Goal: Information Seeking & Learning: Learn about a topic

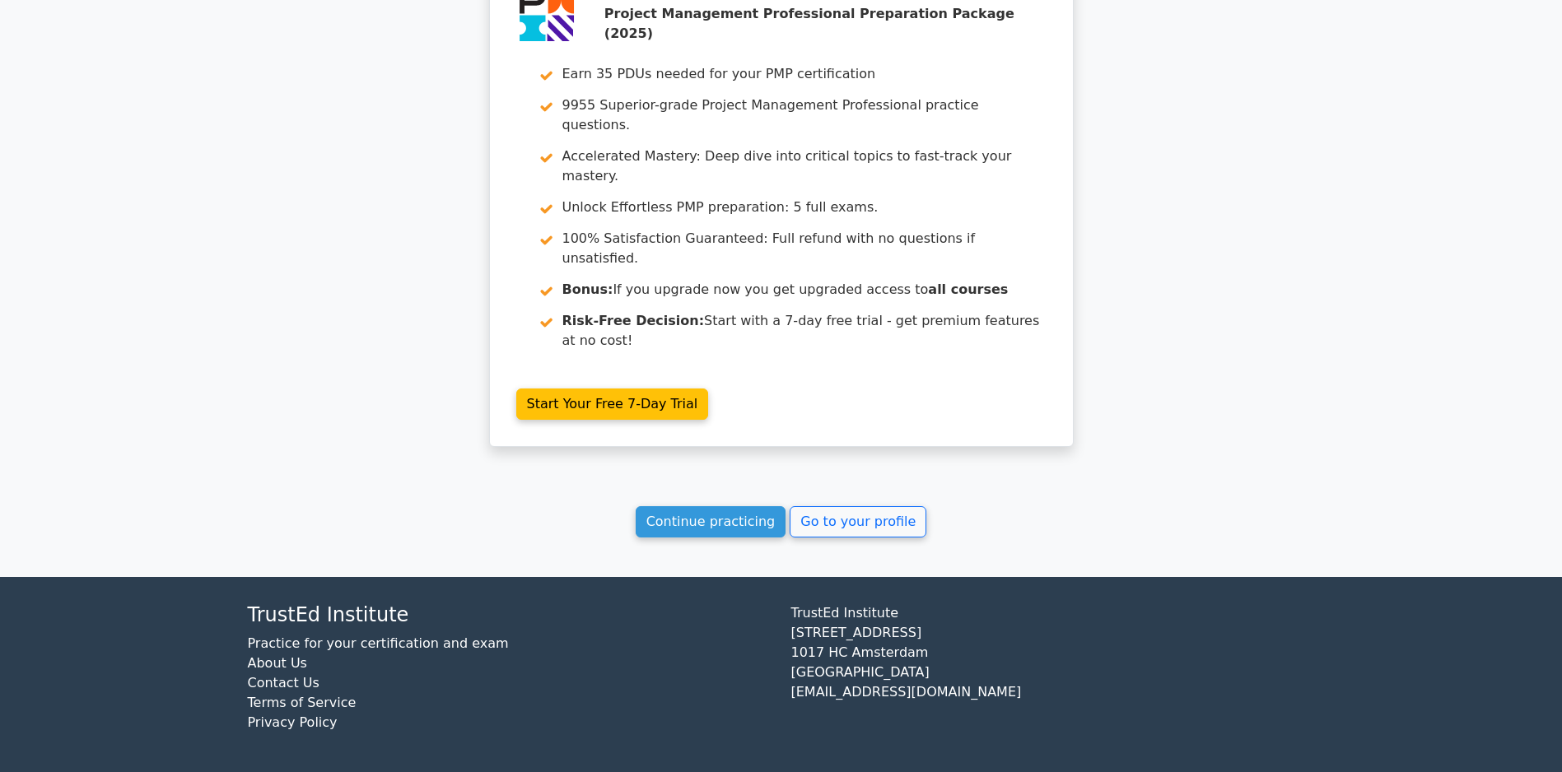
scroll to position [2823, 0]
click at [679, 526] on link "Continue practicing" at bounding box center [710, 521] width 151 height 31
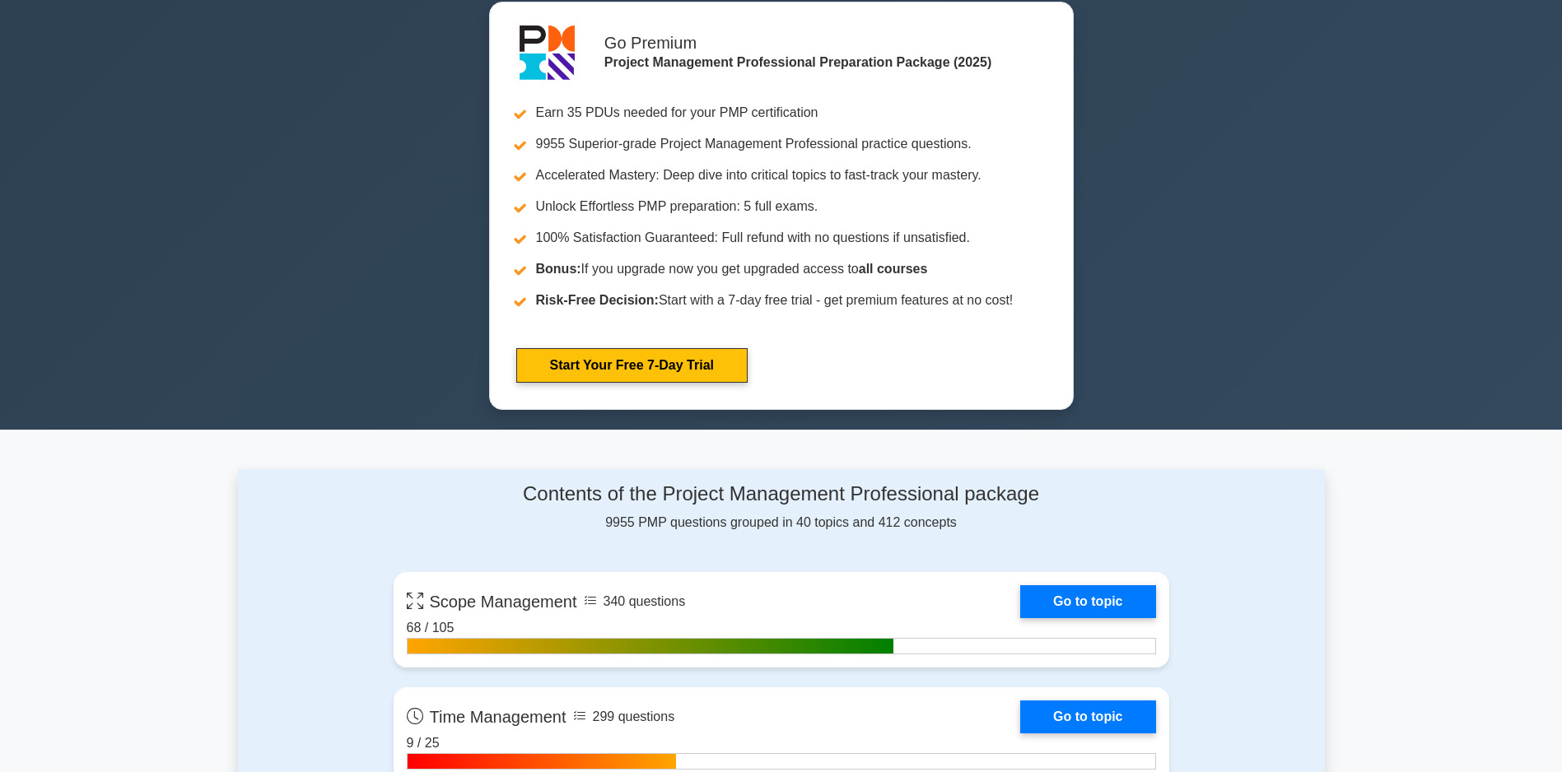
scroll to position [905, 0]
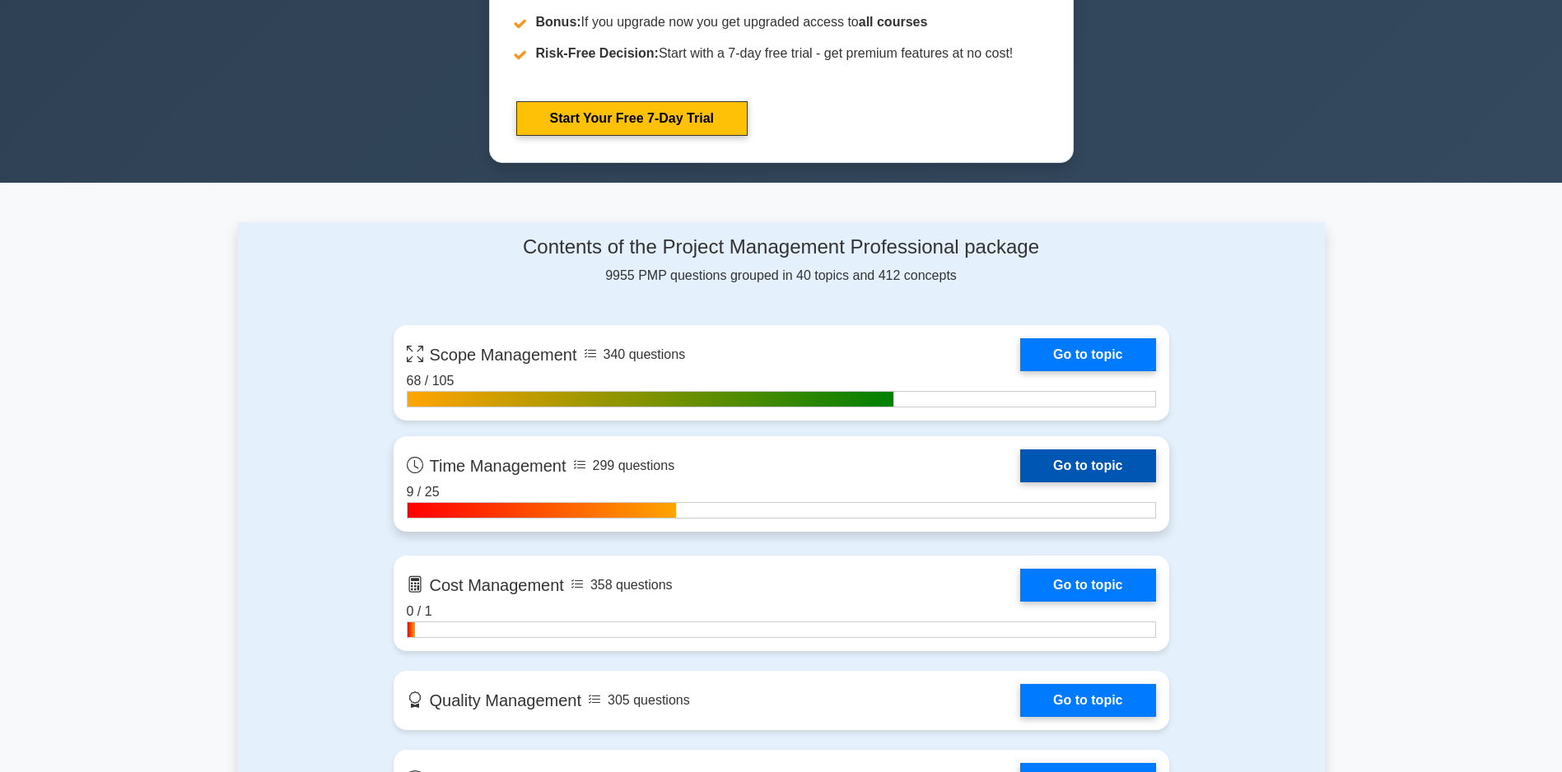
click at [1020, 482] on link "Go to topic" at bounding box center [1087, 465] width 135 height 33
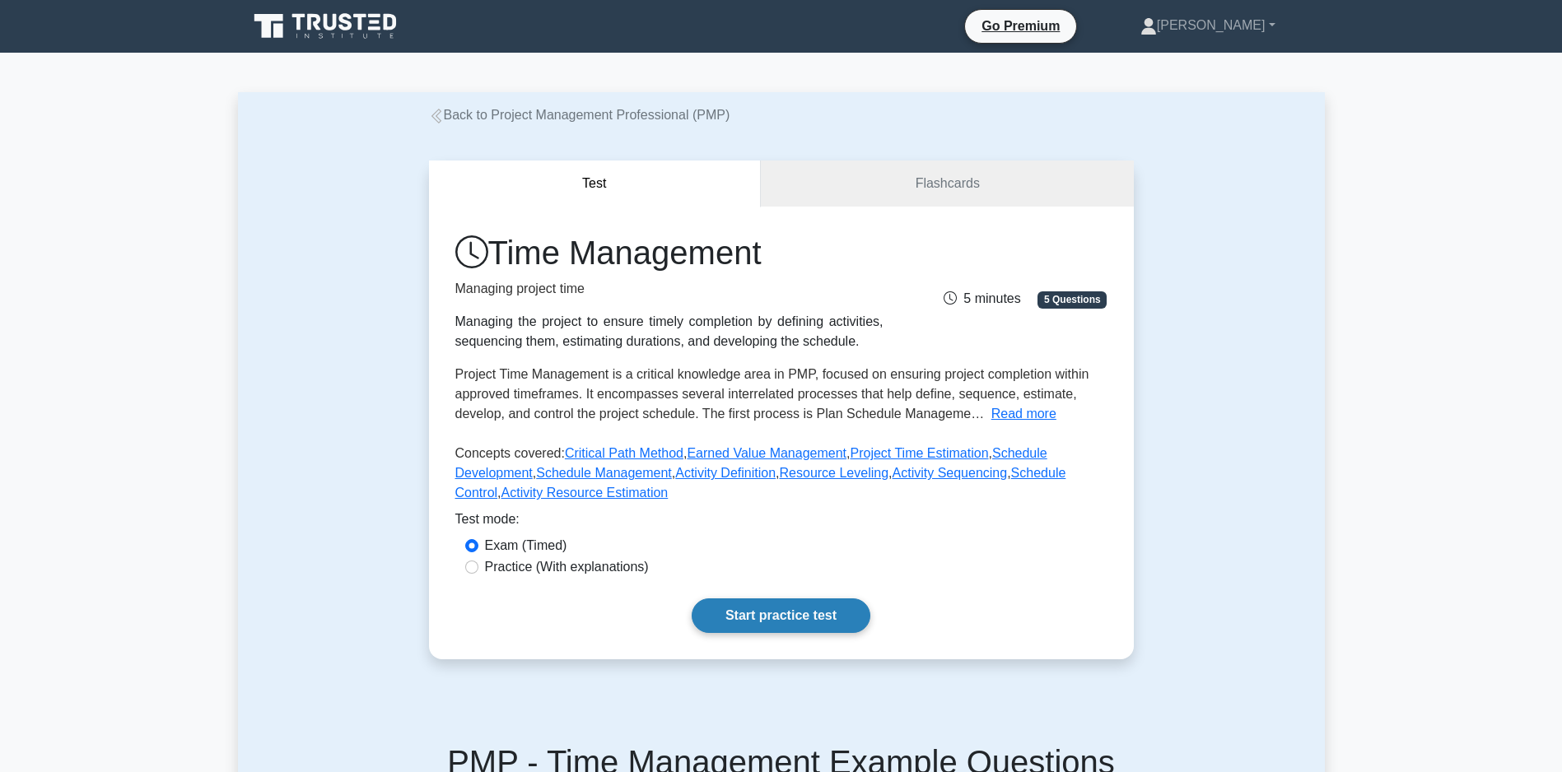
click at [796, 627] on link "Start practice test" at bounding box center [780, 615] width 179 height 35
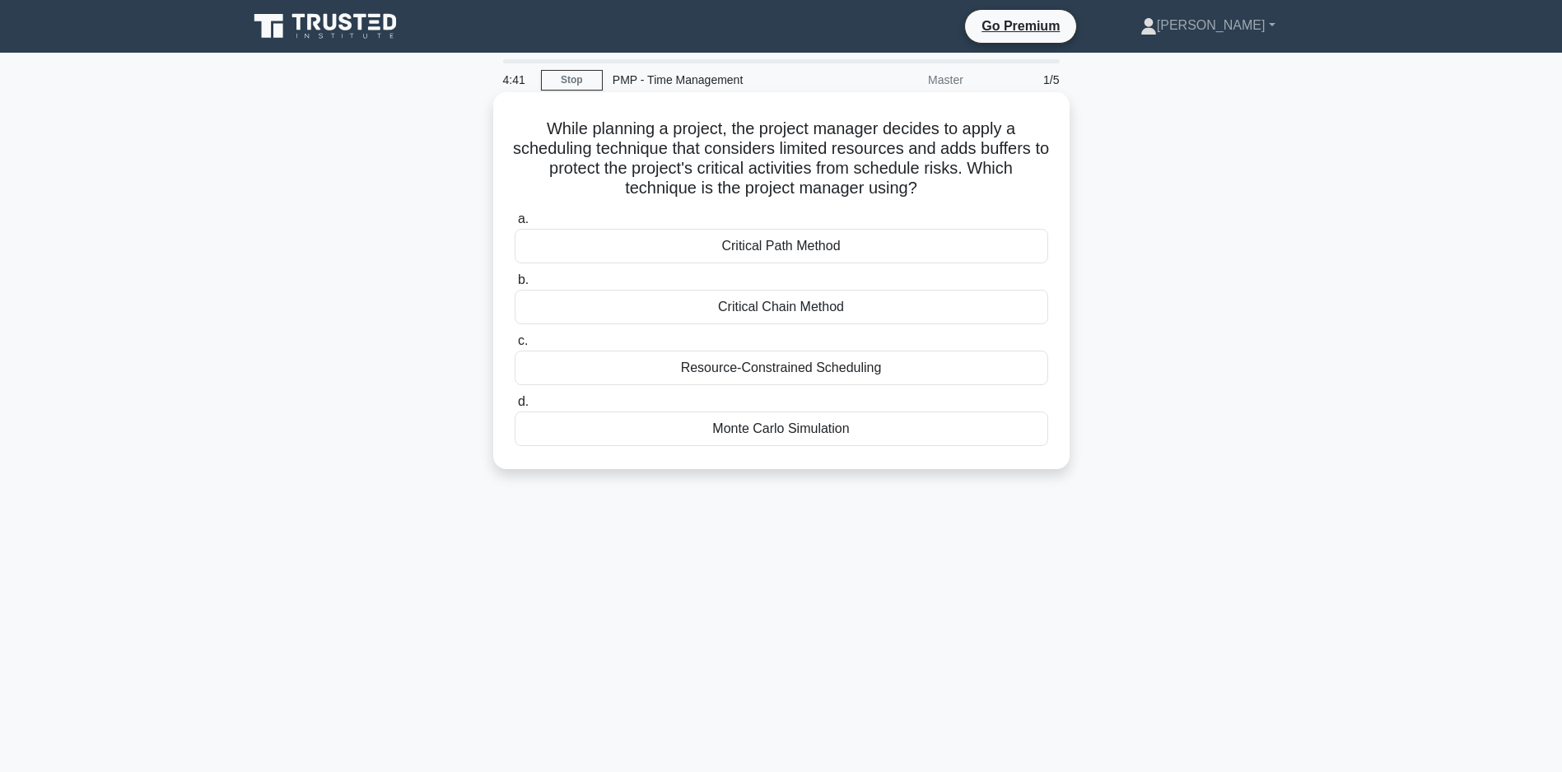
click at [772, 254] on div "Critical Path Method" at bounding box center [780, 246] width 533 height 35
click at [514, 225] on input "a. Critical Path Method" at bounding box center [514, 219] width 0 height 11
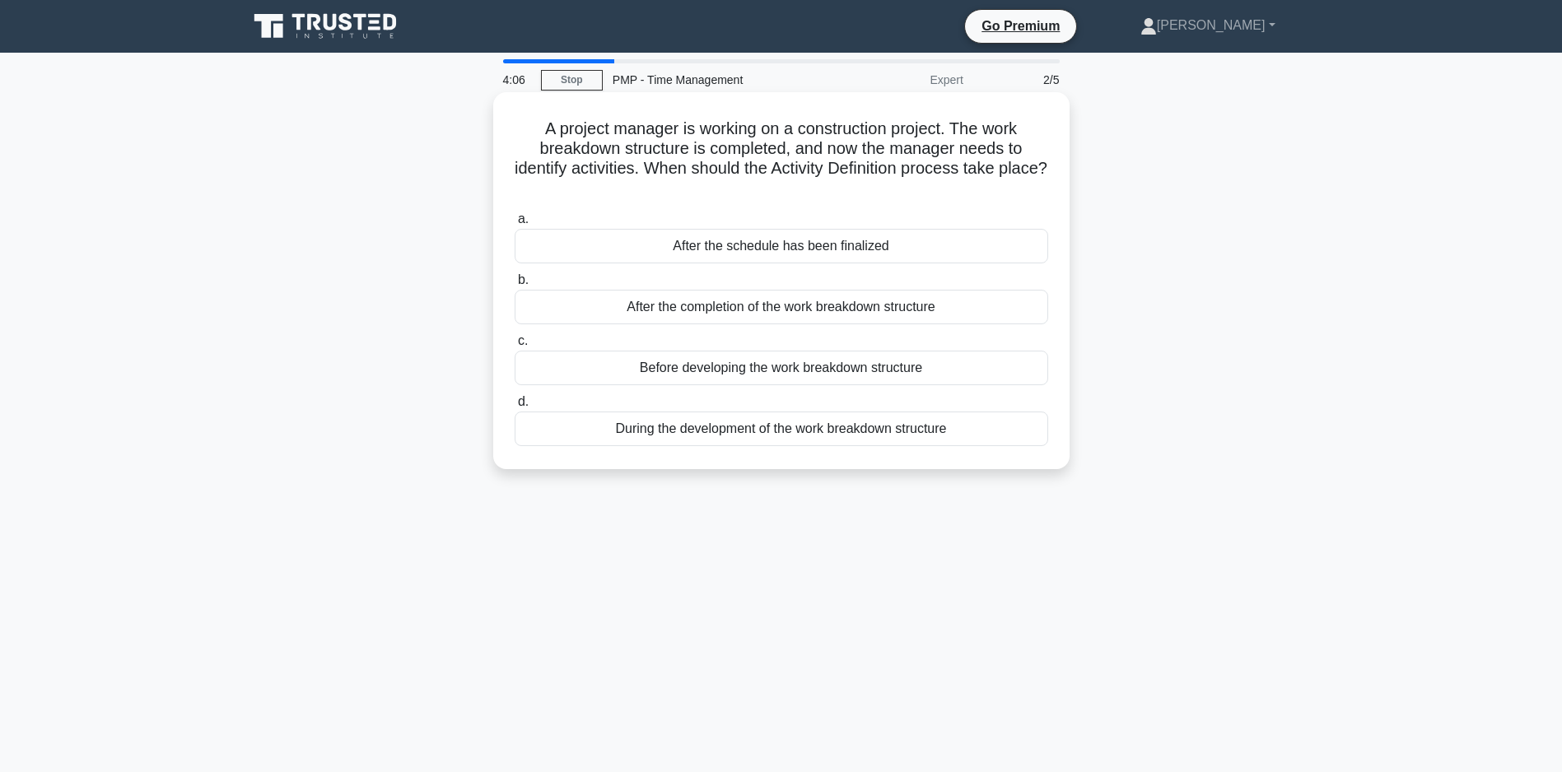
click at [745, 430] on div "During the development of the work breakdown structure" at bounding box center [780, 429] width 533 height 35
click at [514, 407] on input "d. During the development of the work breakdown structure" at bounding box center [514, 402] width 0 height 11
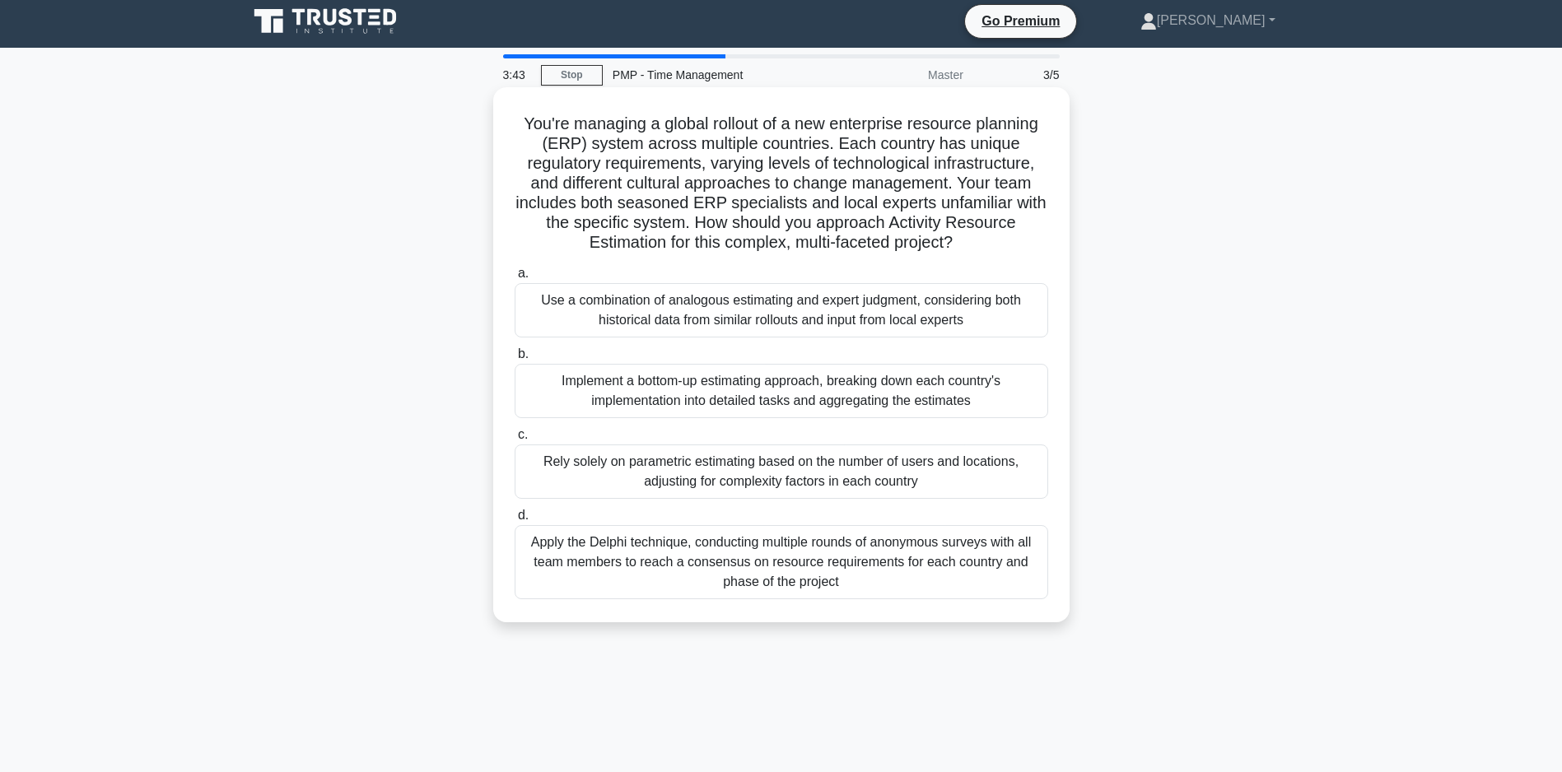
scroll to position [82, 0]
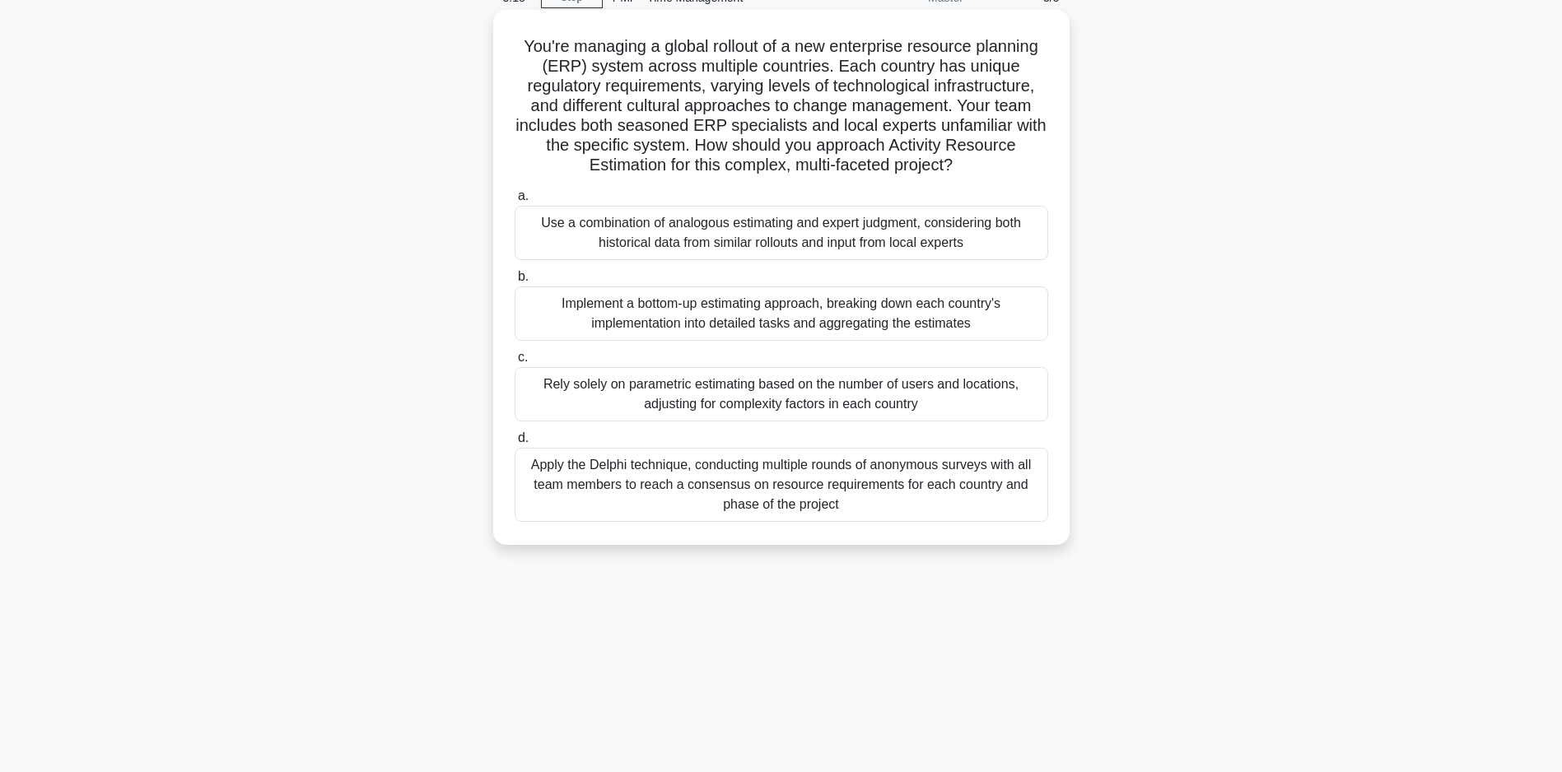
click at [749, 416] on div "Rely solely on parametric estimating based on the number of users and locations…" at bounding box center [780, 394] width 533 height 54
click at [514, 363] on input "c. Rely solely on parametric estimating based on the number of users and locati…" at bounding box center [514, 357] width 0 height 11
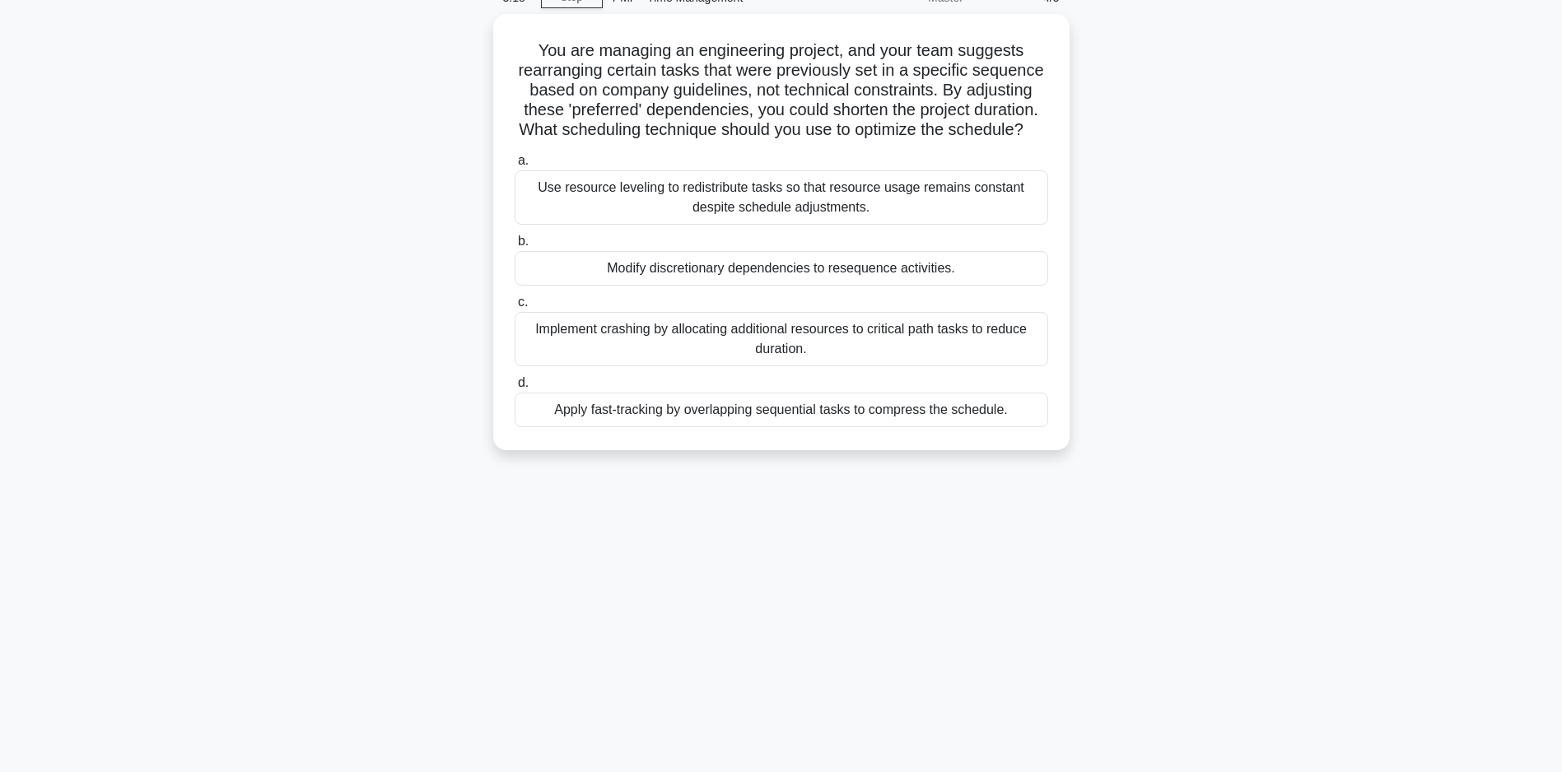
scroll to position [0, 0]
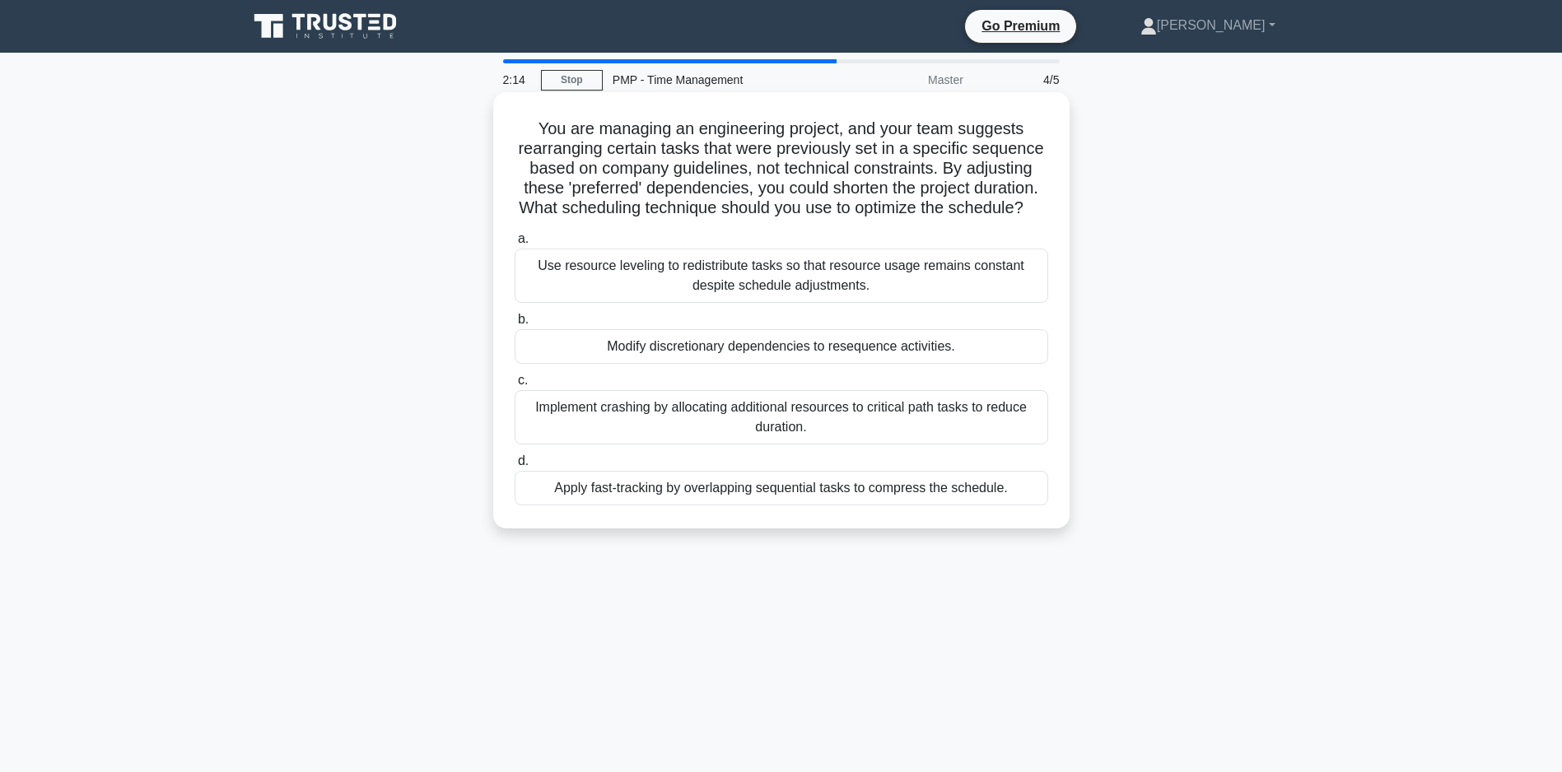
click at [811, 505] on div "Apply fast-tracking by overlapping sequential tasks to compress the schedule." at bounding box center [780, 488] width 533 height 35
click at [514, 467] on input "d. Apply fast-tracking by overlapping sequential tasks to compress the schedule." at bounding box center [514, 461] width 0 height 11
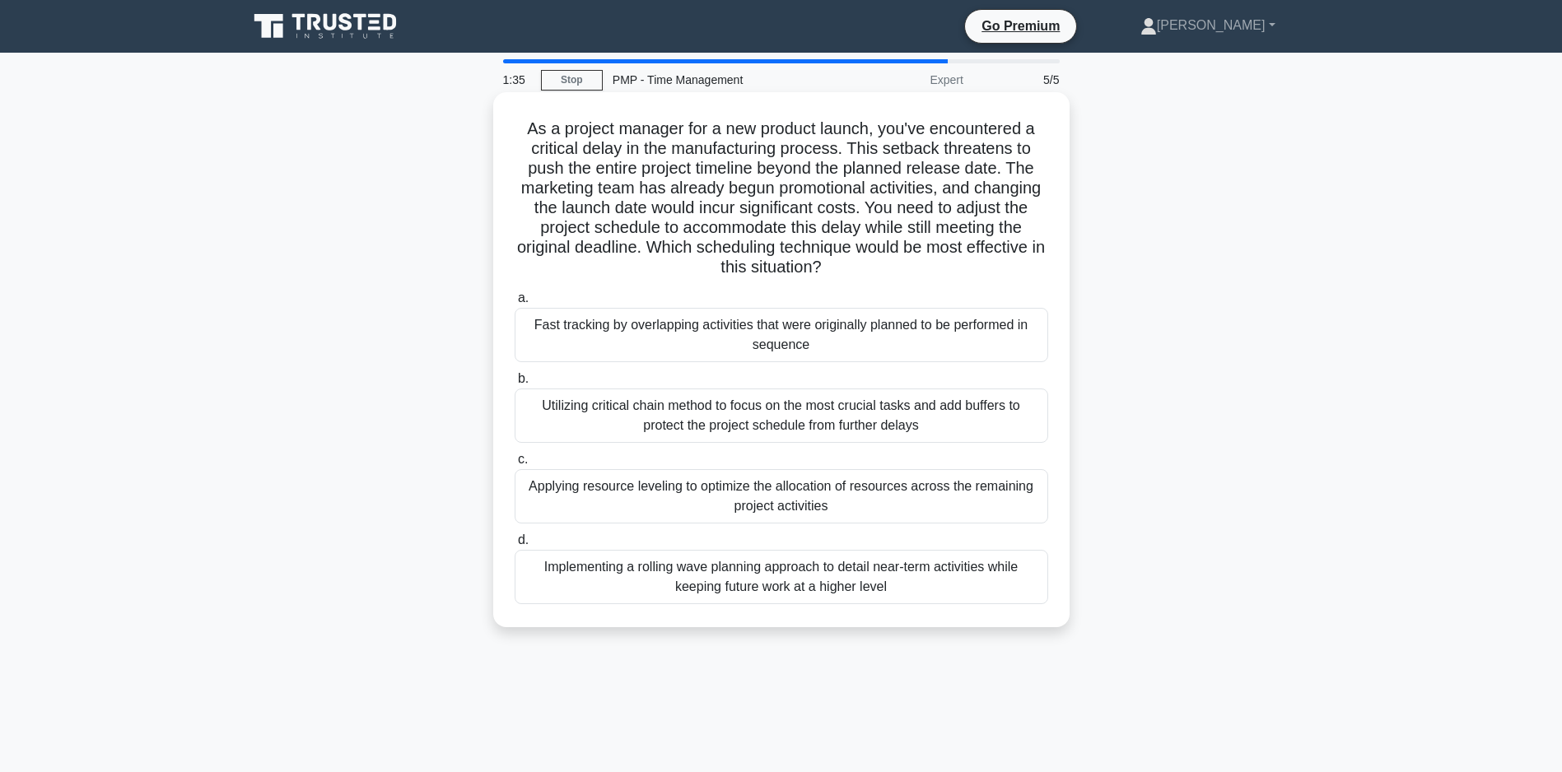
click at [699, 412] on div "Utilizing critical chain method to focus on the most crucial tasks and add buff…" at bounding box center [780, 416] width 533 height 54
click at [514, 384] on input "b. Utilizing critical chain method to focus on the most crucial tasks and add b…" at bounding box center [514, 379] width 0 height 11
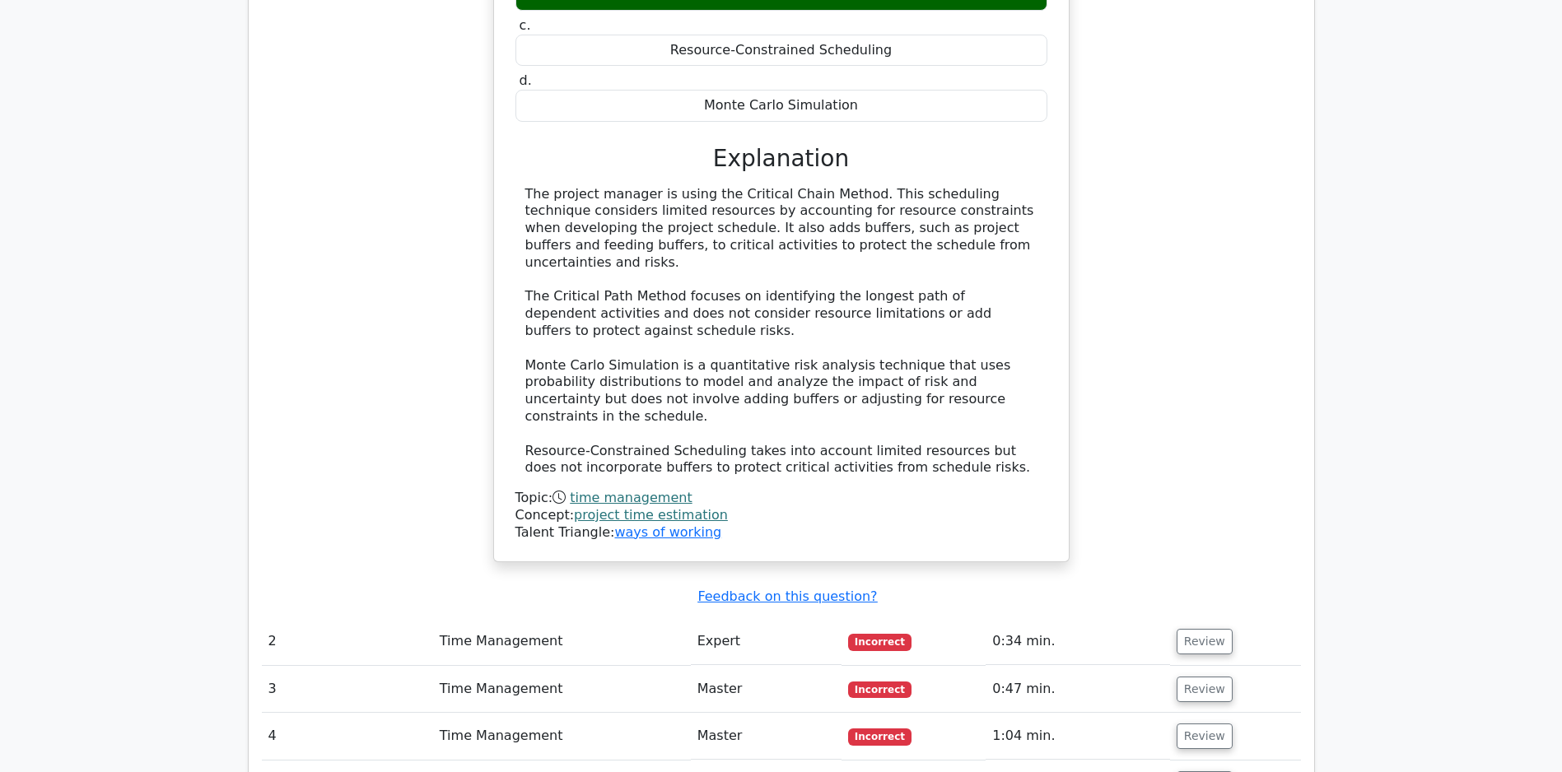
scroll to position [1869, 0]
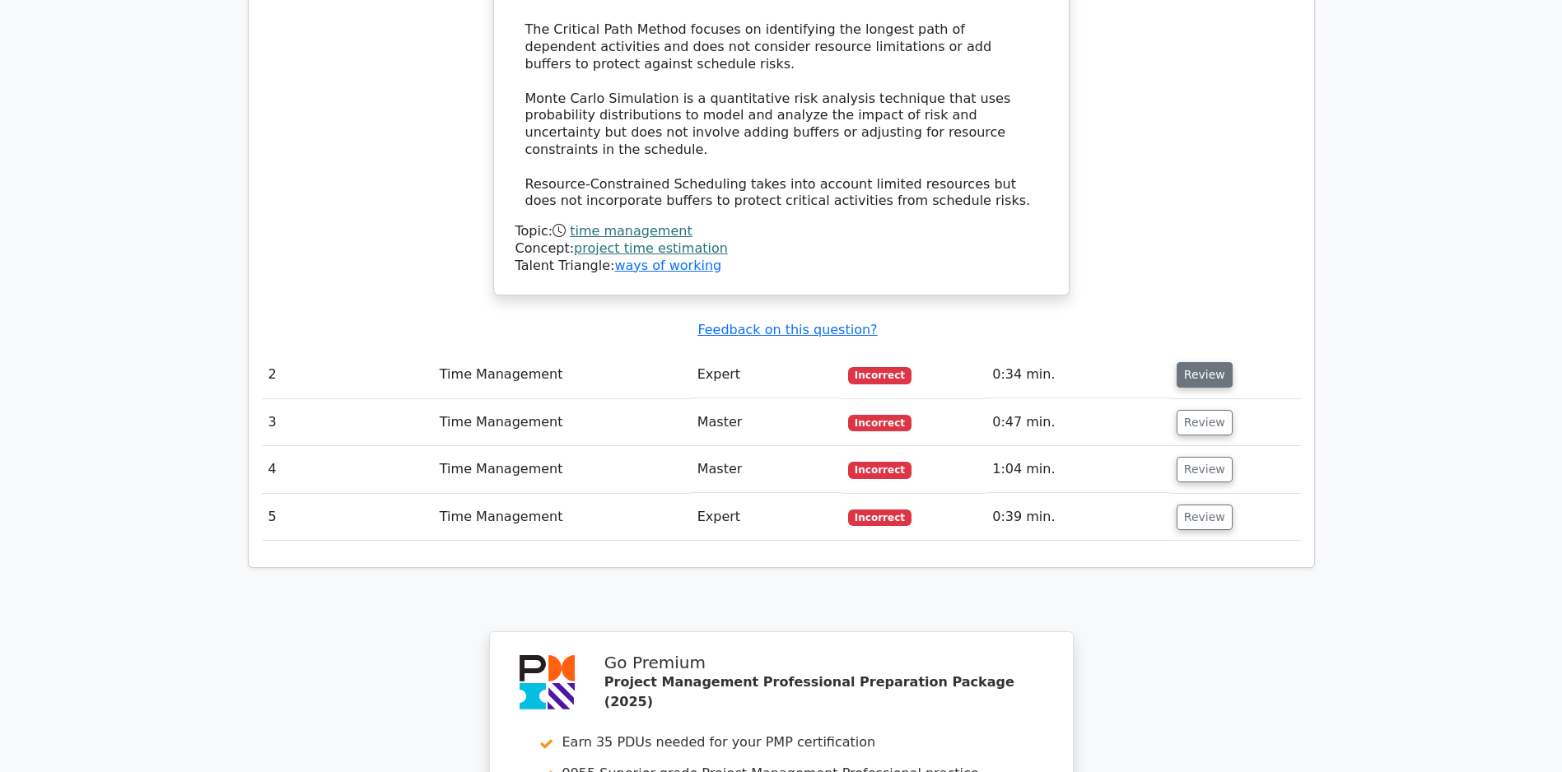
click at [1223, 375] on button "Review" at bounding box center [1204, 375] width 56 height 26
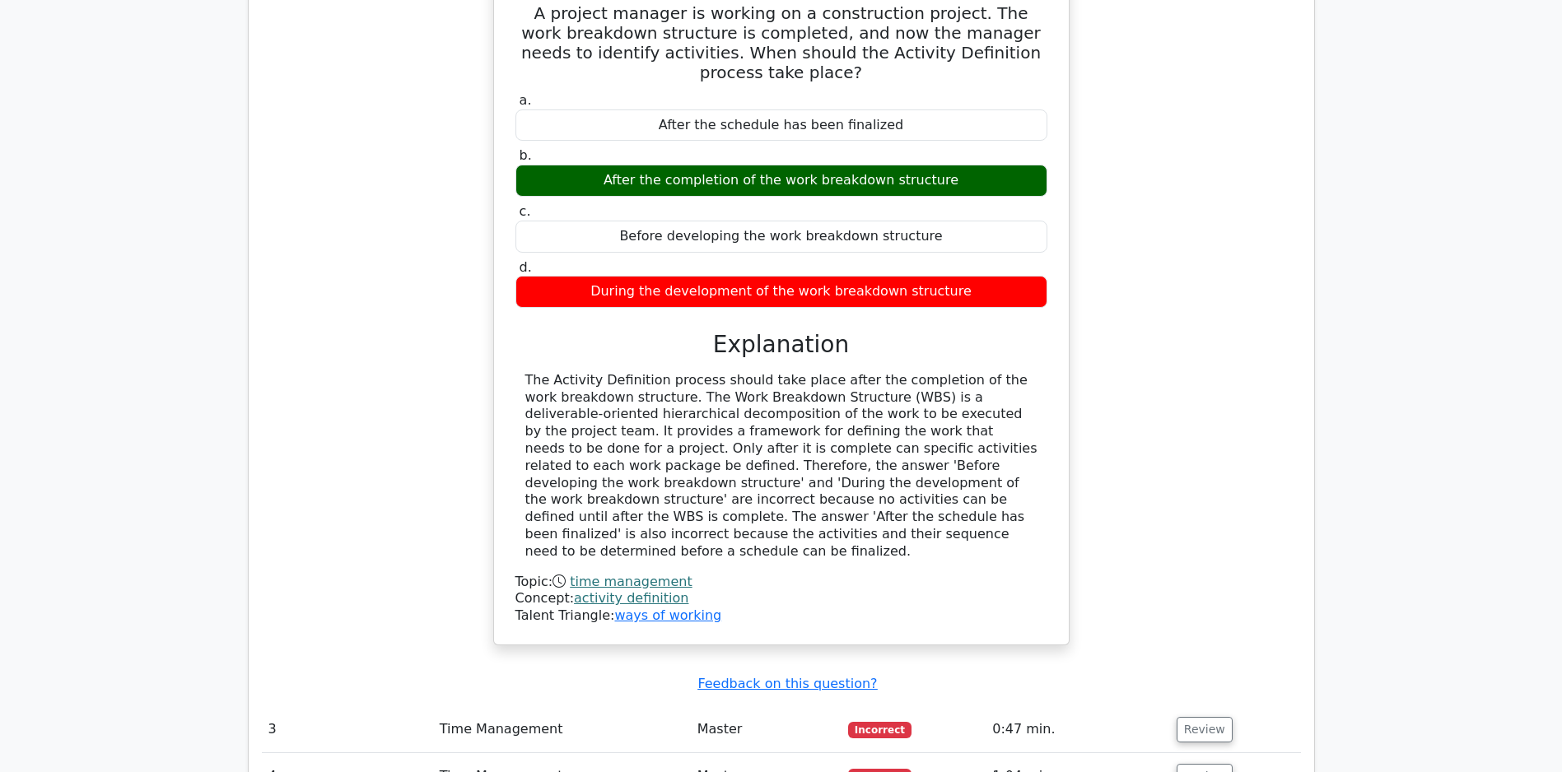
scroll to position [2461, 0]
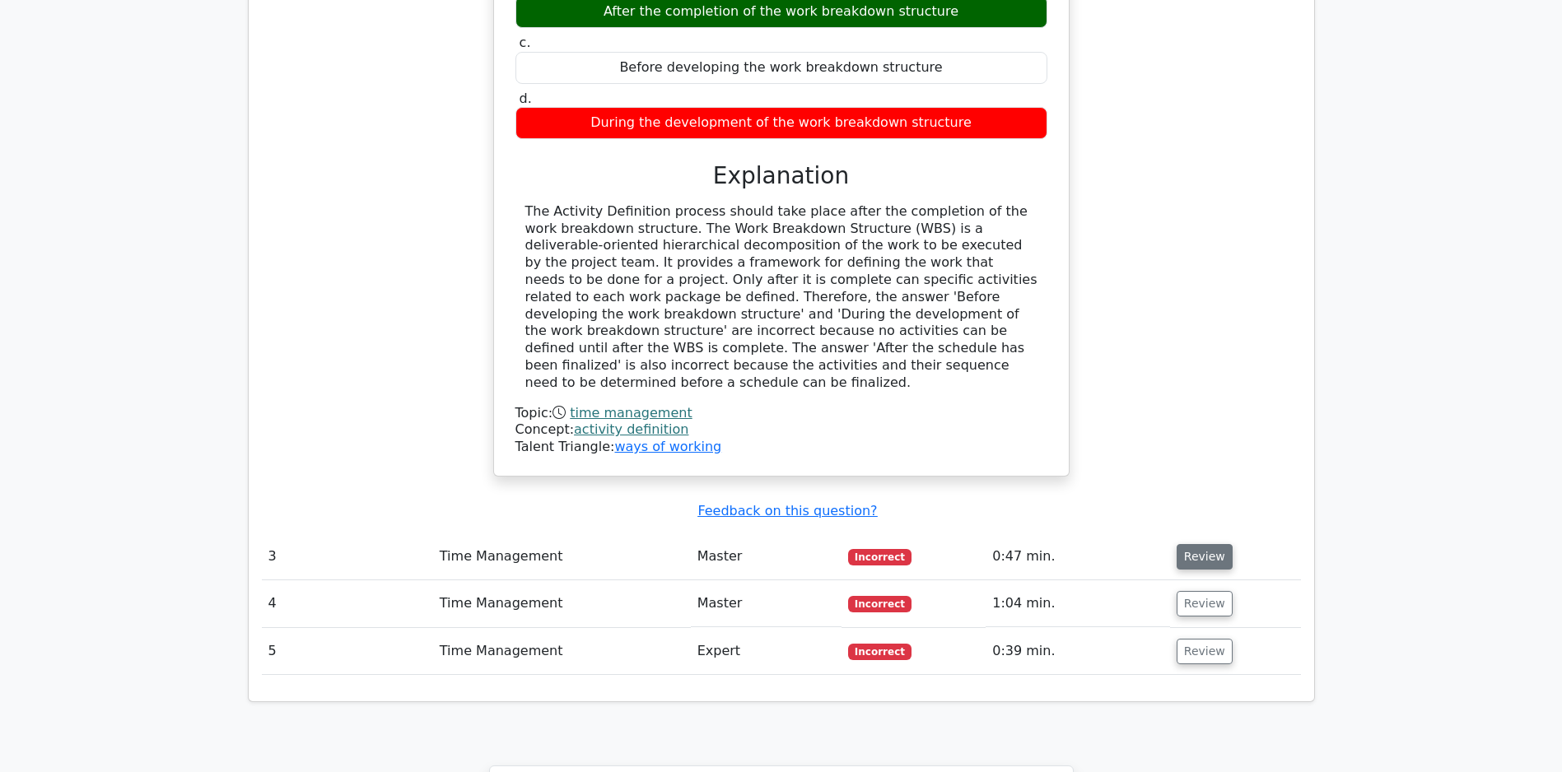
click at [1199, 559] on button "Review" at bounding box center [1204, 557] width 56 height 26
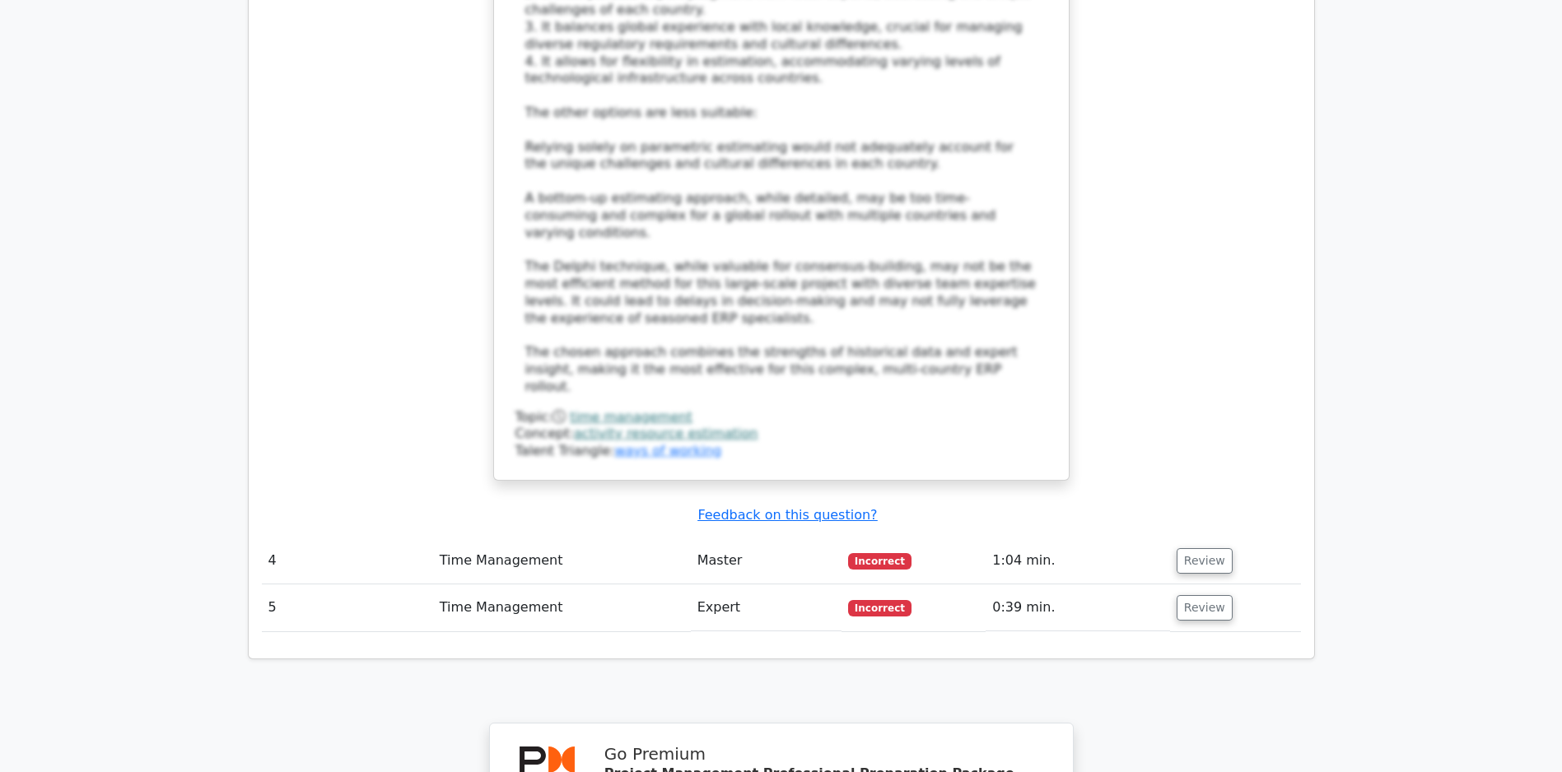
scroll to position [4034, 0]
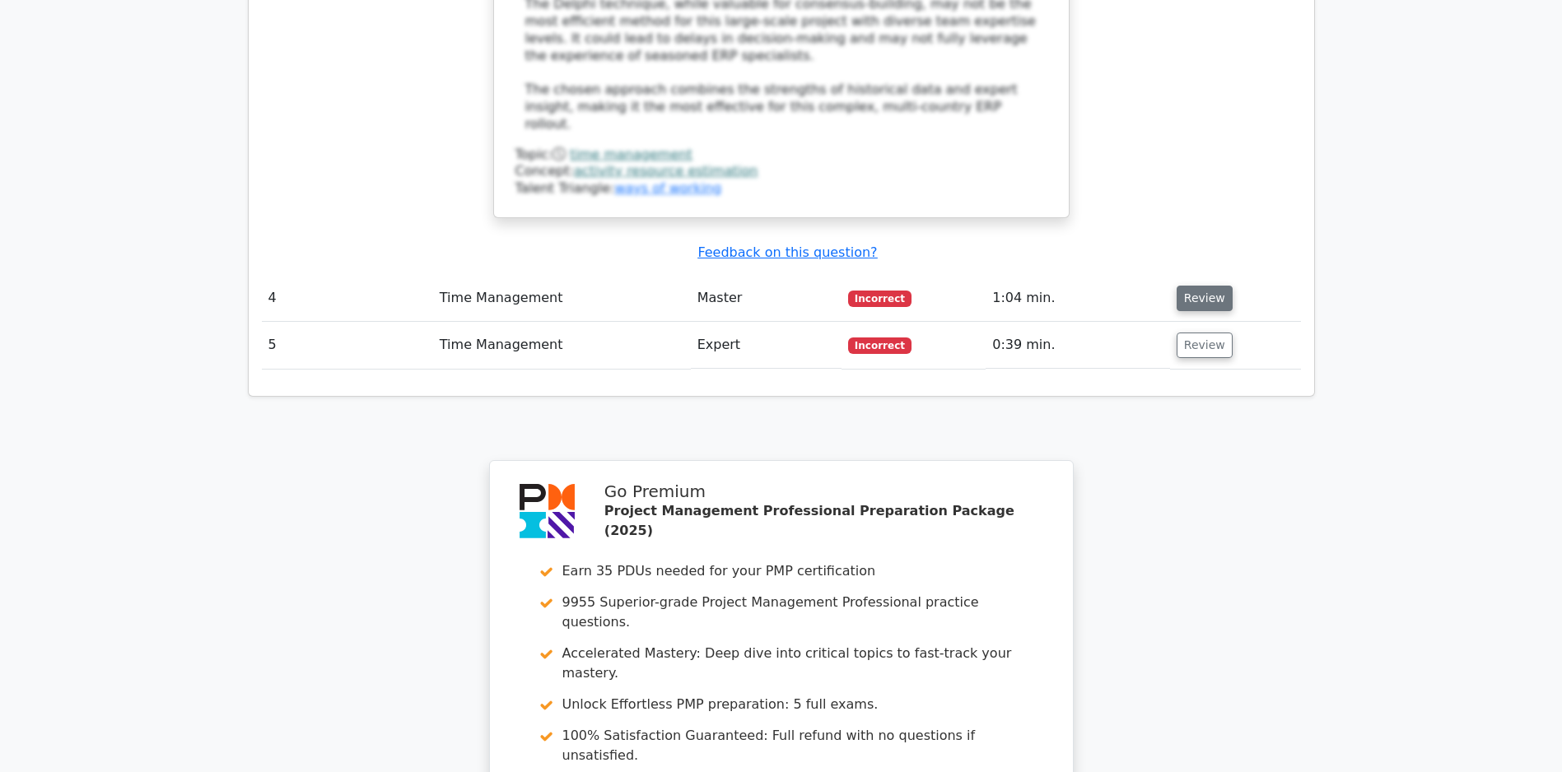
click at [1201, 297] on button "Review" at bounding box center [1204, 299] width 56 height 26
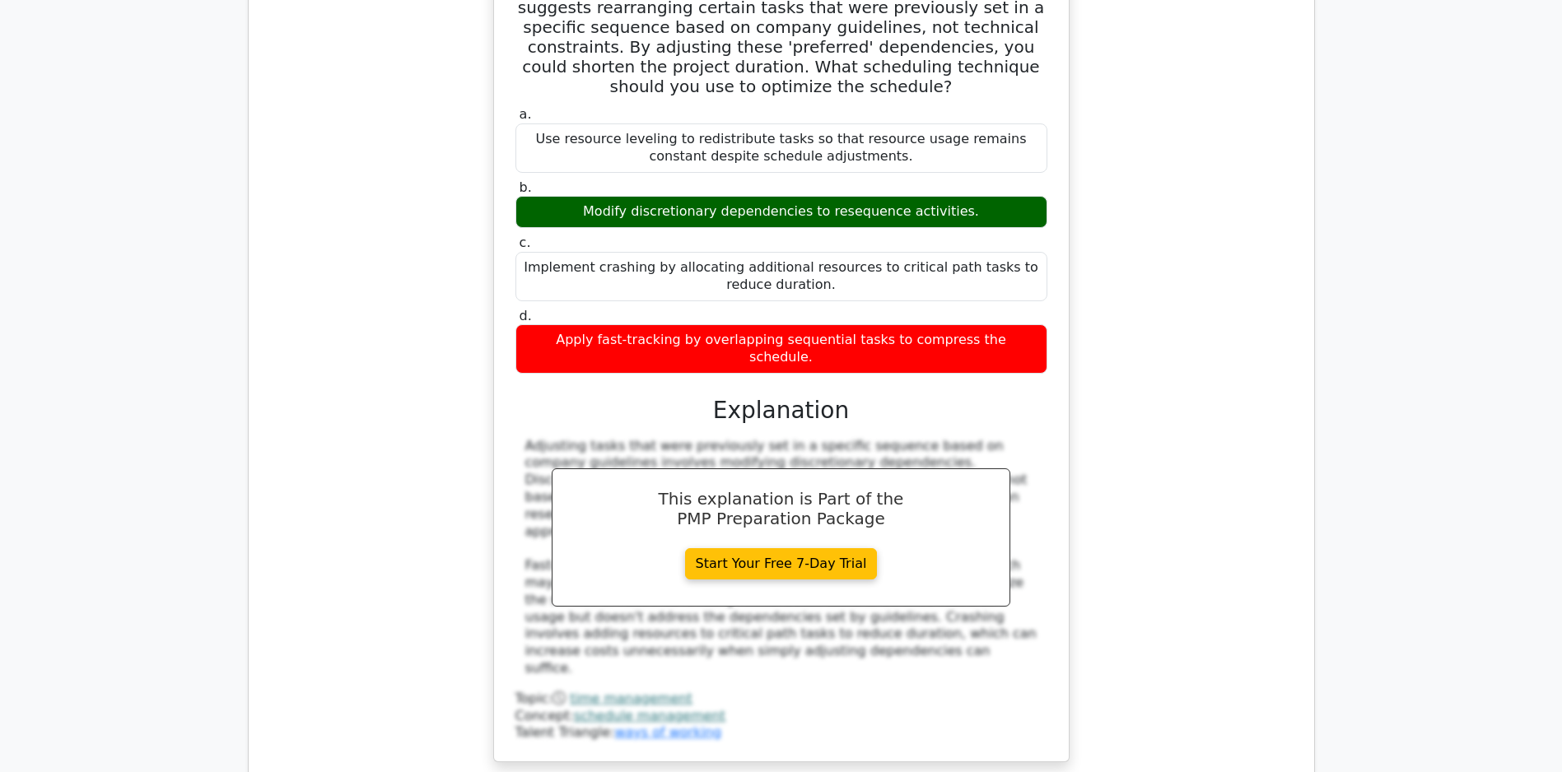
scroll to position [4754, 0]
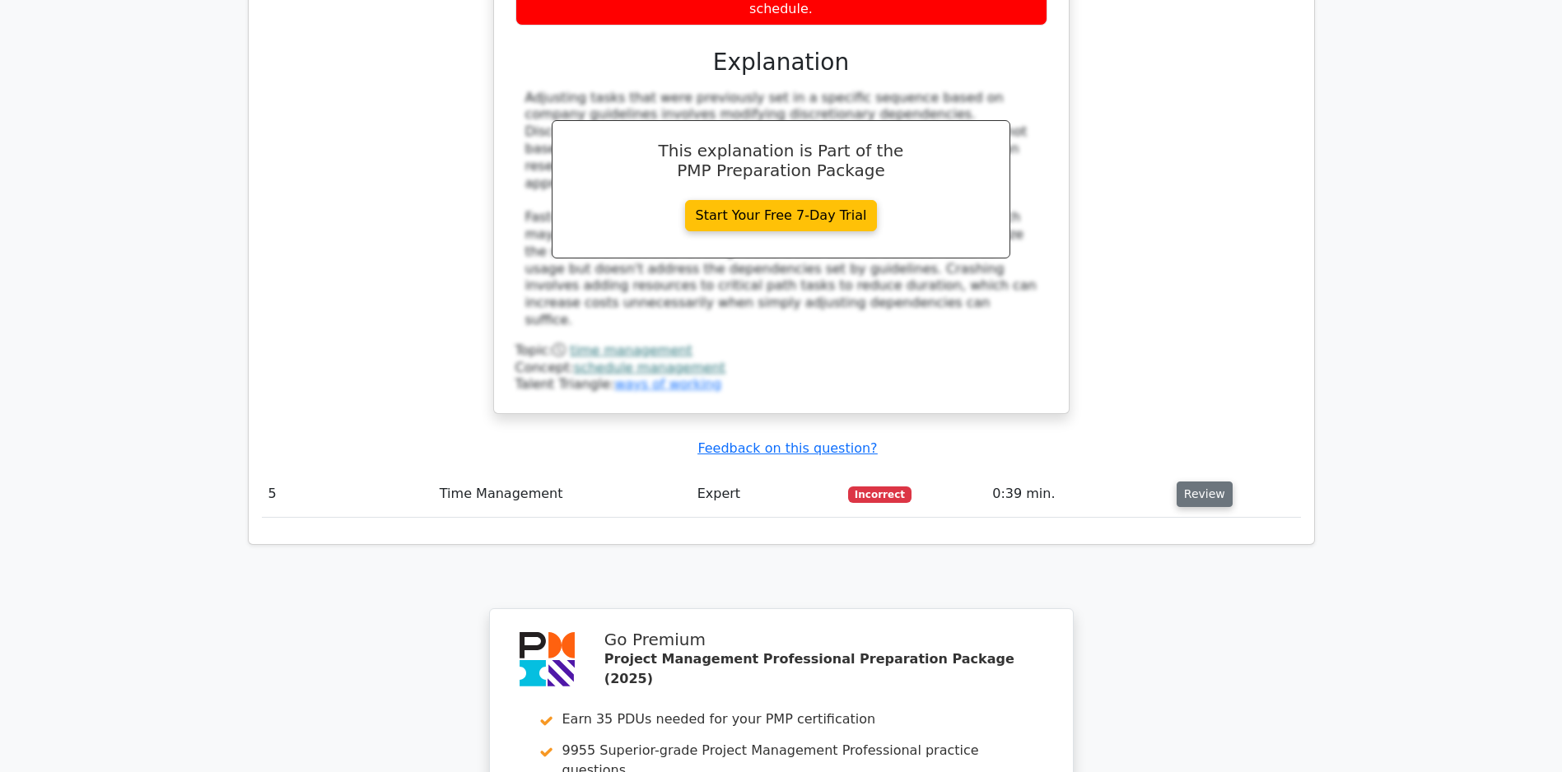
click at [1206, 501] on button "Review" at bounding box center [1204, 495] width 56 height 26
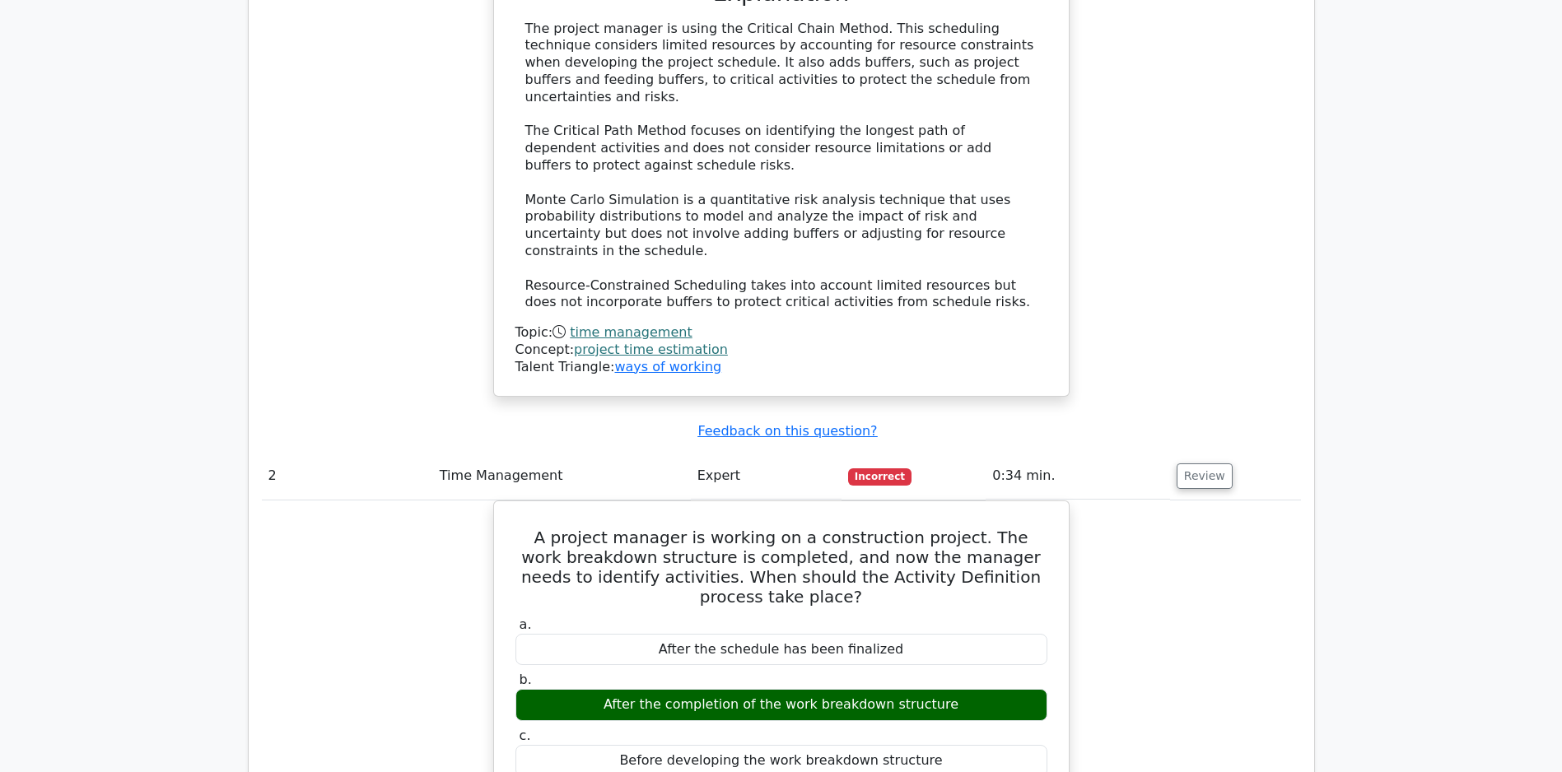
scroll to position [6664, 0]
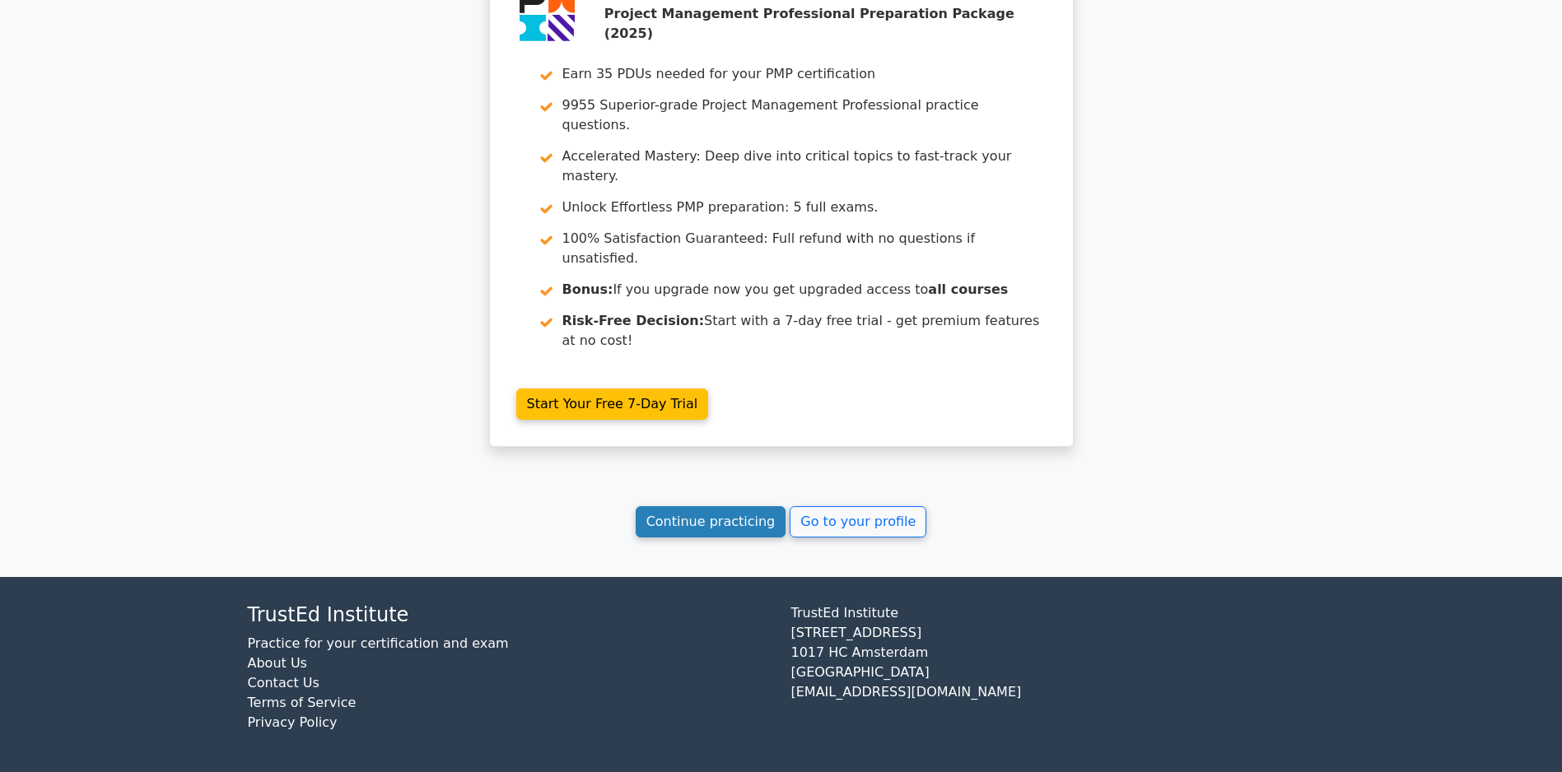
click at [699, 521] on link "Continue practicing" at bounding box center [710, 521] width 151 height 31
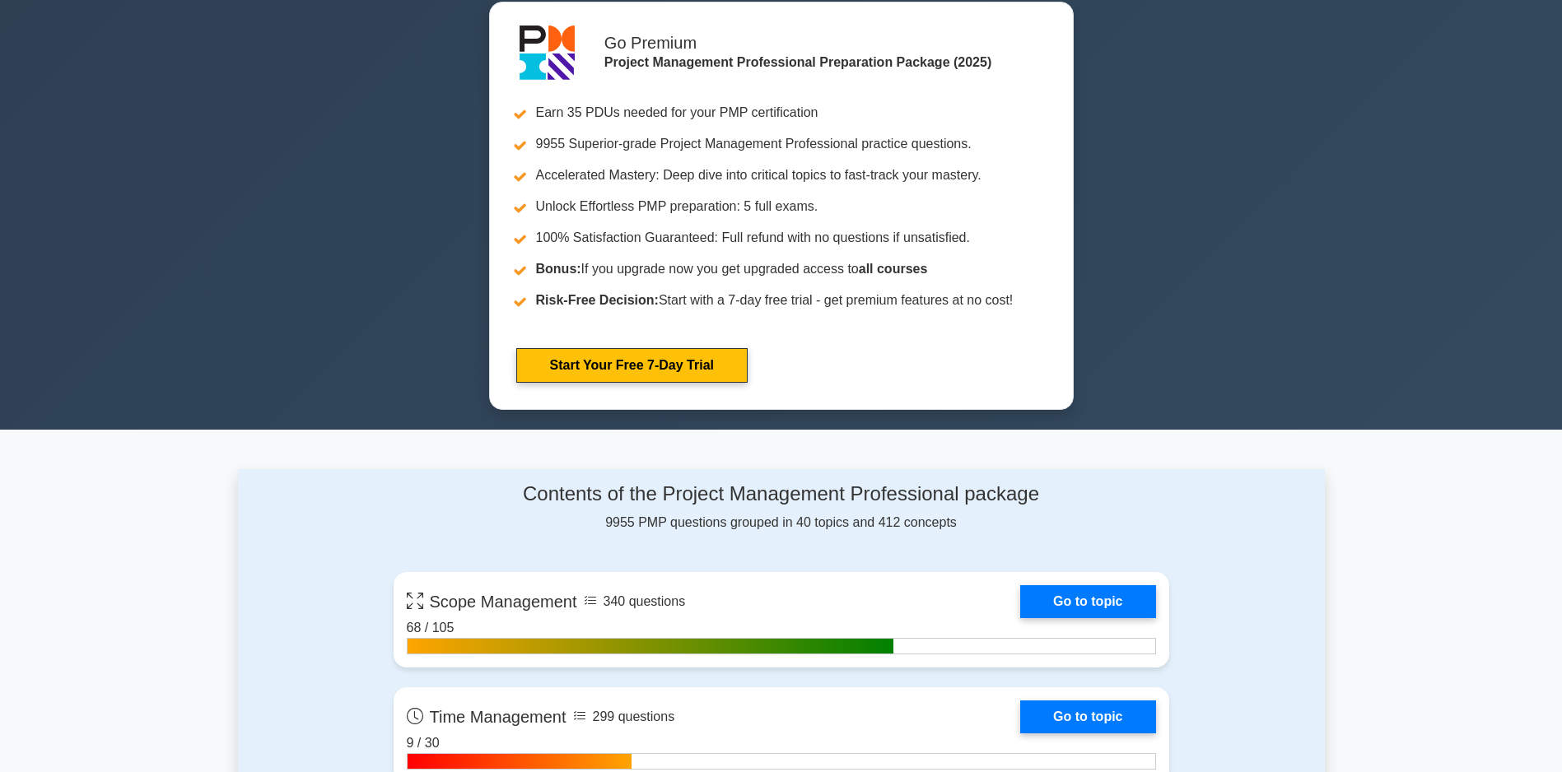
scroll to position [905, 0]
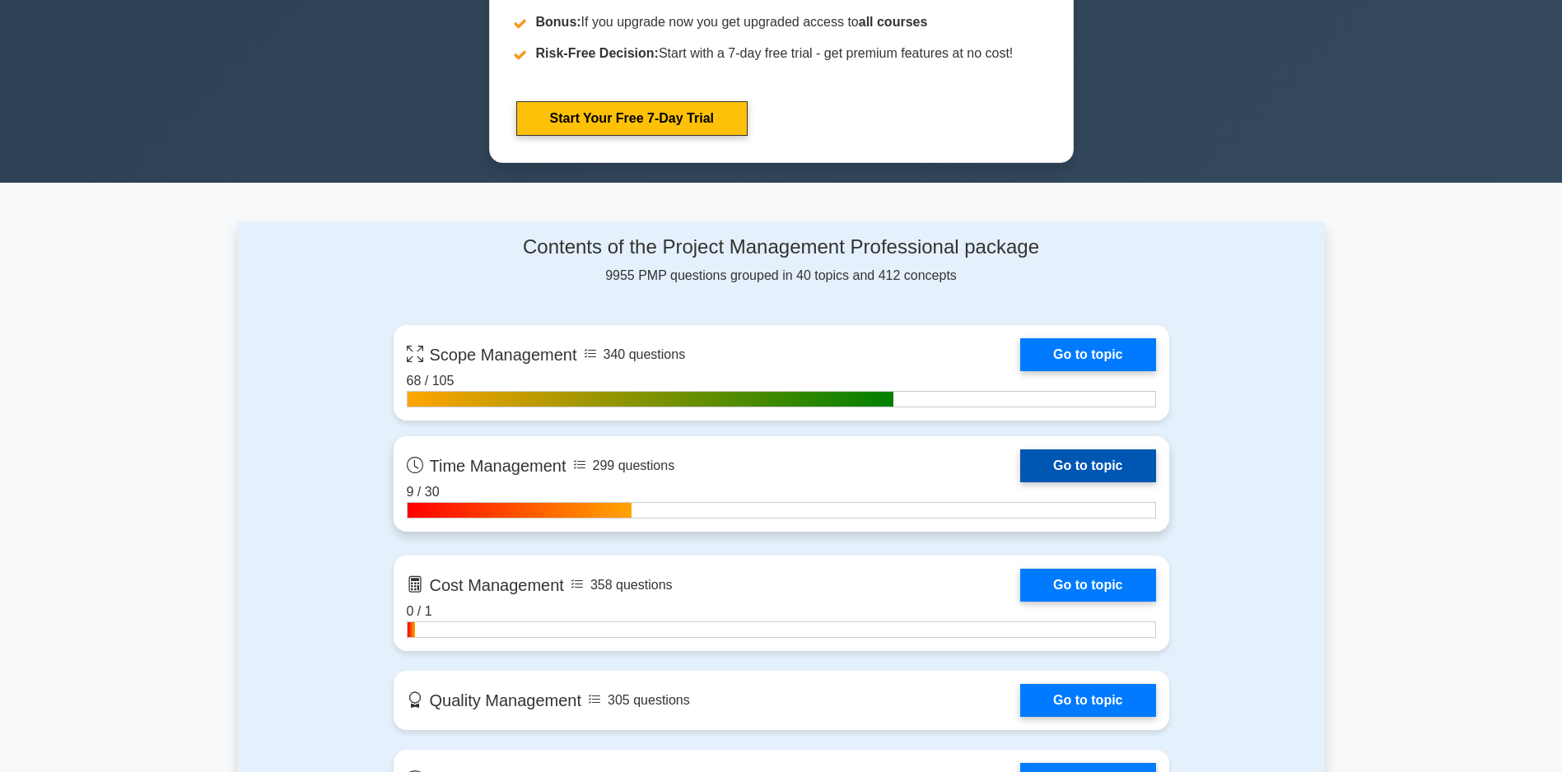
click at [1020, 478] on link "Go to topic" at bounding box center [1087, 465] width 135 height 33
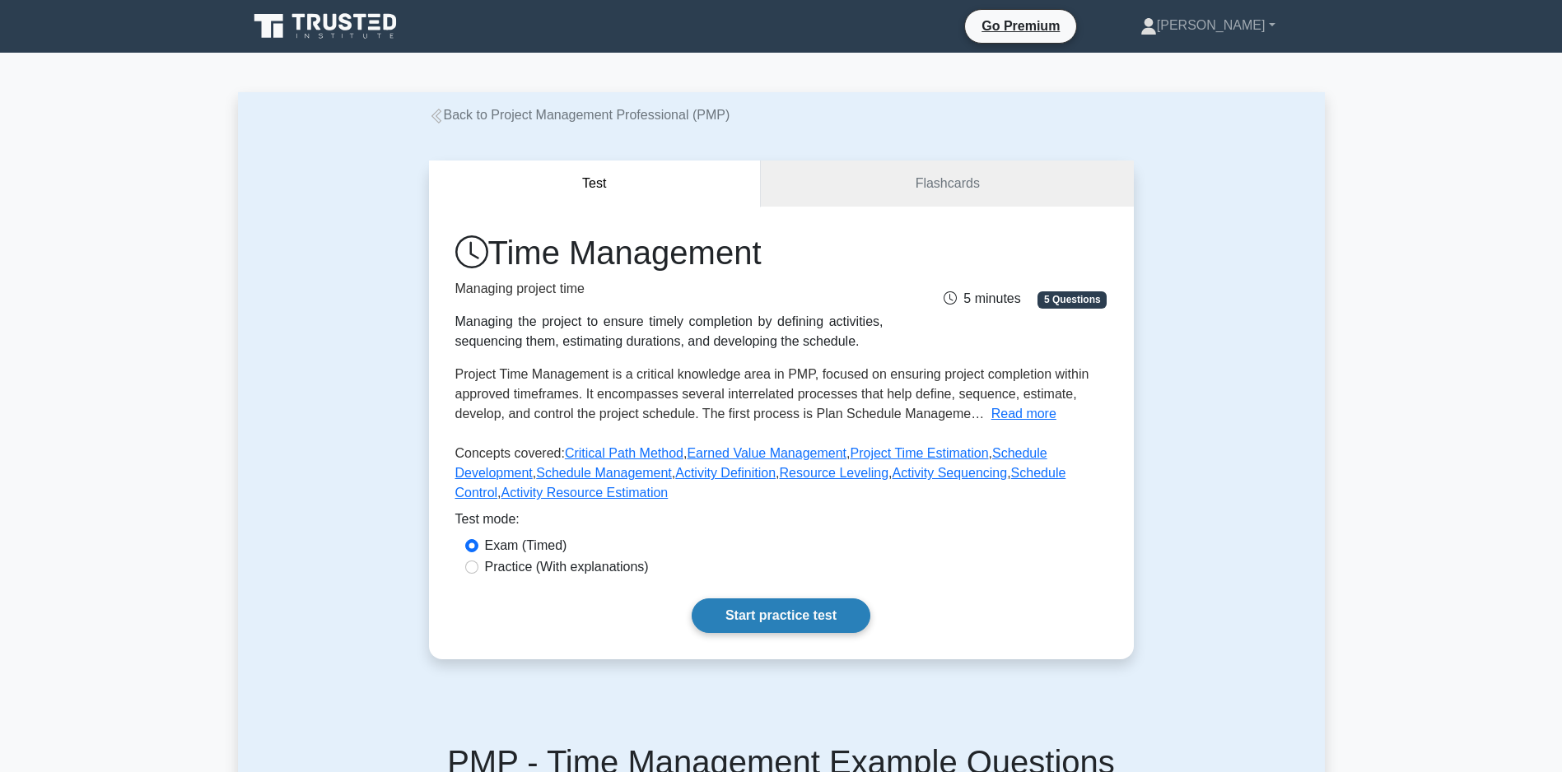
click at [790, 625] on link "Start practice test" at bounding box center [780, 615] width 179 height 35
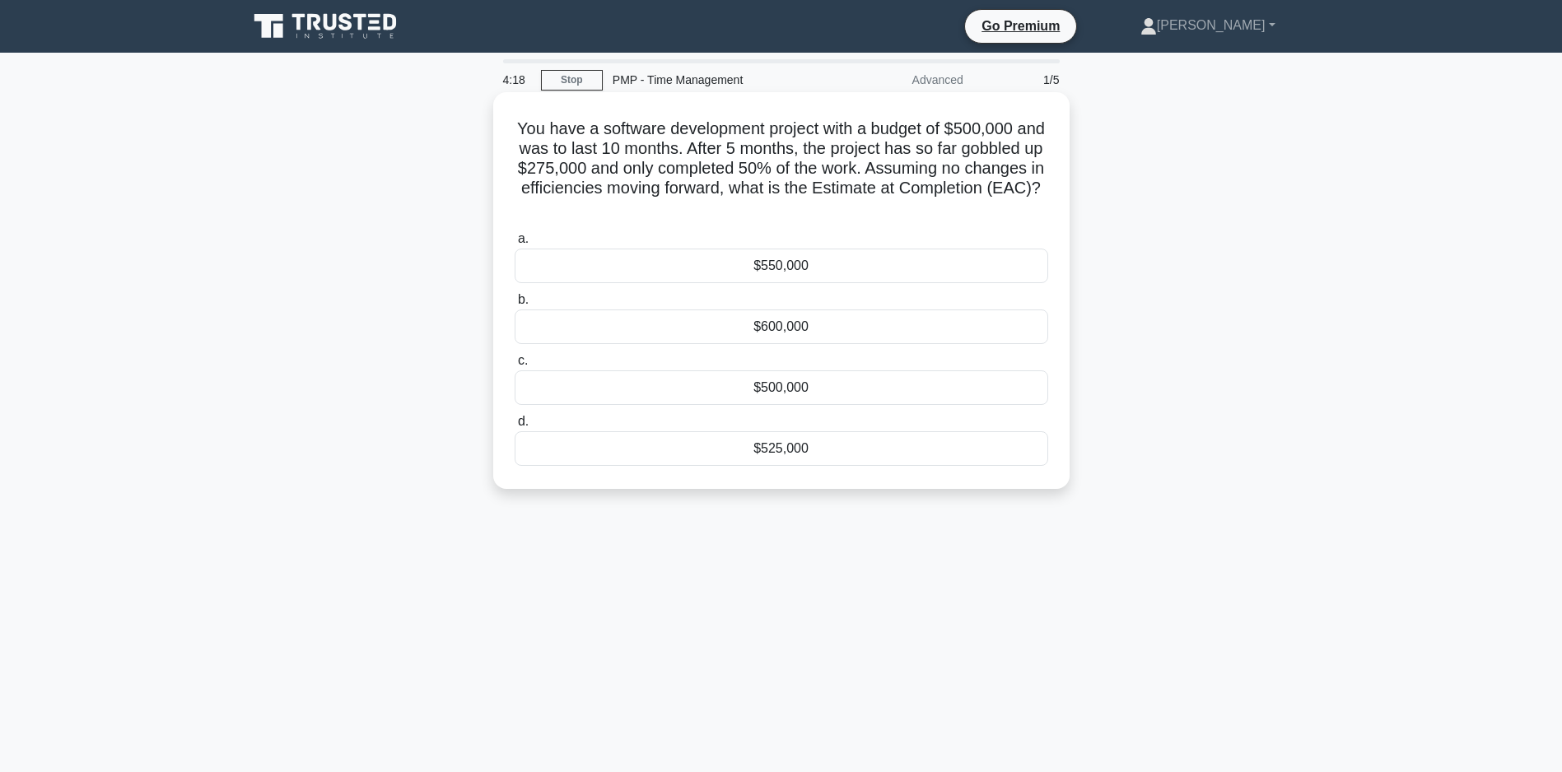
click at [756, 452] on div "$525,000" at bounding box center [780, 448] width 533 height 35
click at [514, 427] on input "d. $525,000" at bounding box center [514, 422] width 0 height 11
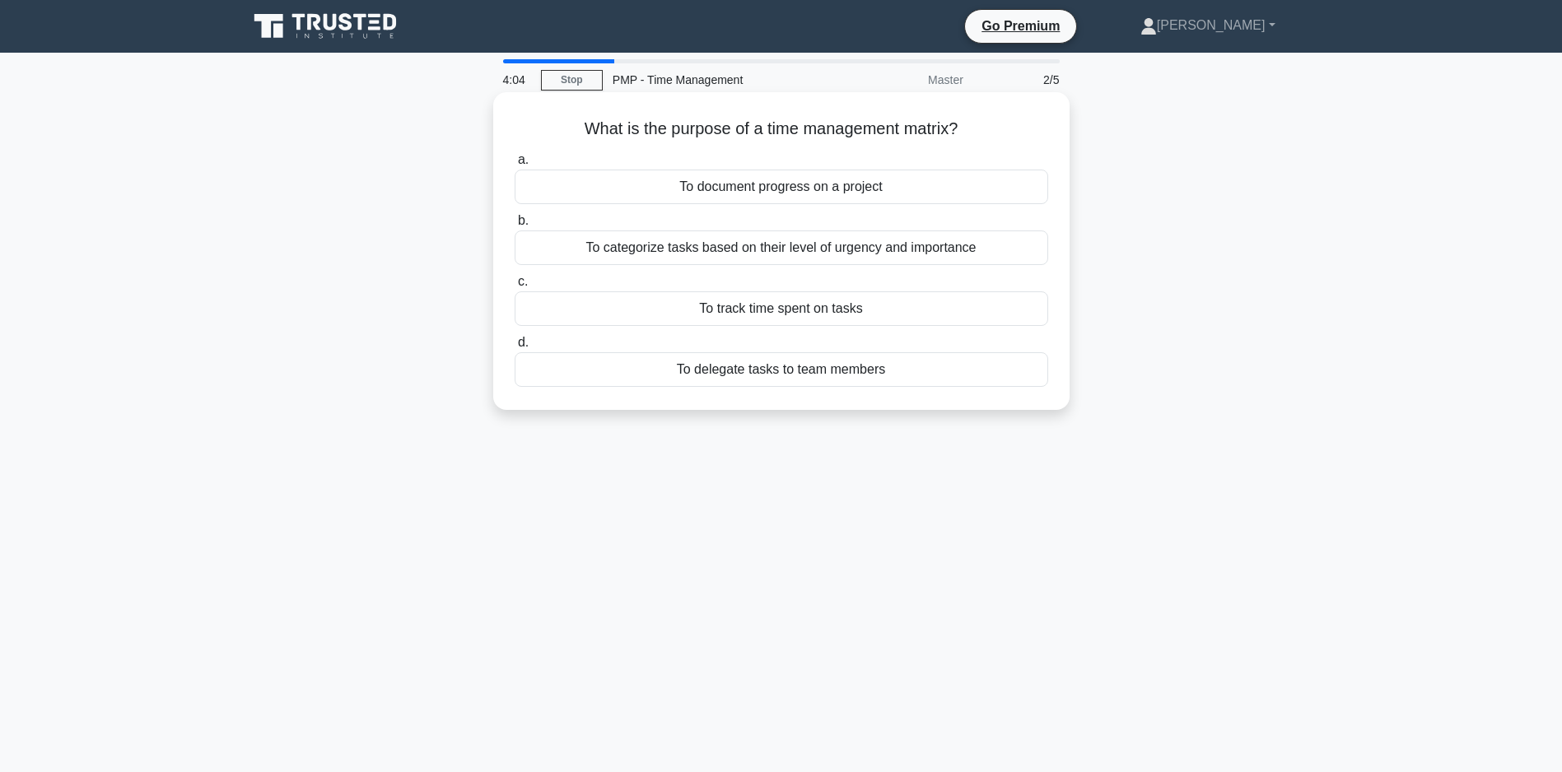
click at [720, 310] on div "To track time spent on tasks" at bounding box center [780, 308] width 533 height 35
click at [514, 287] on input "c. To track time spent on tasks" at bounding box center [514, 282] width 0 height 11
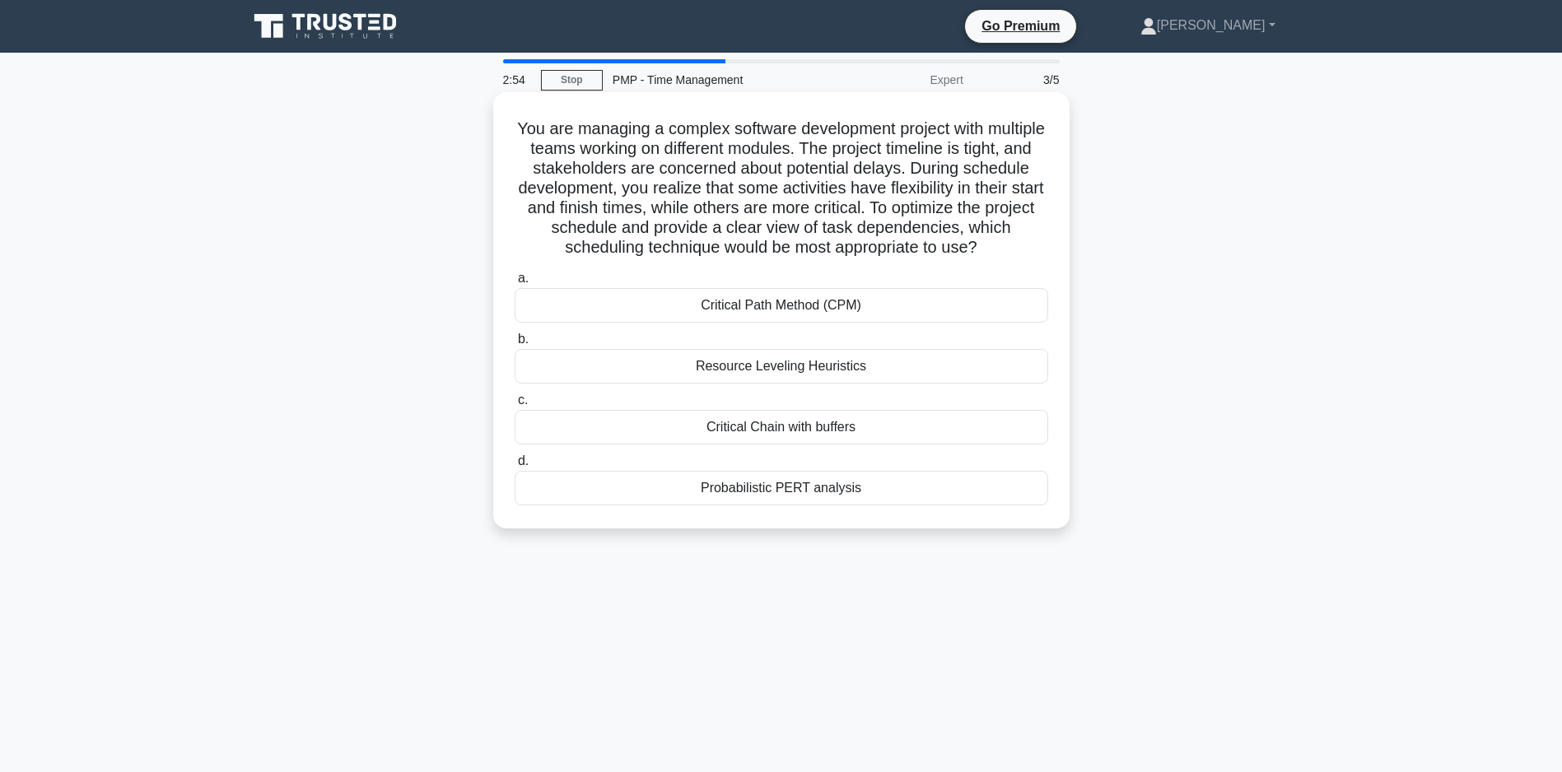
click at [770, 445] on div "Critical Chain with buffers" at bounding box center [780, 427] width 533 height 35
click at [514, 406] on input "c. Critical Chain with buffers" at bounding box center [514, 400] width 0 height 11
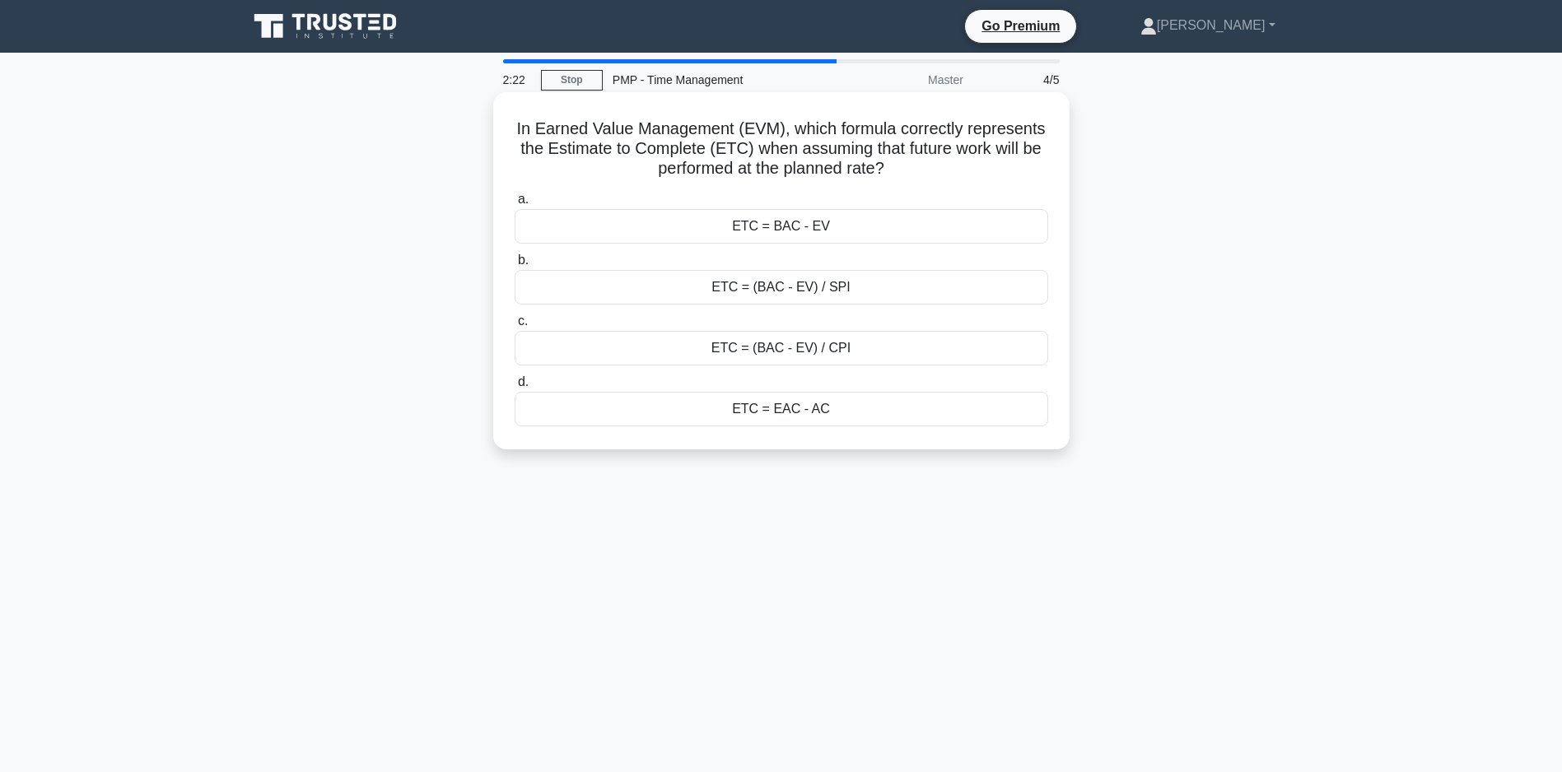
click at [769, 291] on div "ETC = (BAC - EV) / SPI" at bounding box center [780, 287] width 533 height 35
click at [514, 266] on input "b. ETC = (BAC - EV) / SPI" at bounding box center [514, 260] width 0 height 11
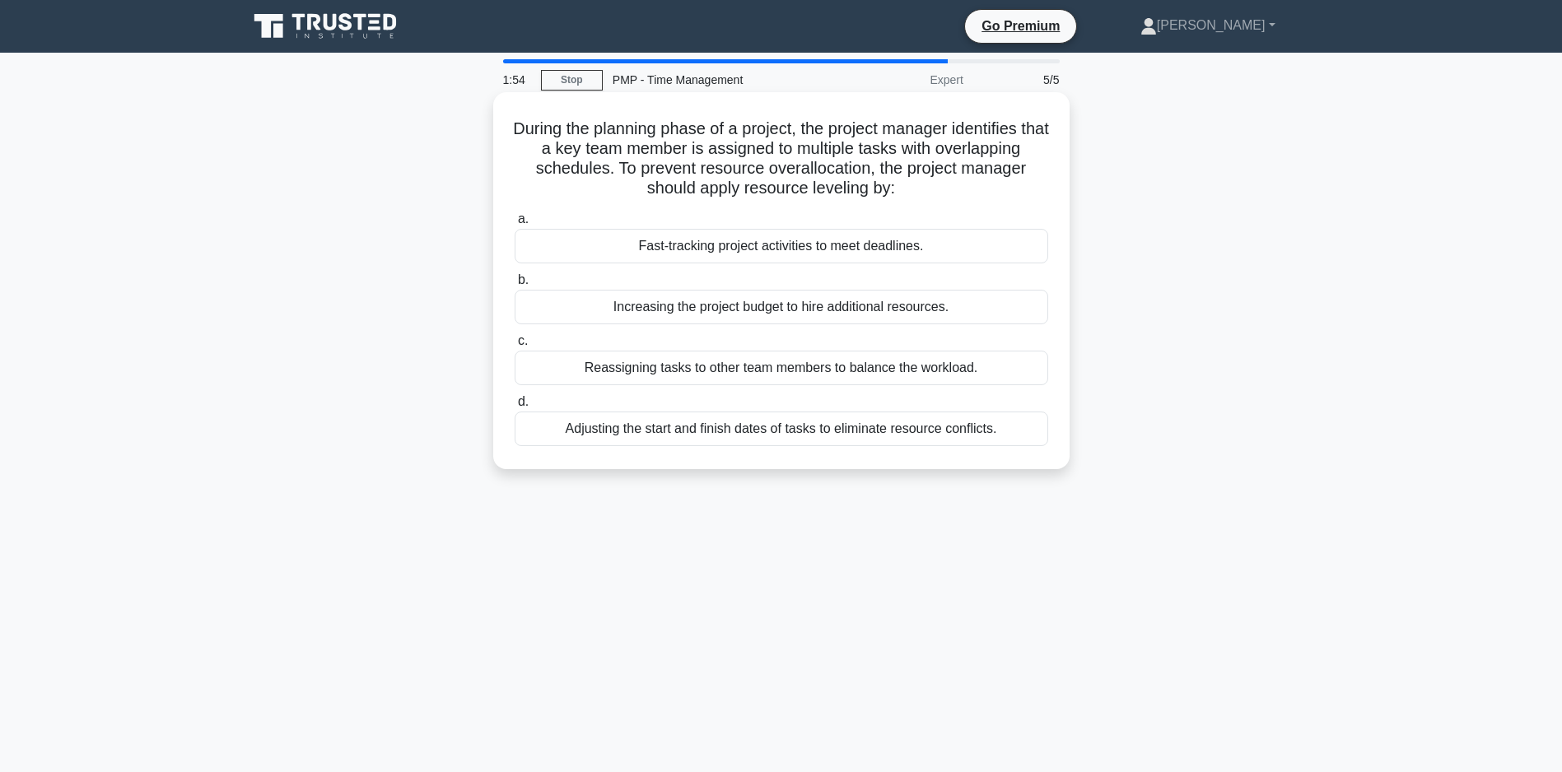
click at [771, 365] on div "Reassigning tasks to other team members to balance the workload." at bounding box center [780, 368] width 533 height 35
click at [514, 347] on input "c. Reassigning tasks to other team members to balance the workload." at bounding box center [514, 341] width 0 height 11
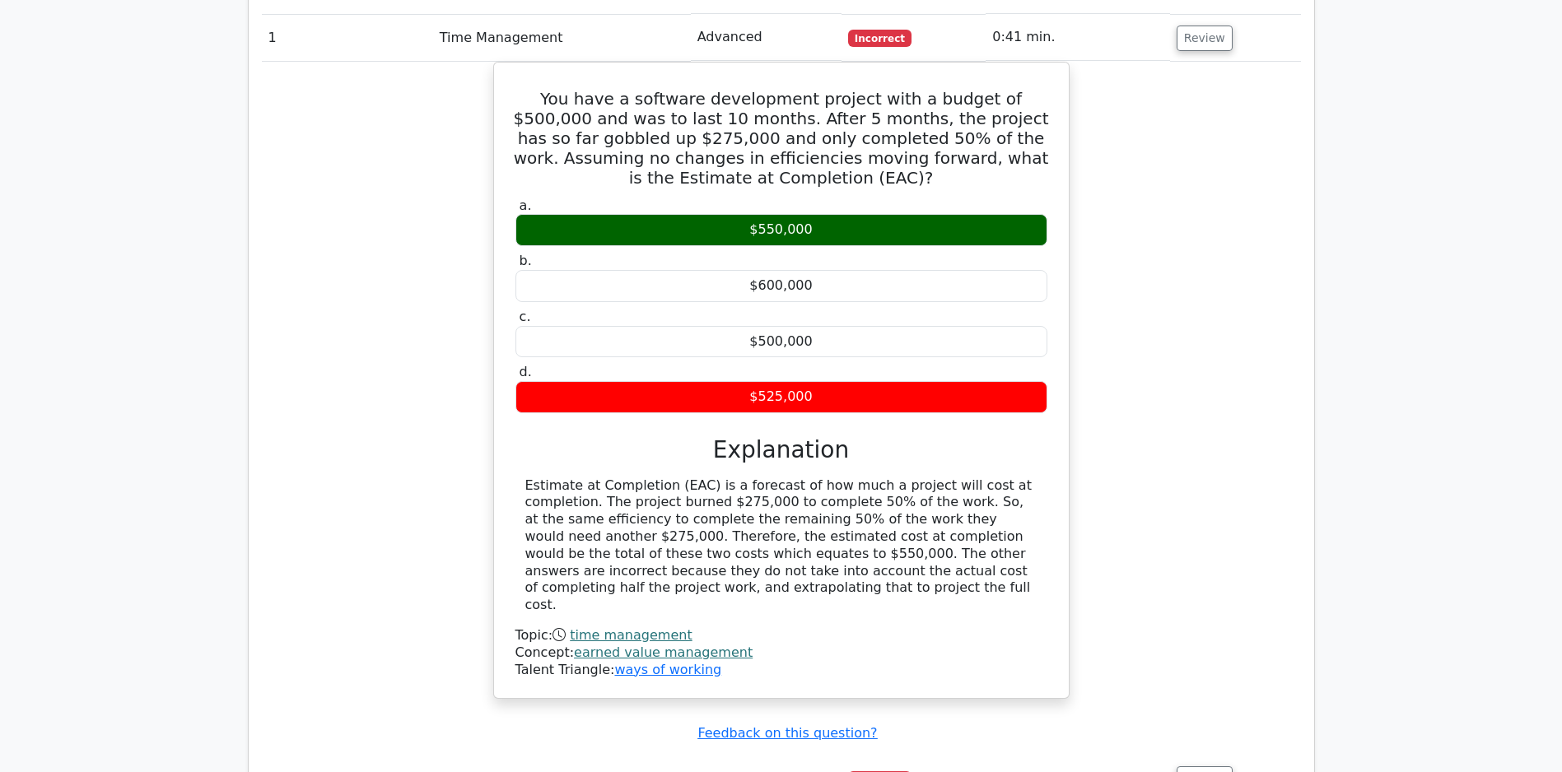
scroll to position [1597, 0]
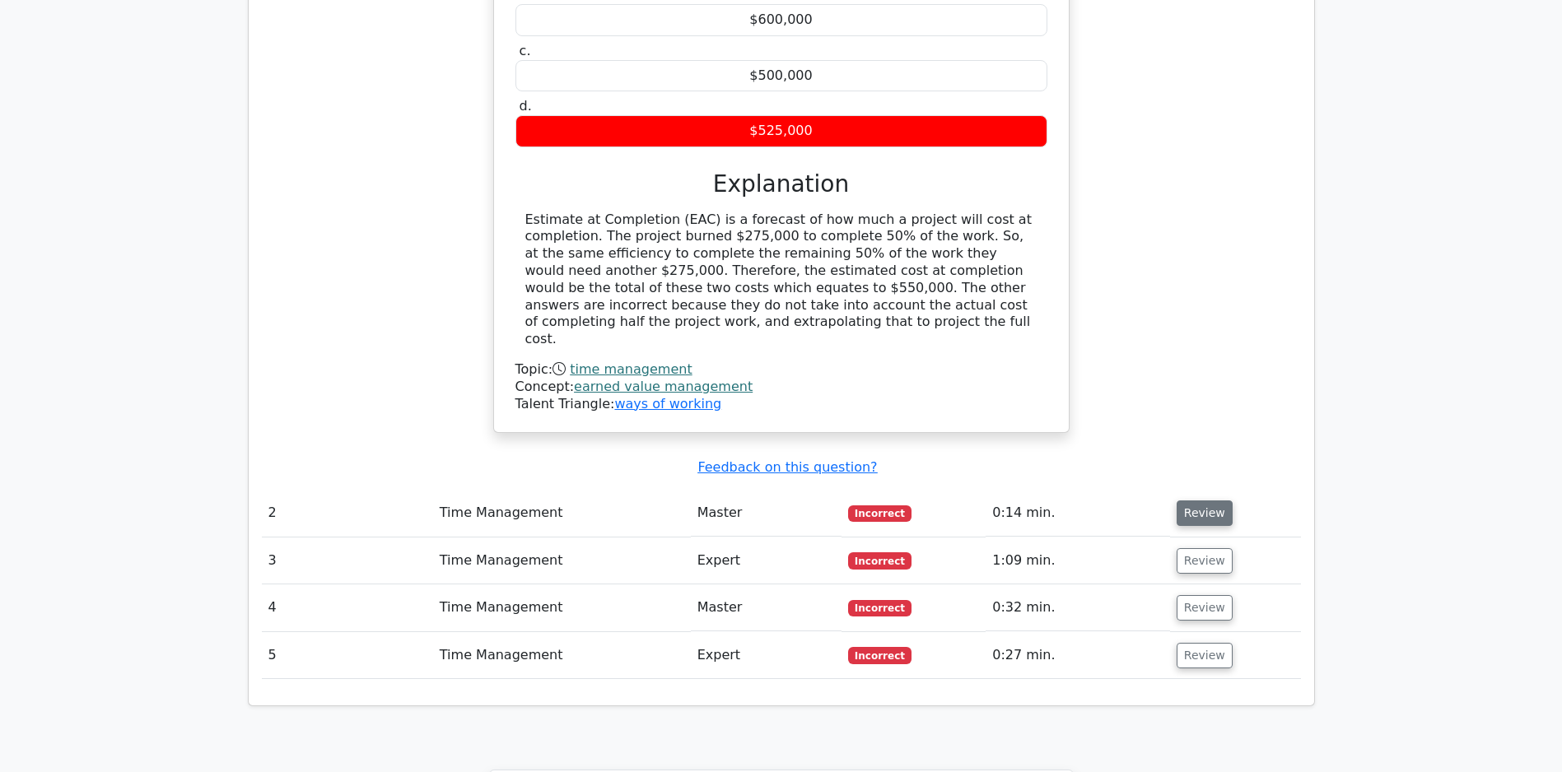
click at [1202, 514] on button "Review" at bounding box center [1204, 513] width 56 height 26
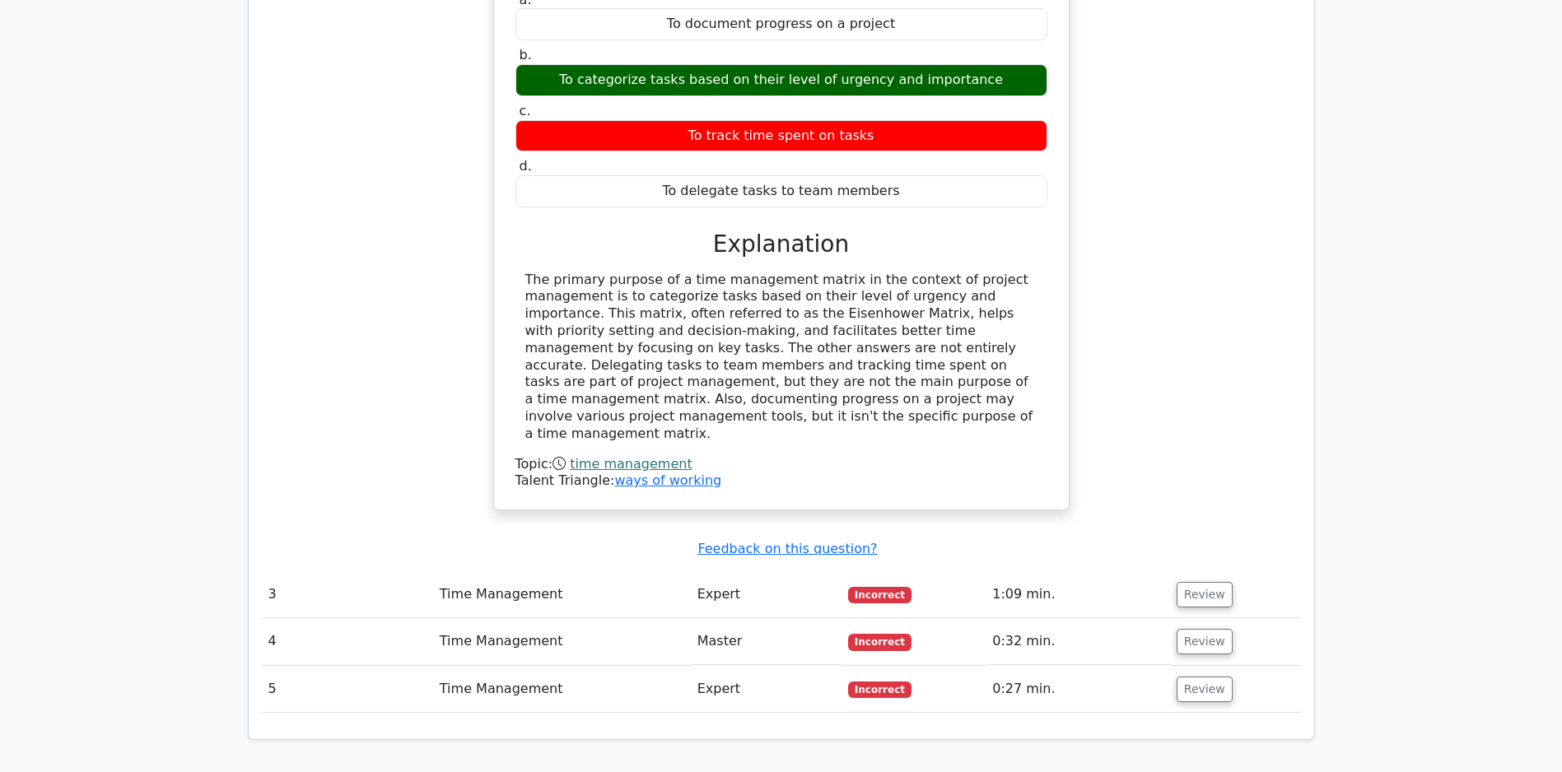
scroll to position [2547, 0]
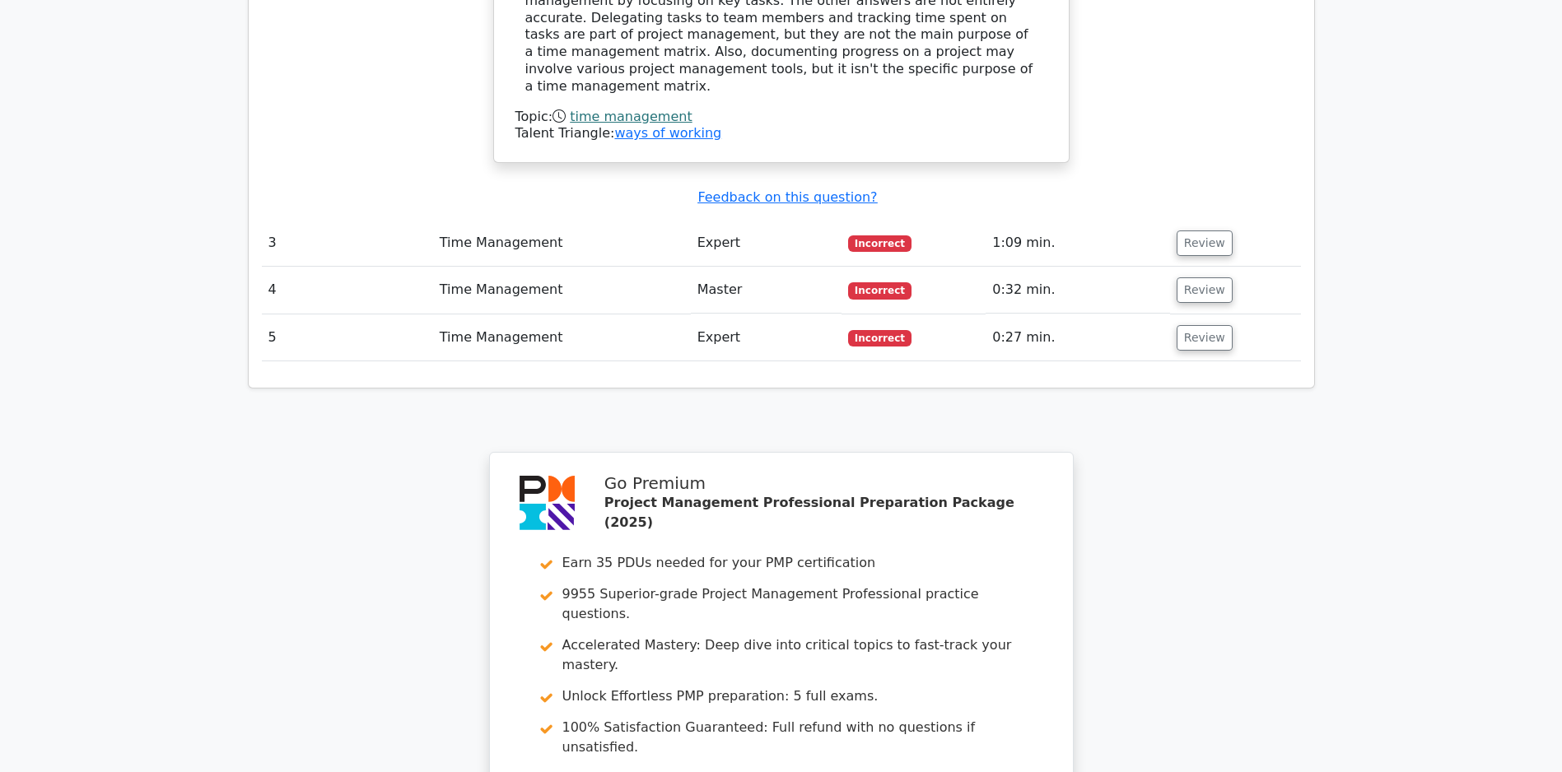
drag, startPoint x: 1222, startPoint y: 246, endPoint x: 1210, endPoint y: 258, distance: 17.5
click at [1223, 246] on button "Review" at bounding box center [1204, 243] width 56 height 26
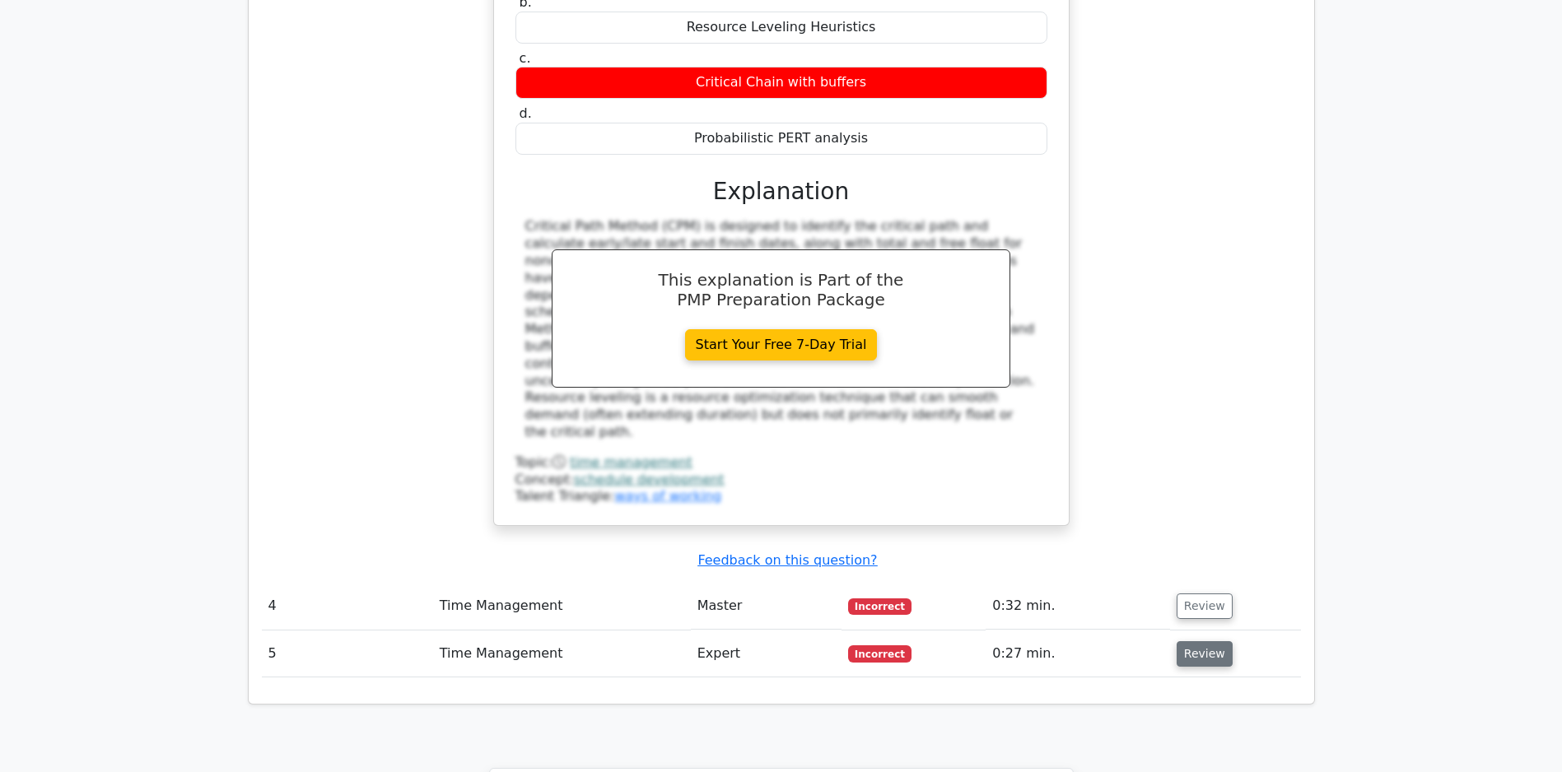
scroll to position [3233, 0]
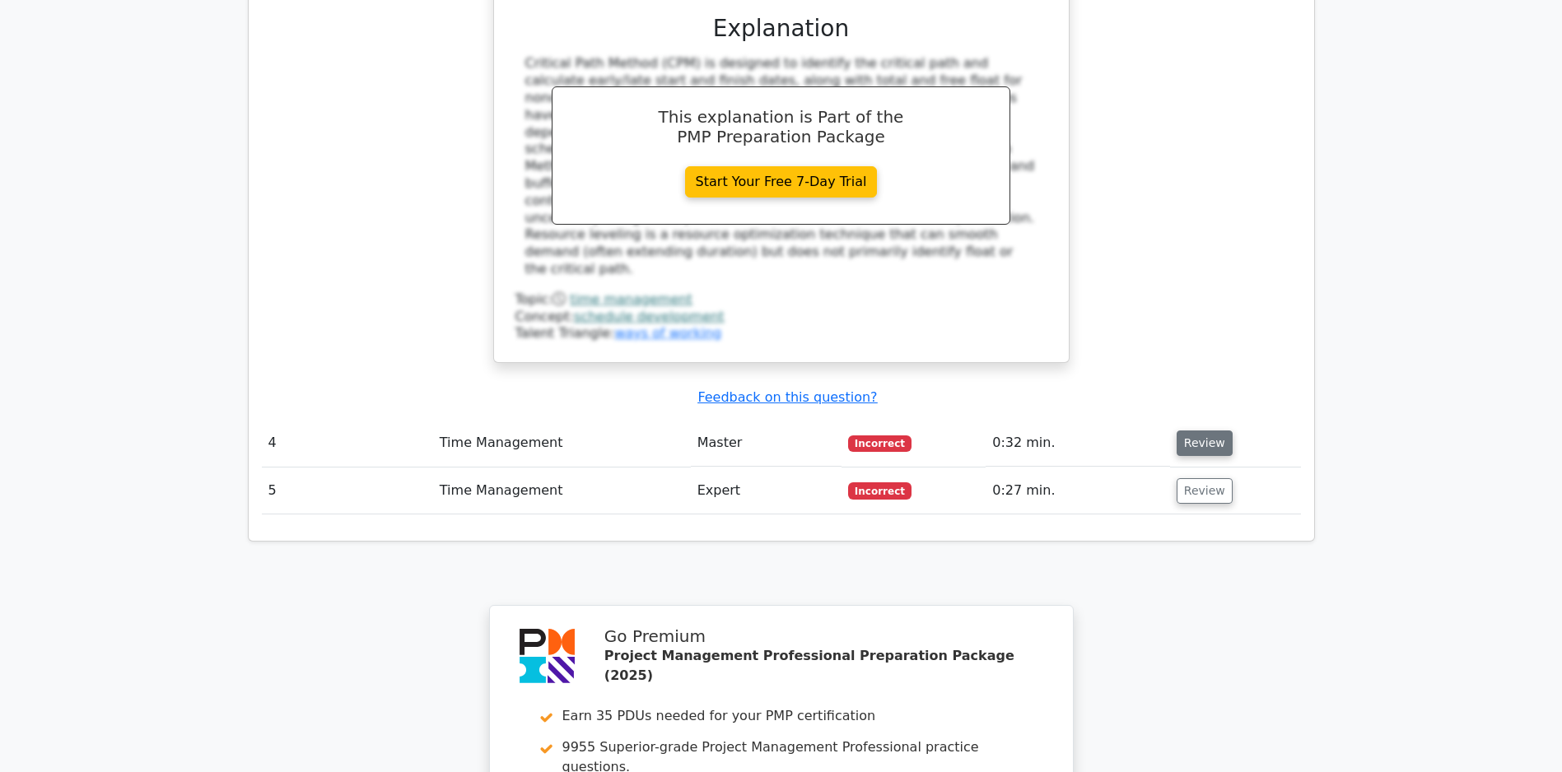
click at [1207, 446] on button "Review" at bounding box center [1204, 444] width 56 height 26
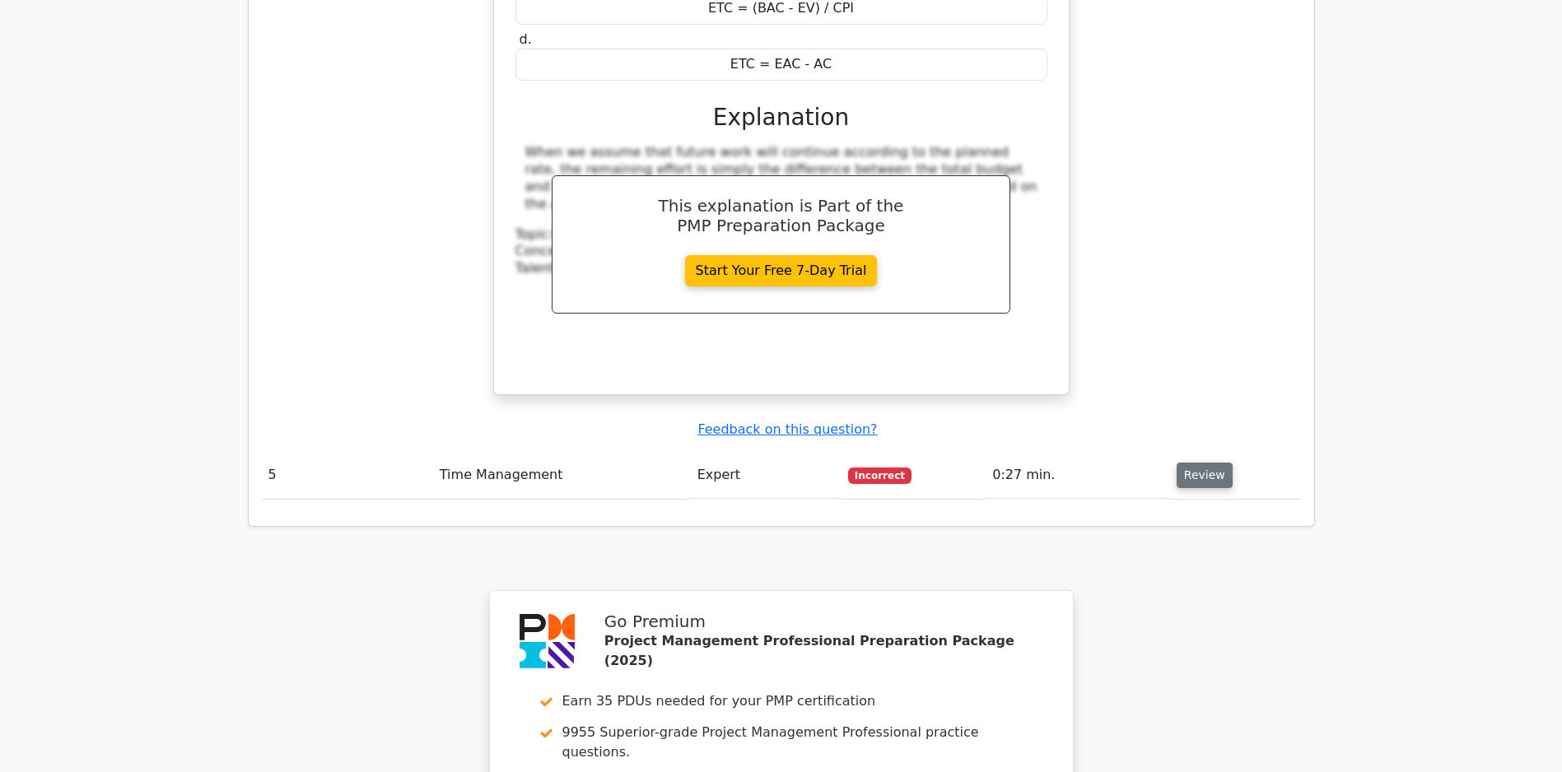
scroll to position [3983, 0]
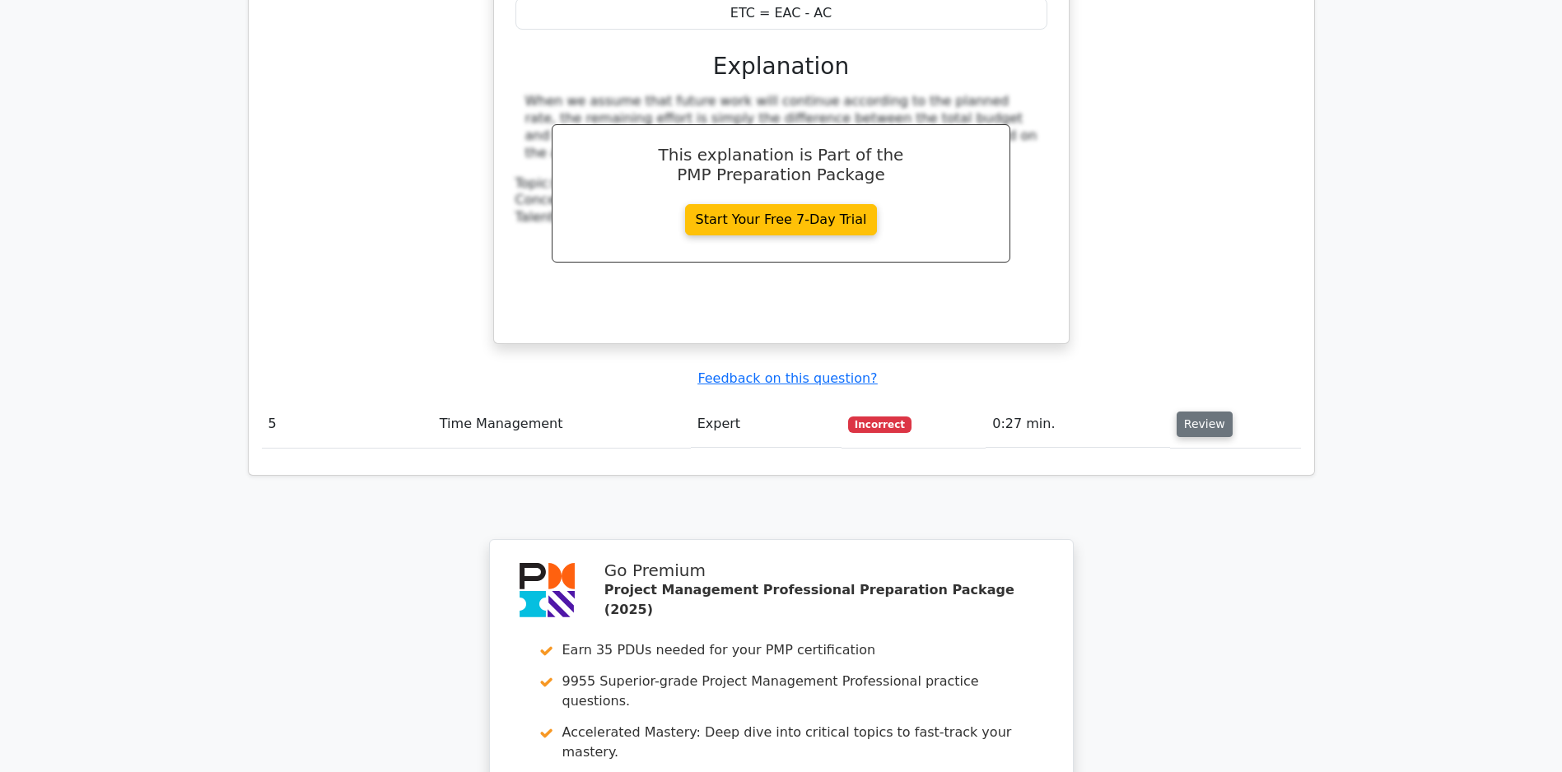
click at [1215, 426] on button "Review" at bounding box center [1204, 425] width 56 height 26
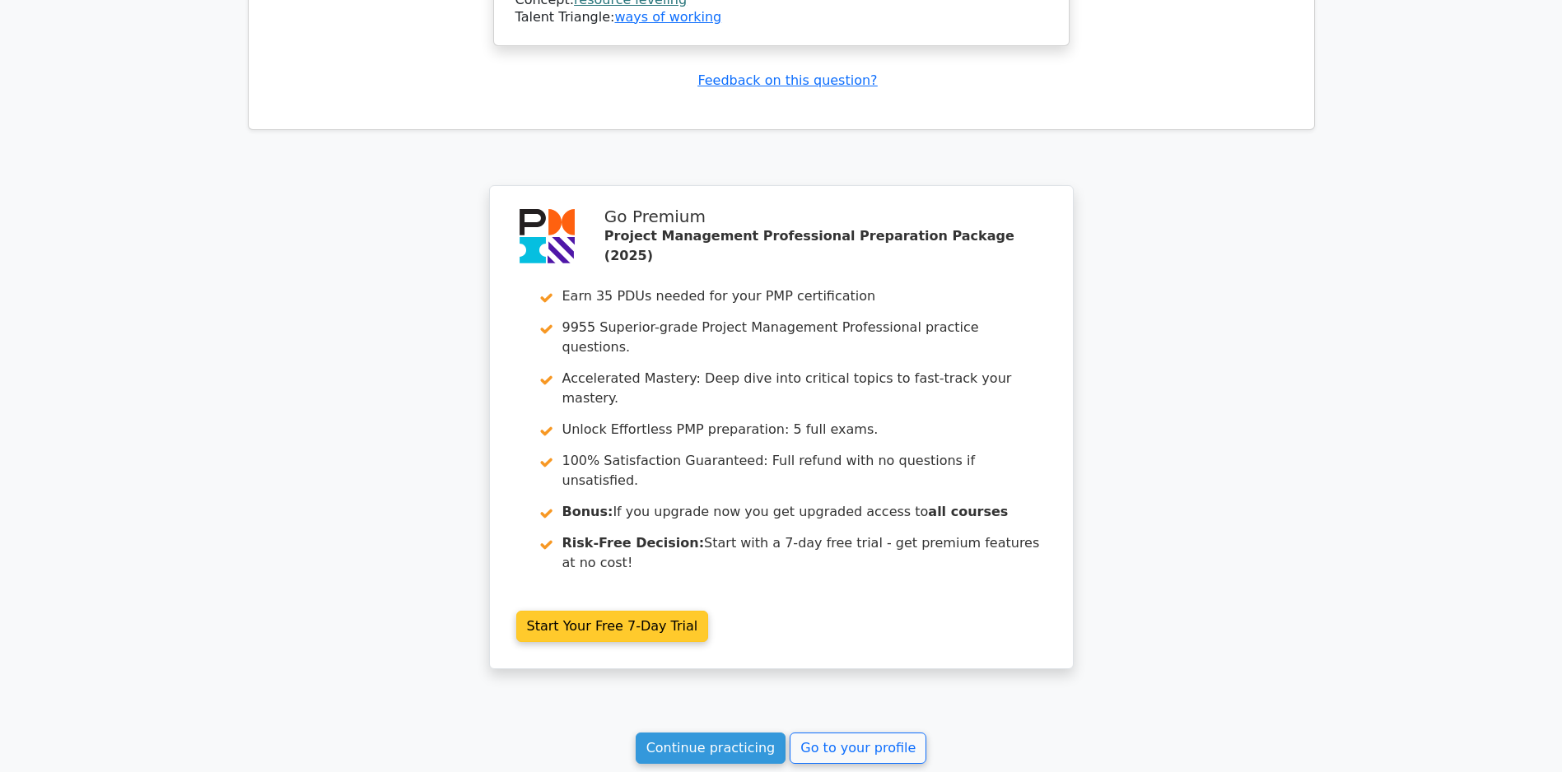
scroll to position [5263, 0]
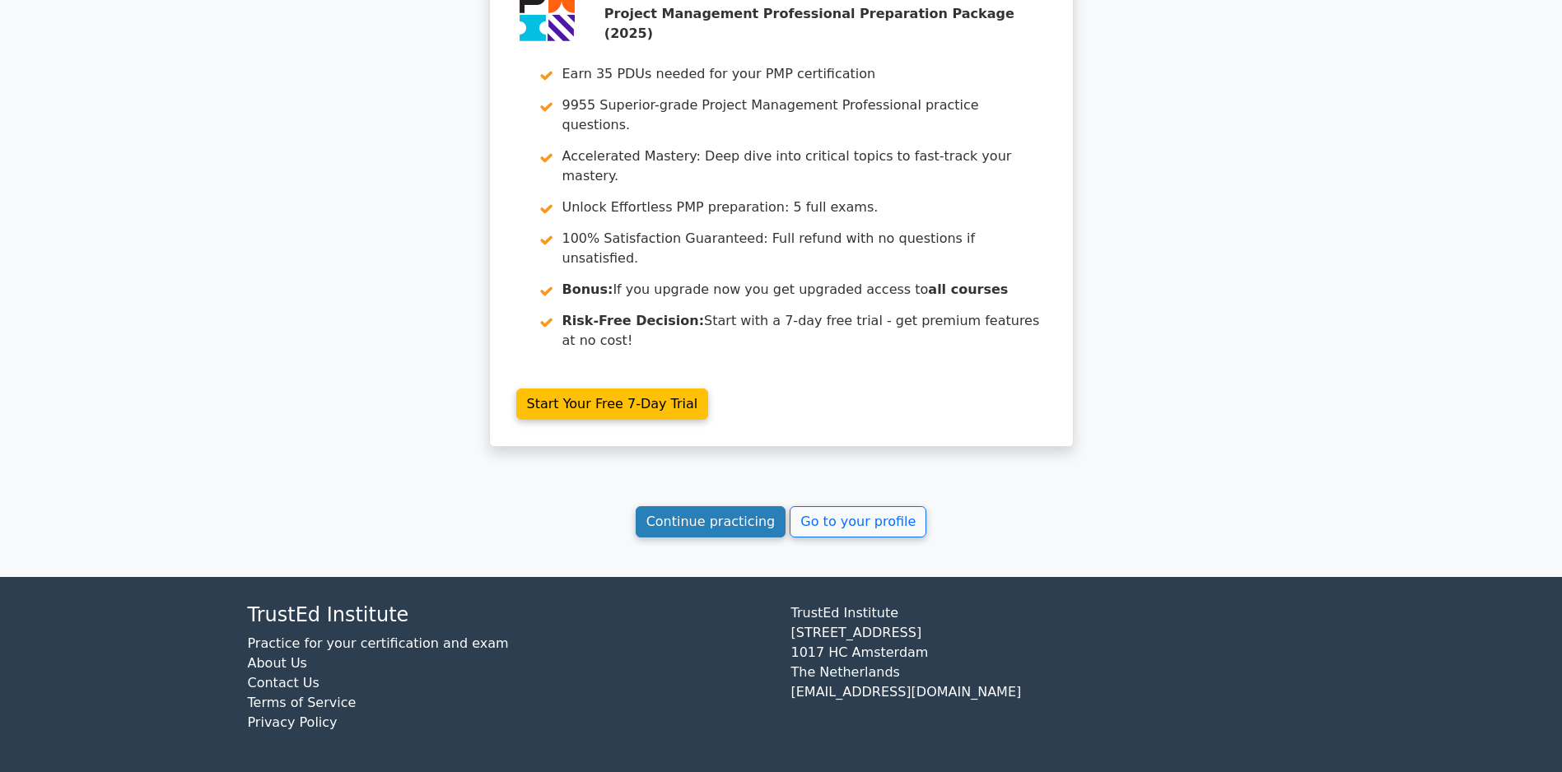
click at [710, 516] on link "Continue practicing" at bounding box center [710, 521] width 151 height 31
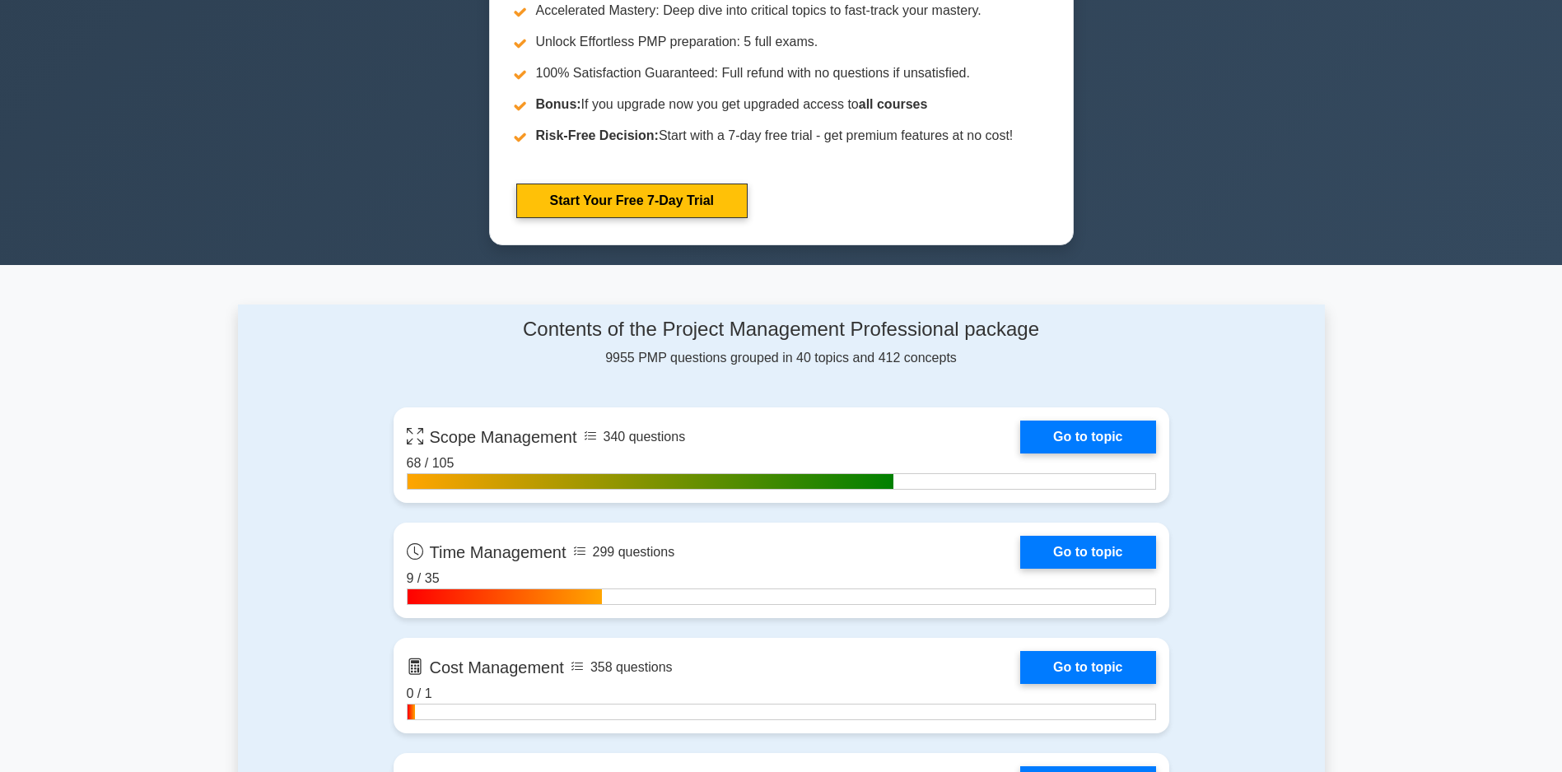
scroll to position [1152, 0]
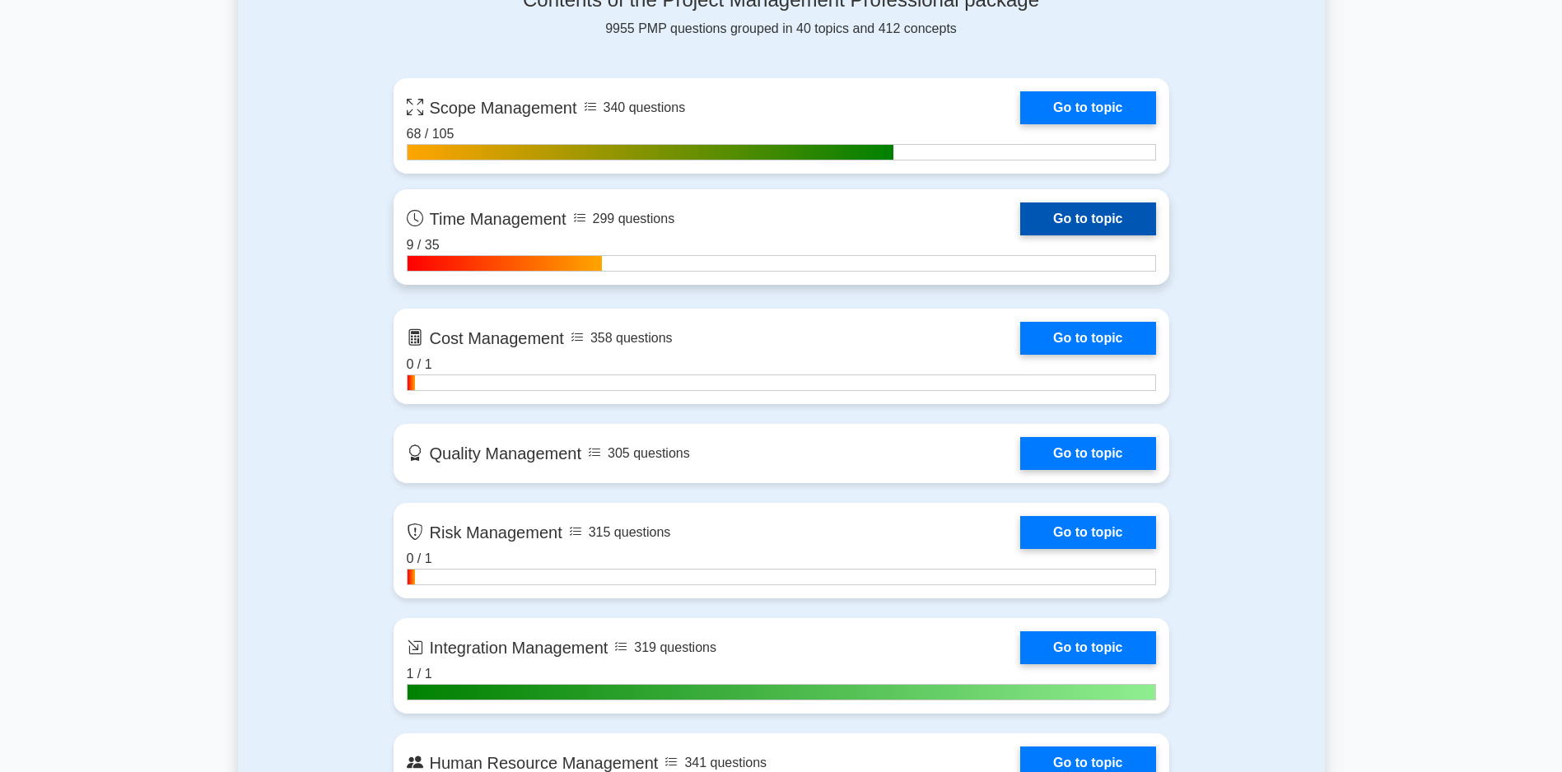
click at [1020, 219] on link "Go to topic" at bounding box center [1087, 218] width 135 height 33
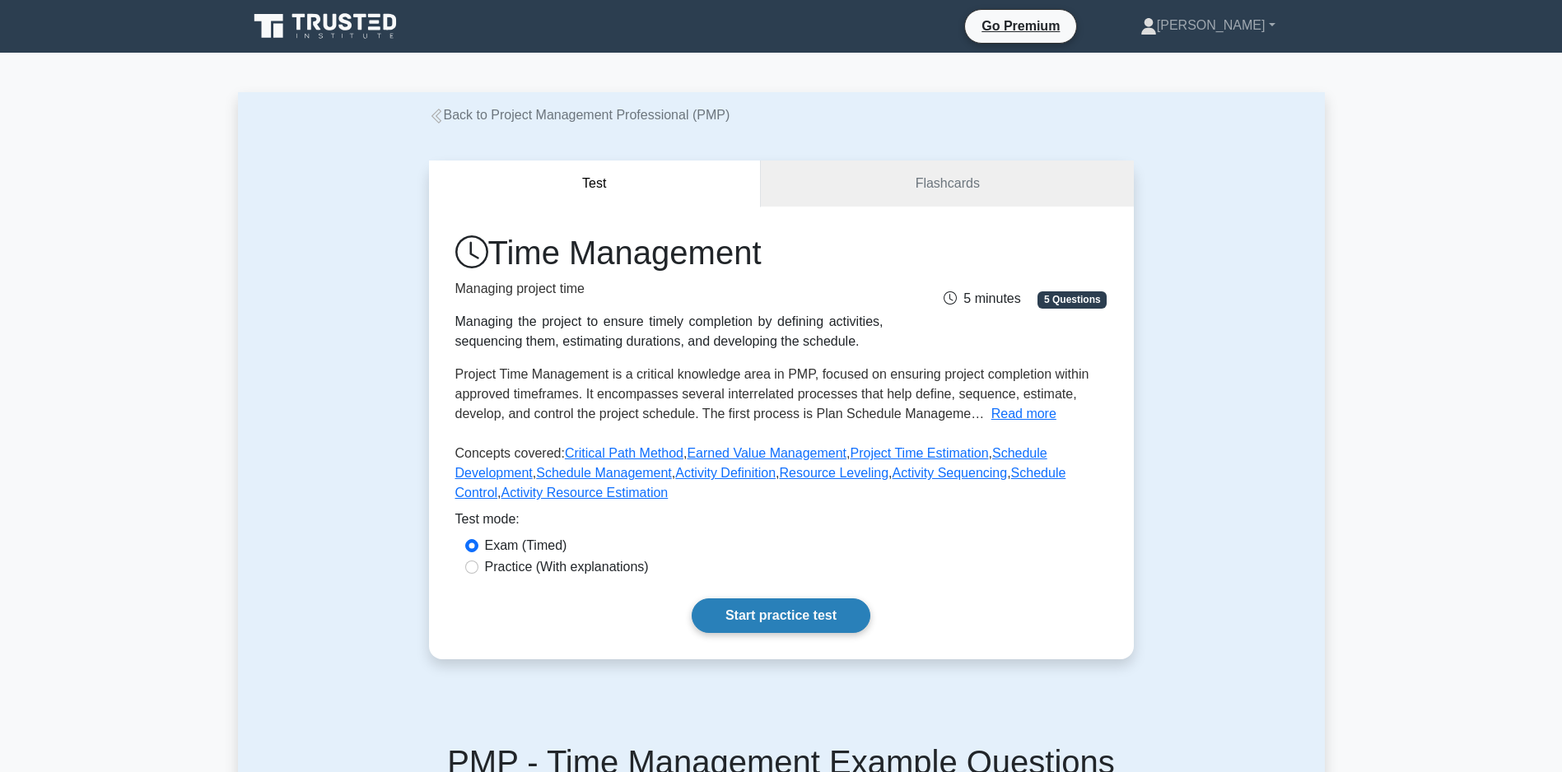
click at [798, 633] on link "Start practice test" at bounding box center [780, 615] width 179 height 35
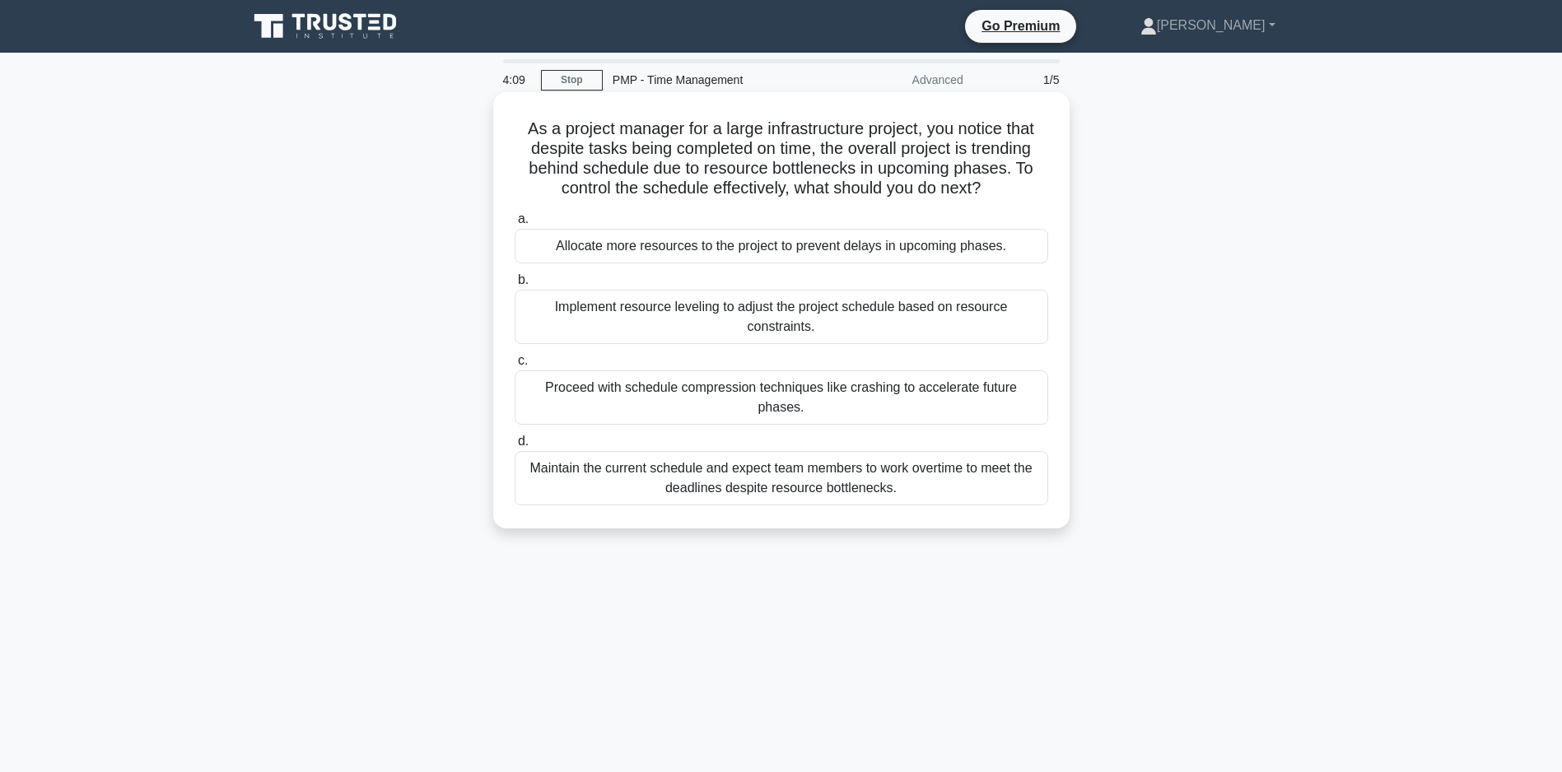
click at [760, 263] on div "Allocate more resources to the project to prevent delays in upcoming phases." at bounding box center [780, 246] width 533 height 35
click at [514, 225] on input "a. Allocate more resources to the project to prevent delays in upcoming phases." at bounding box center [514, 219] width 0 height 11
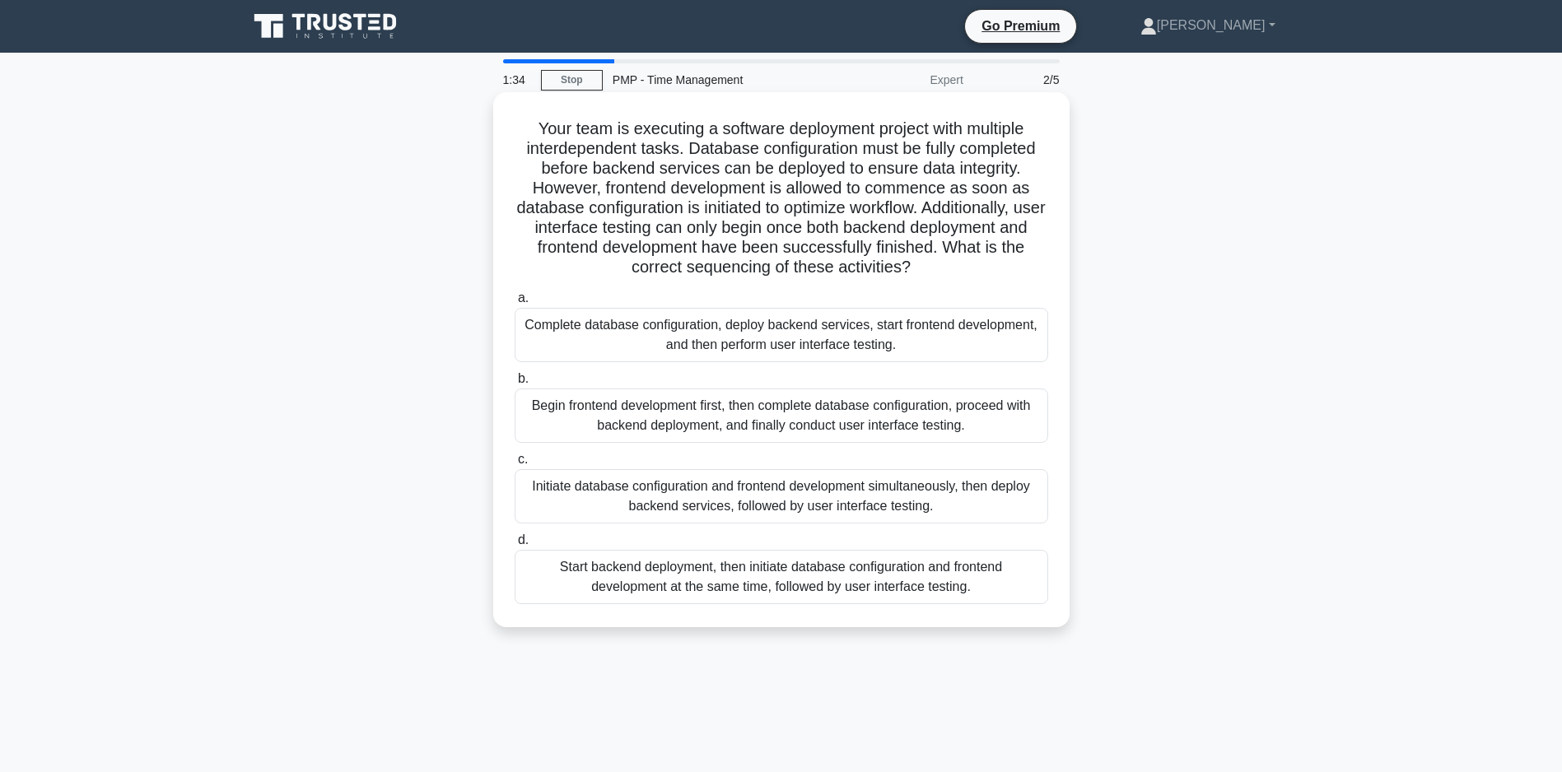
click at [717, 516] on div "Initiate database configuration and frontend development simultaneously, then d…" at bounding box center [780, 496] width 533 height 54
click at [514, 465] on input "c. Initiate database configuration and frontend development simultaneously, the…" at bounding box center [514, 459] width 0 height 11
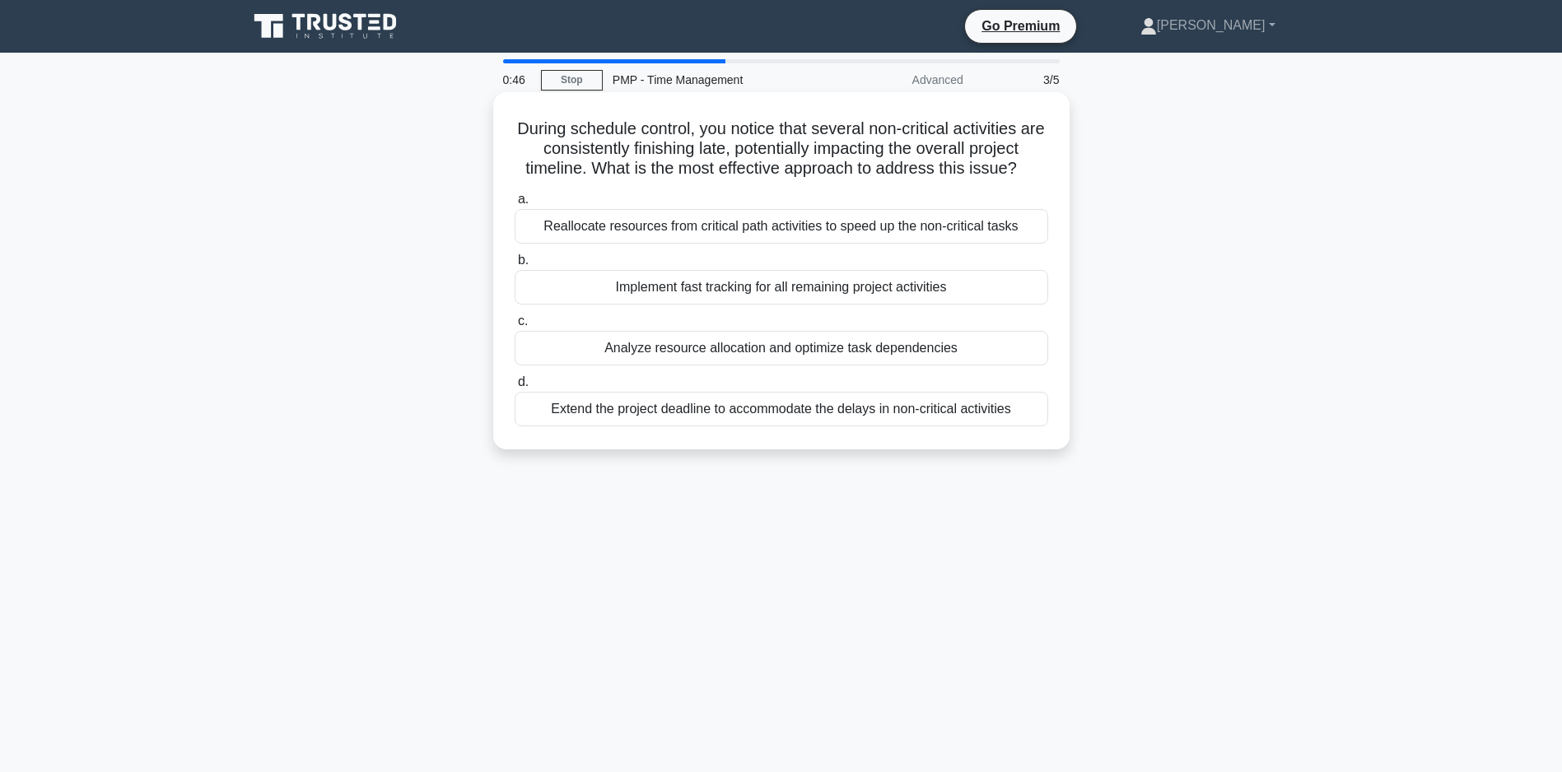
click at [719, 365] on div "Analyze resource allocation and optimize task dependencies" at bounding box center [780, 348] width 533 height 35
click at [514, 327] on input "c. Analyze resource allocation and optimize task dependencies" at bounding box center [514, 321] width 0 height 11
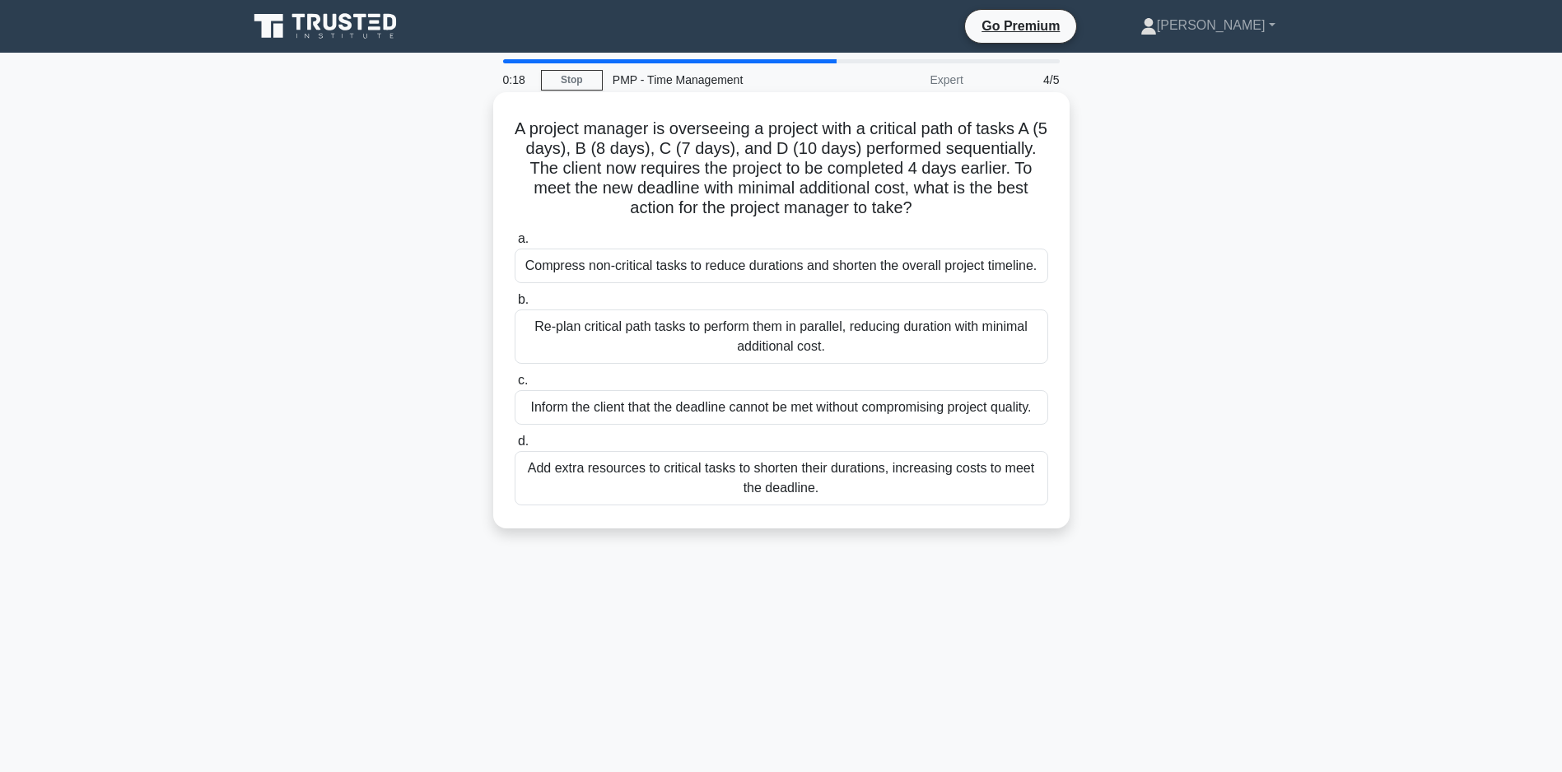
click at [724, 263] on div "Compress non-critical tasks to reduce durations and shorten the overall project…" at bounding box center [780, 266] width 533 height 35
click at [514, 244] on input "a. Compress non-critical tasks to reduce durations and shorten the overall proj…" at bounding box center [514, 239] width 0 height 11
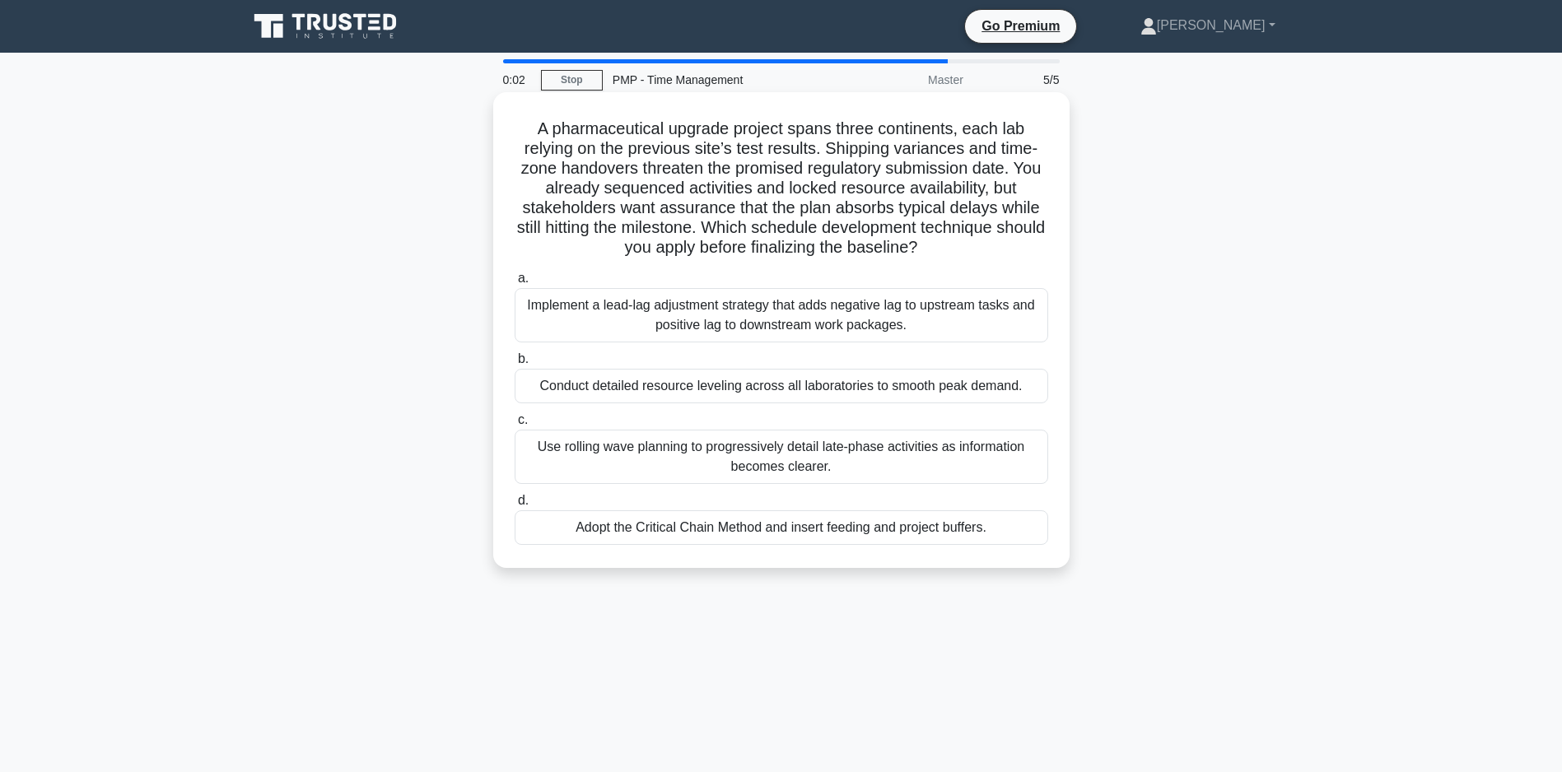
click at [753, 478] on div "Use rolling wave planning to progressively detail late-phase activities as info…" at bounding box center [780, 457] width 533 height 54
click at [514, 426] on input "c. Use rolling wave planning to progressively detail late-phase activities as i…" at bounding box center [514, 420] width 0 height 11
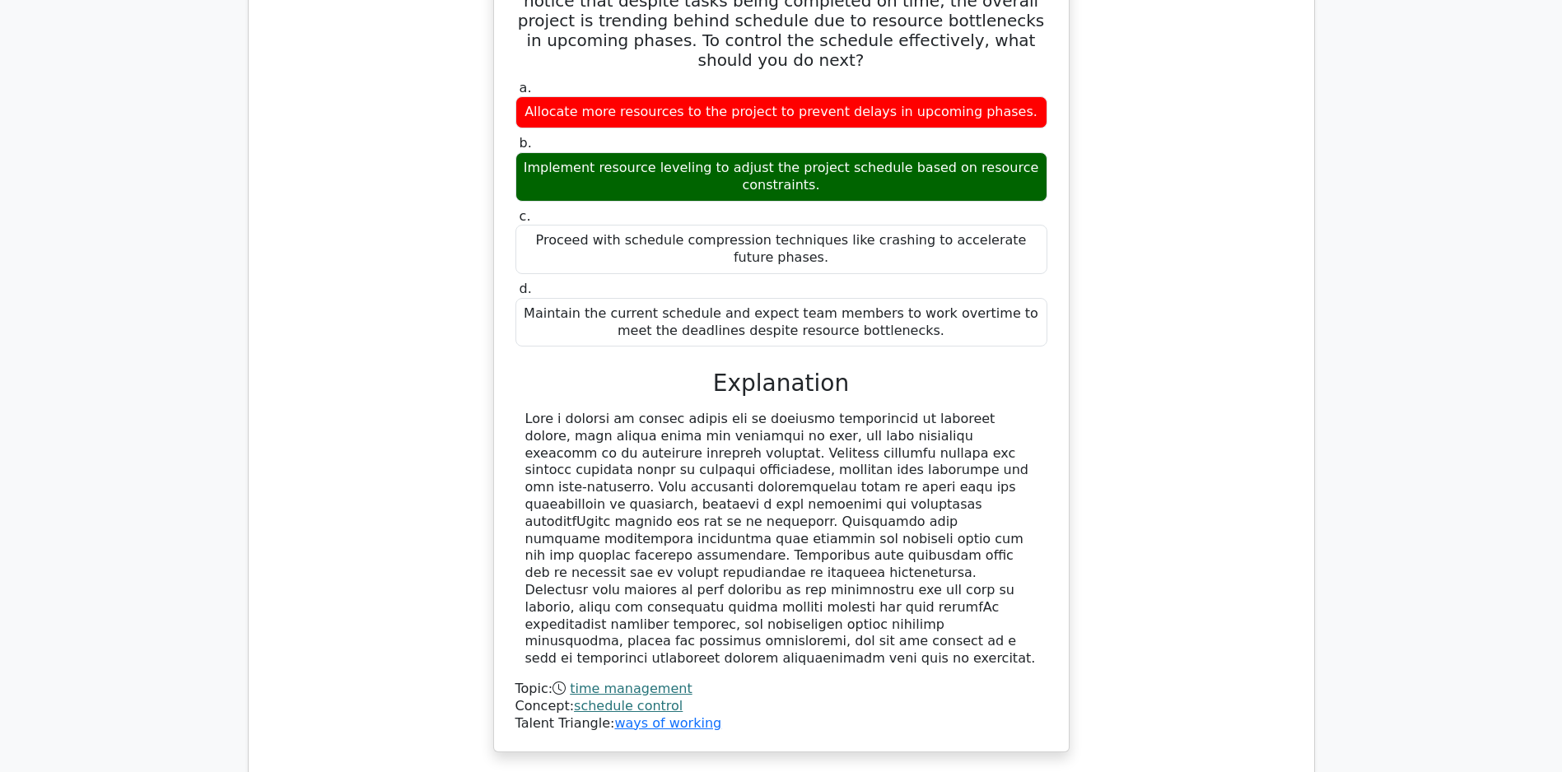
scroll to position [1897, 0]
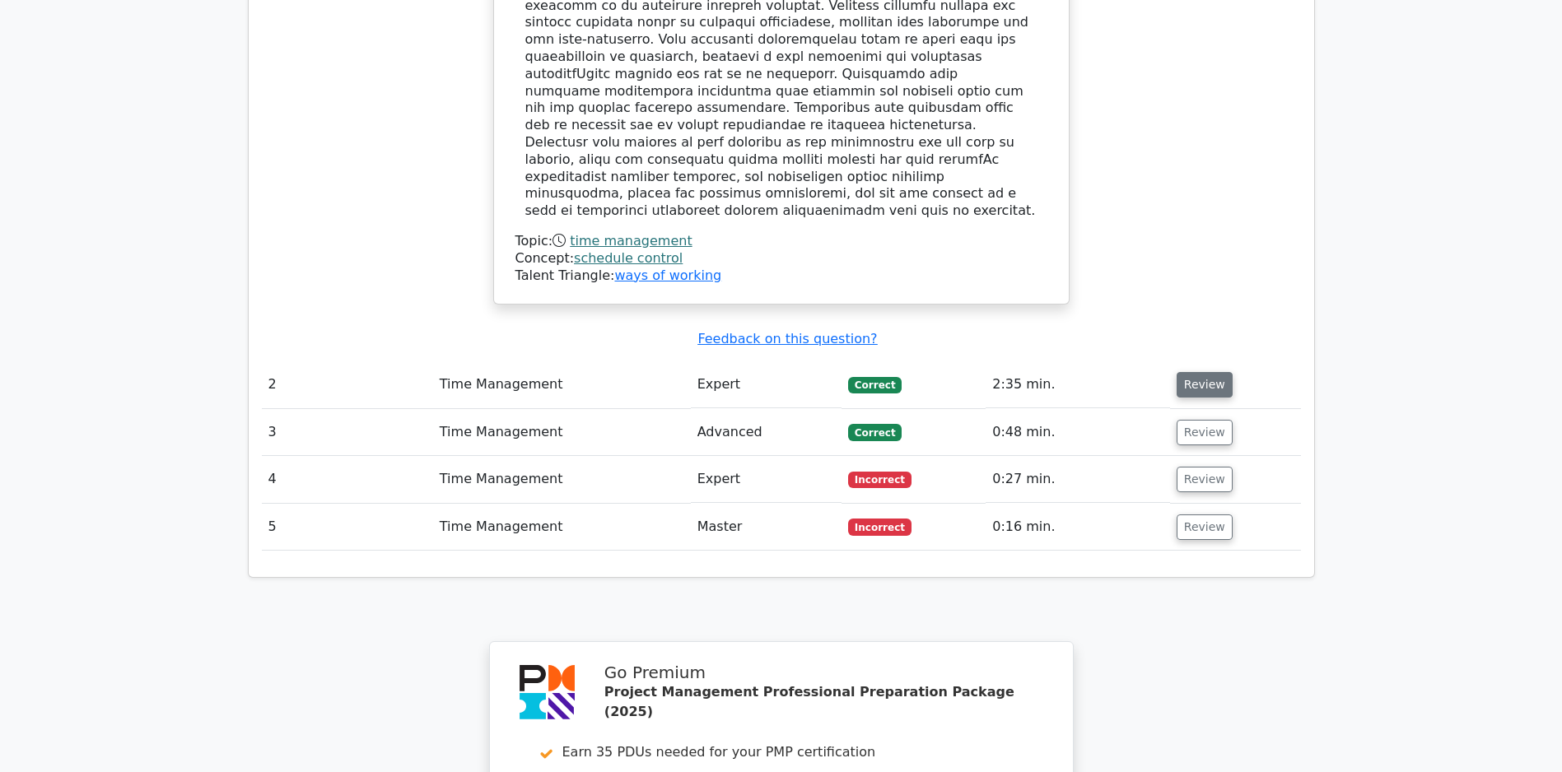
click at [1203, 387] on button "Review" at bounding box center [1204, 385] width 56 height 26
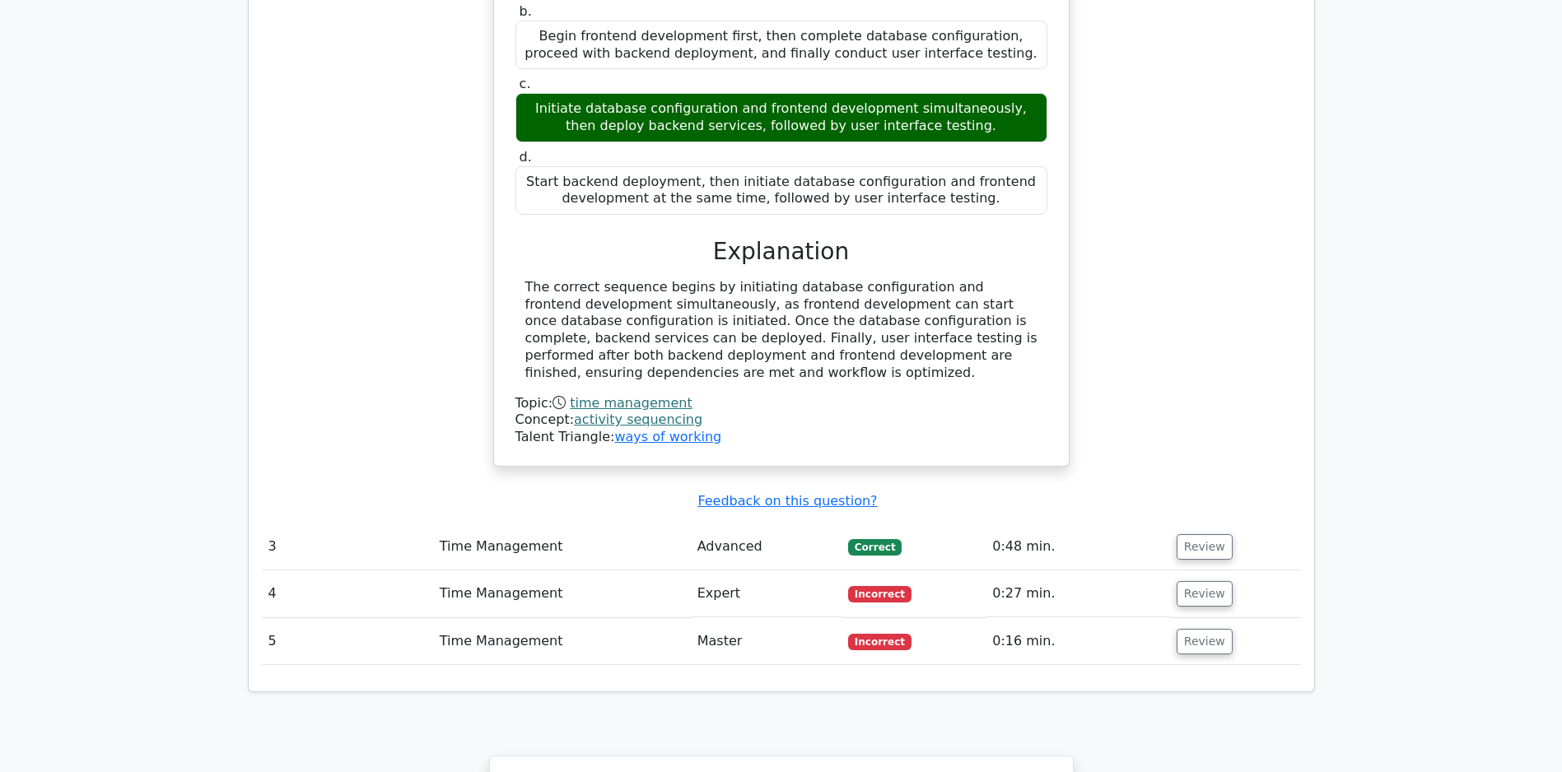
scroll to position [2665, 0]
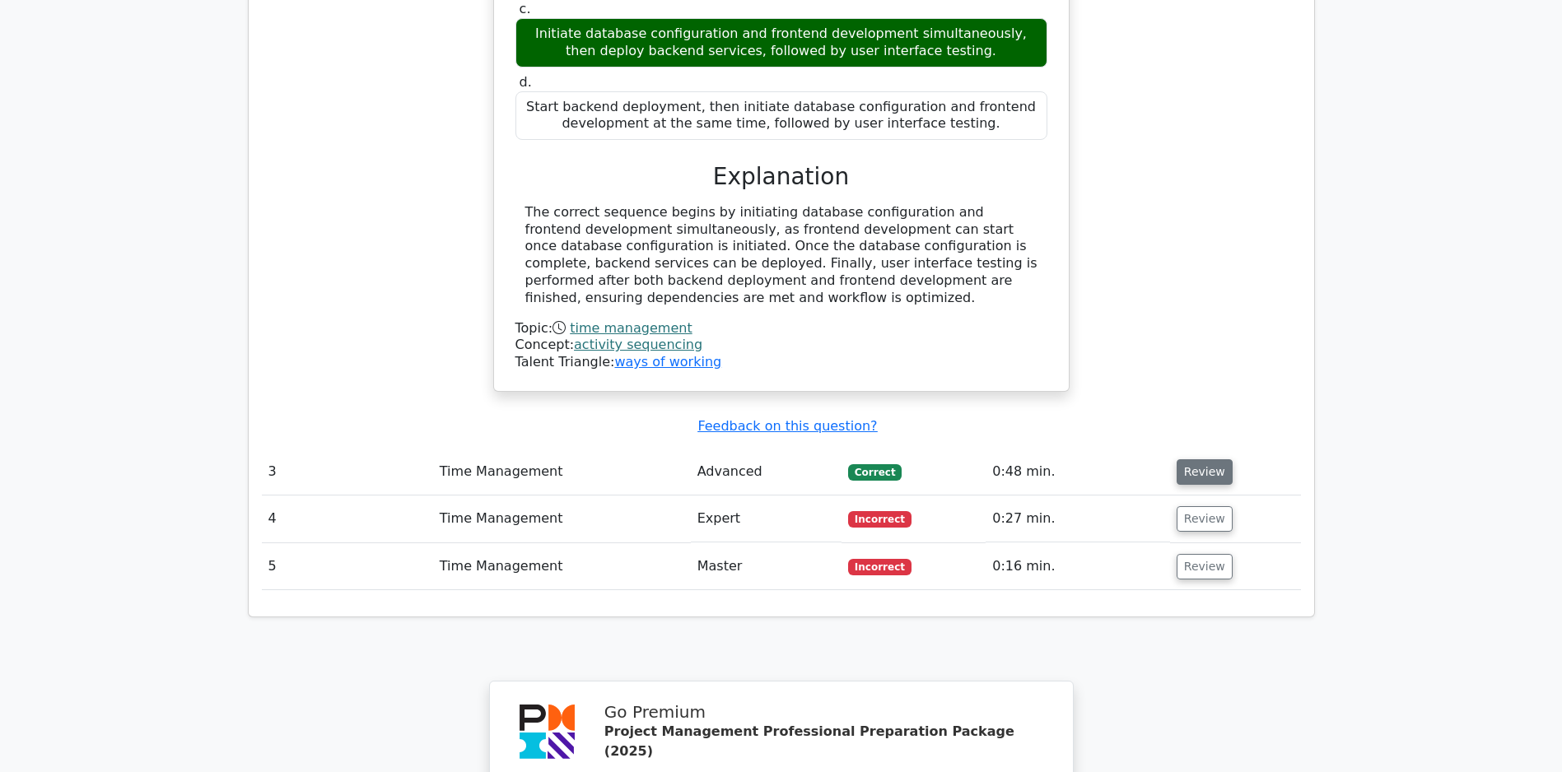
click at [1209, 477] on button "Review" at bounding box center [1204, 472] width 56 height 26
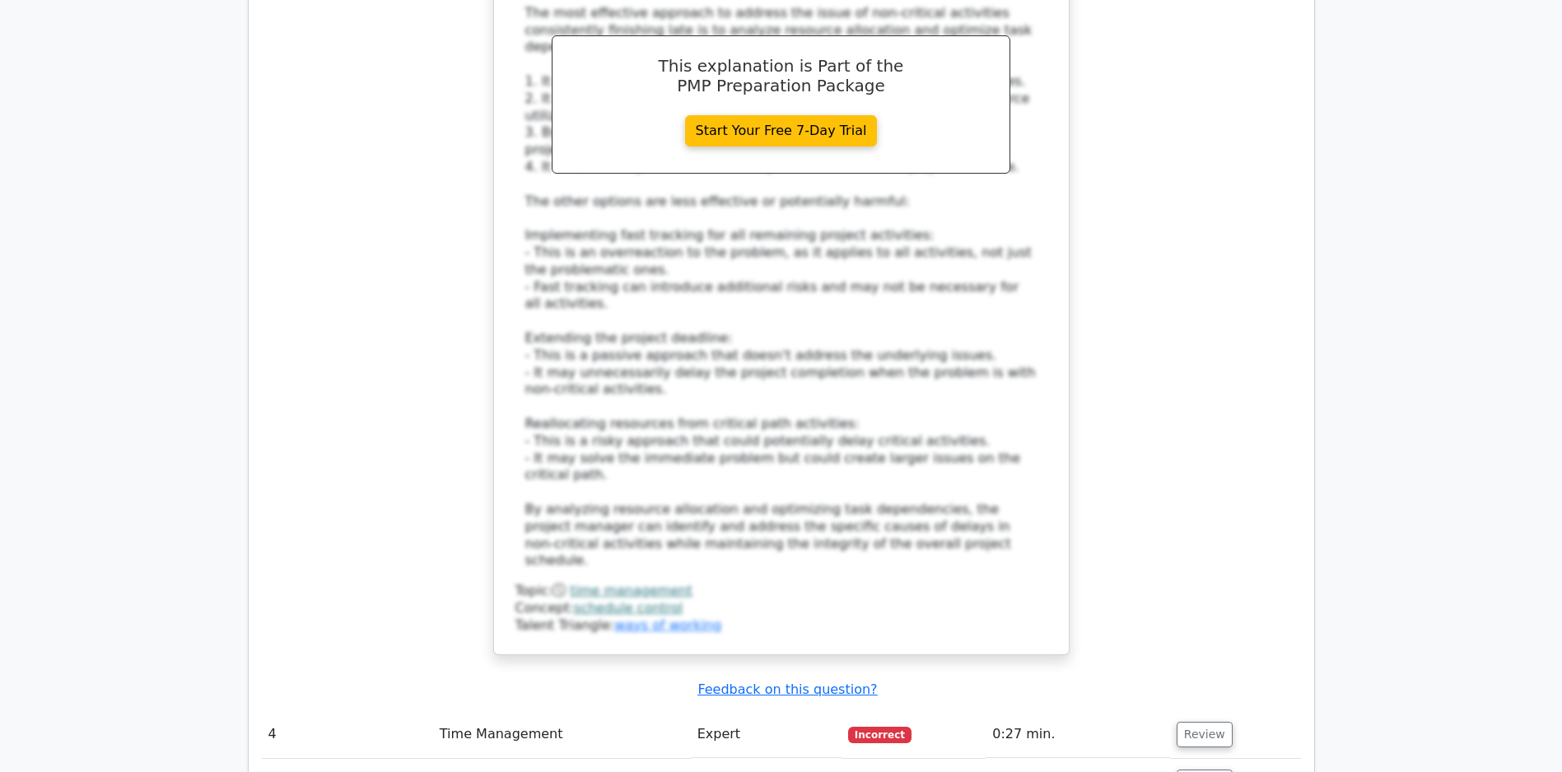
scroll to position [3945, 0]
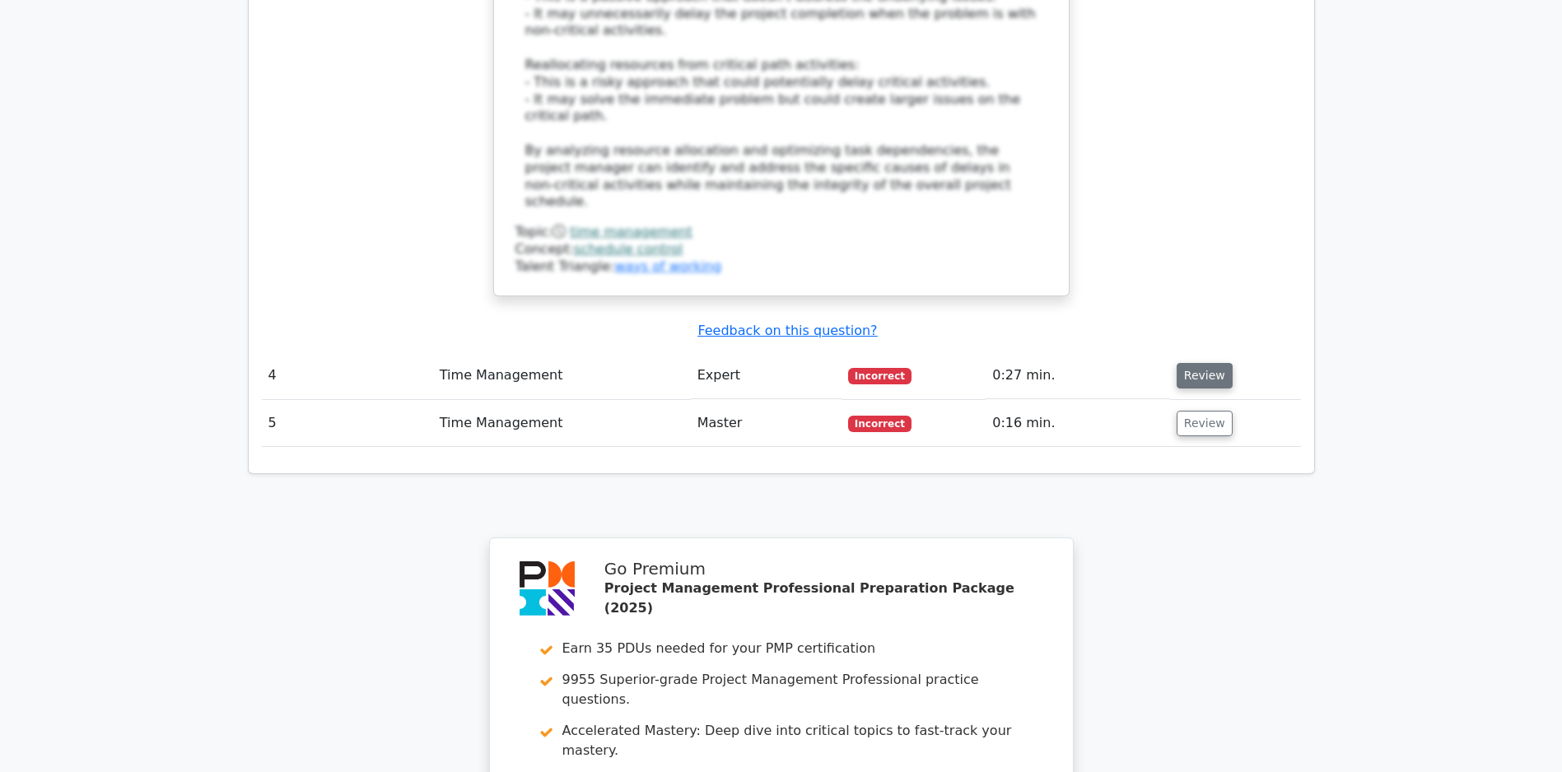
click at [1189, 366] on button "Review" at bounding box center [1204, 376] width 56 height 26
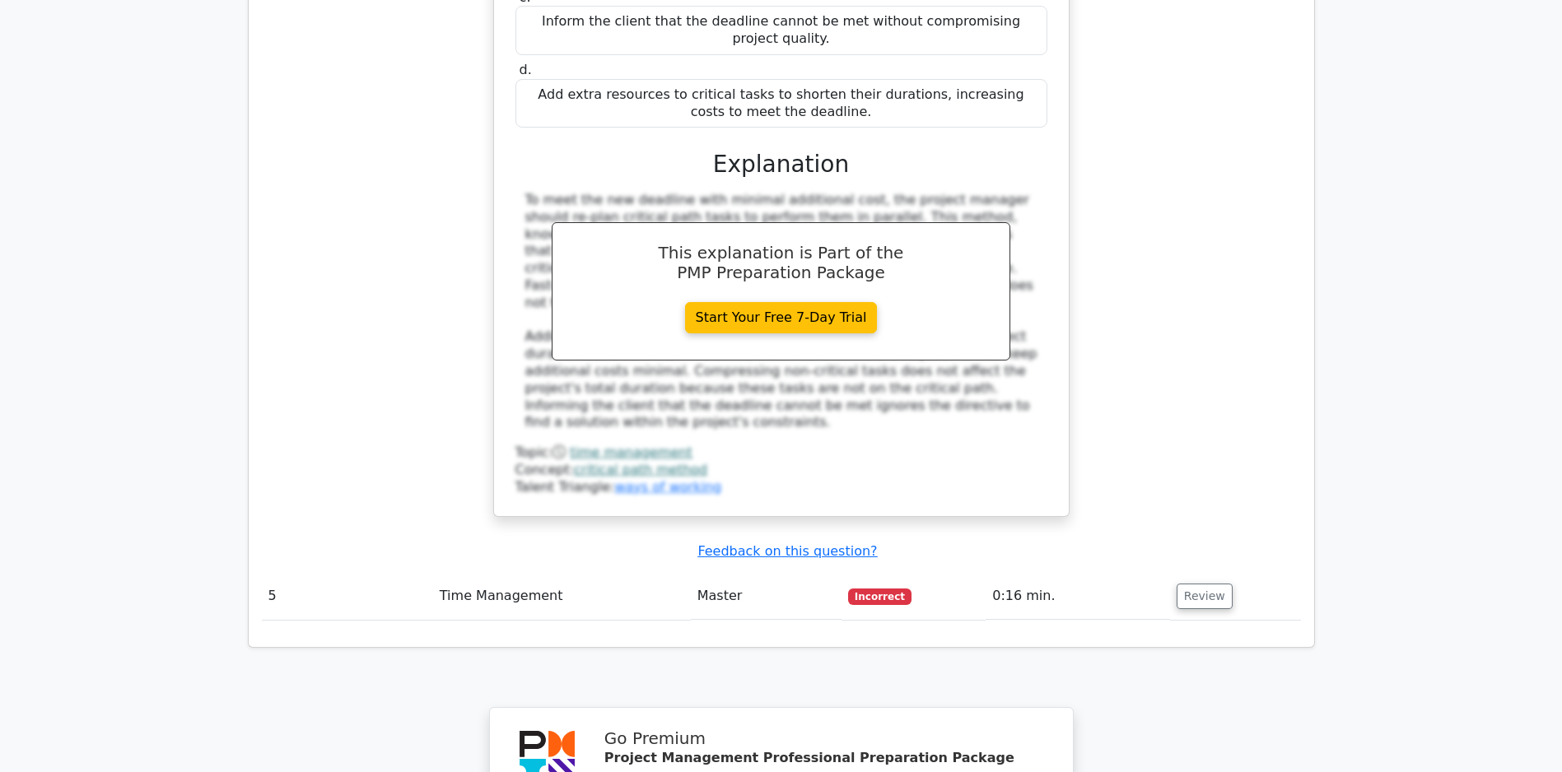
scroll to position [4840, 0]
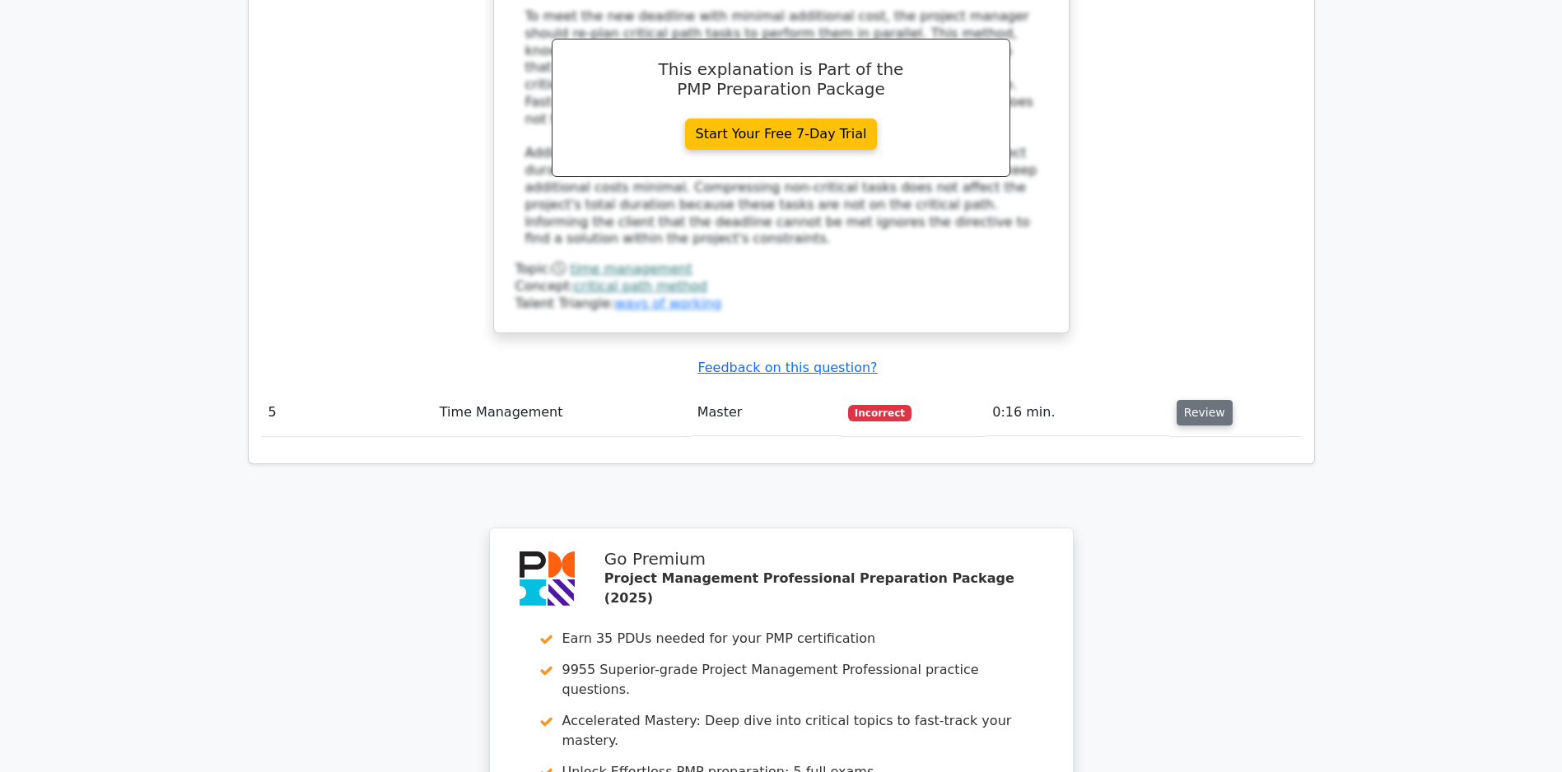
drag, startPoint x: 1180, startPoint y: 413, endPoint x: 1199, endPoint y: 411, distance: 19.1
click at [1199, 411] on button "Review" at bounding box center [1204, 413] width 56 height 26
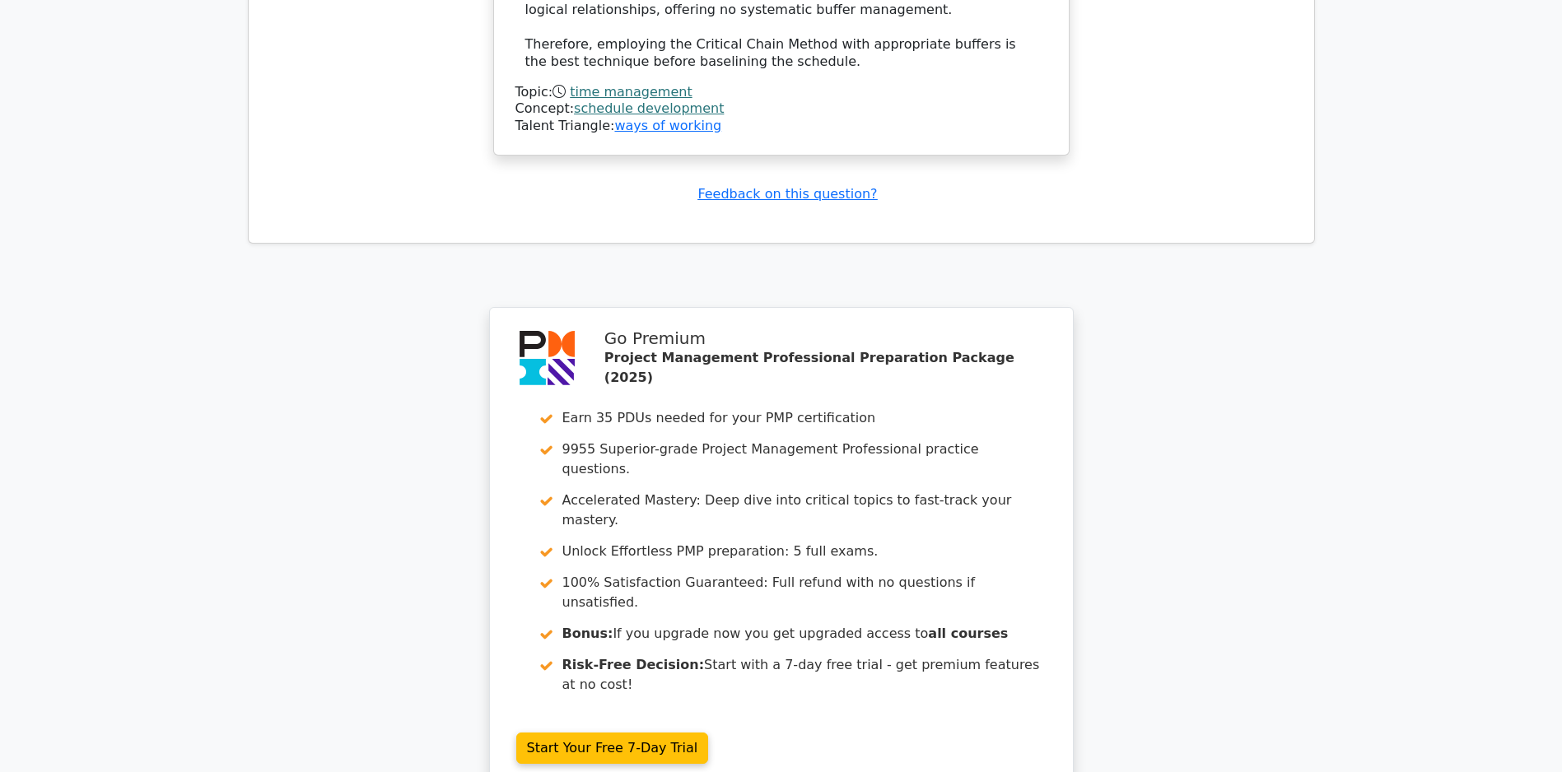
scroll to position [6336, 0]
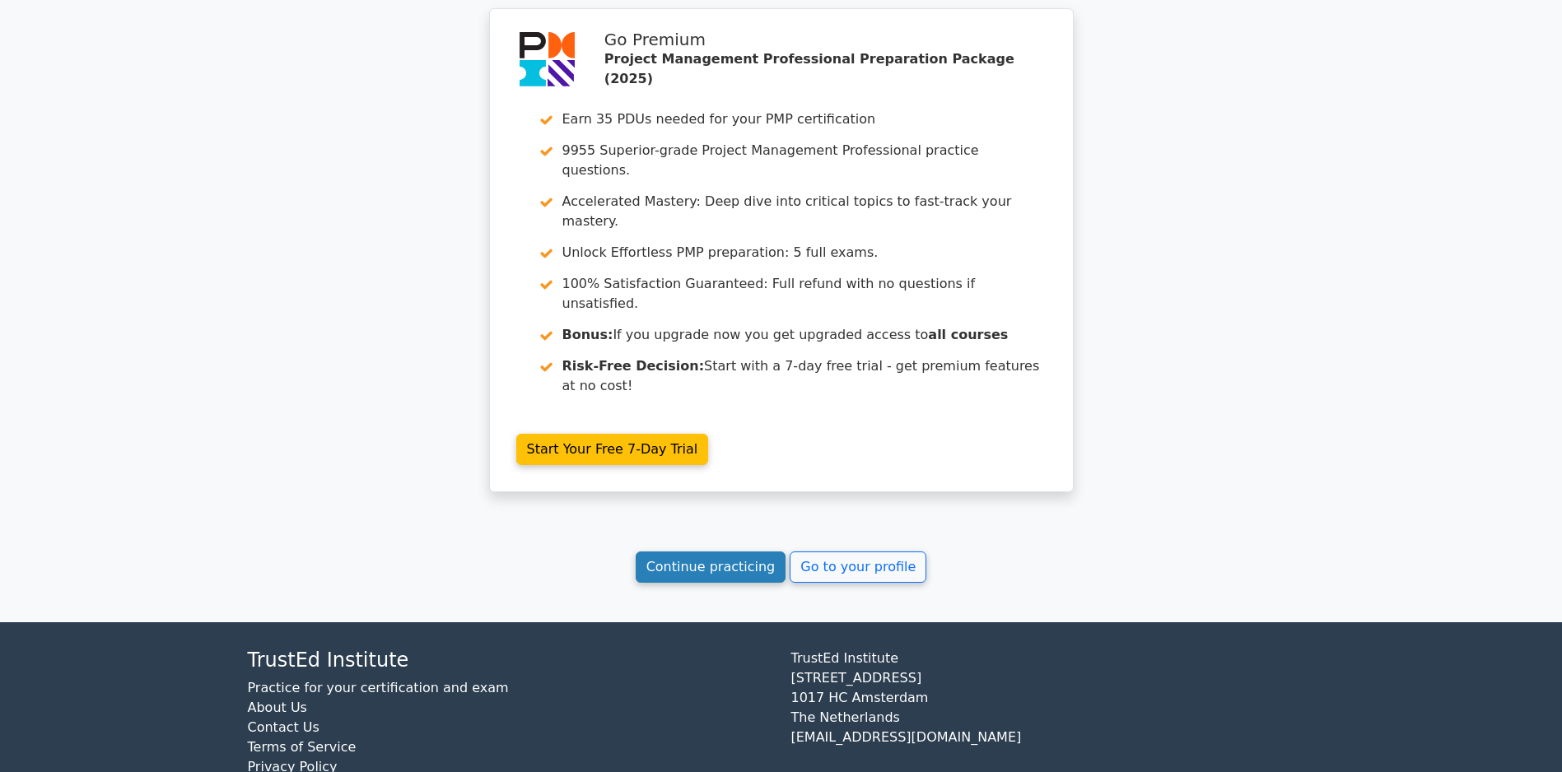
click at [710, 569] on link "Continue practicing" at bounding box center [710, 567] width 151 height 31
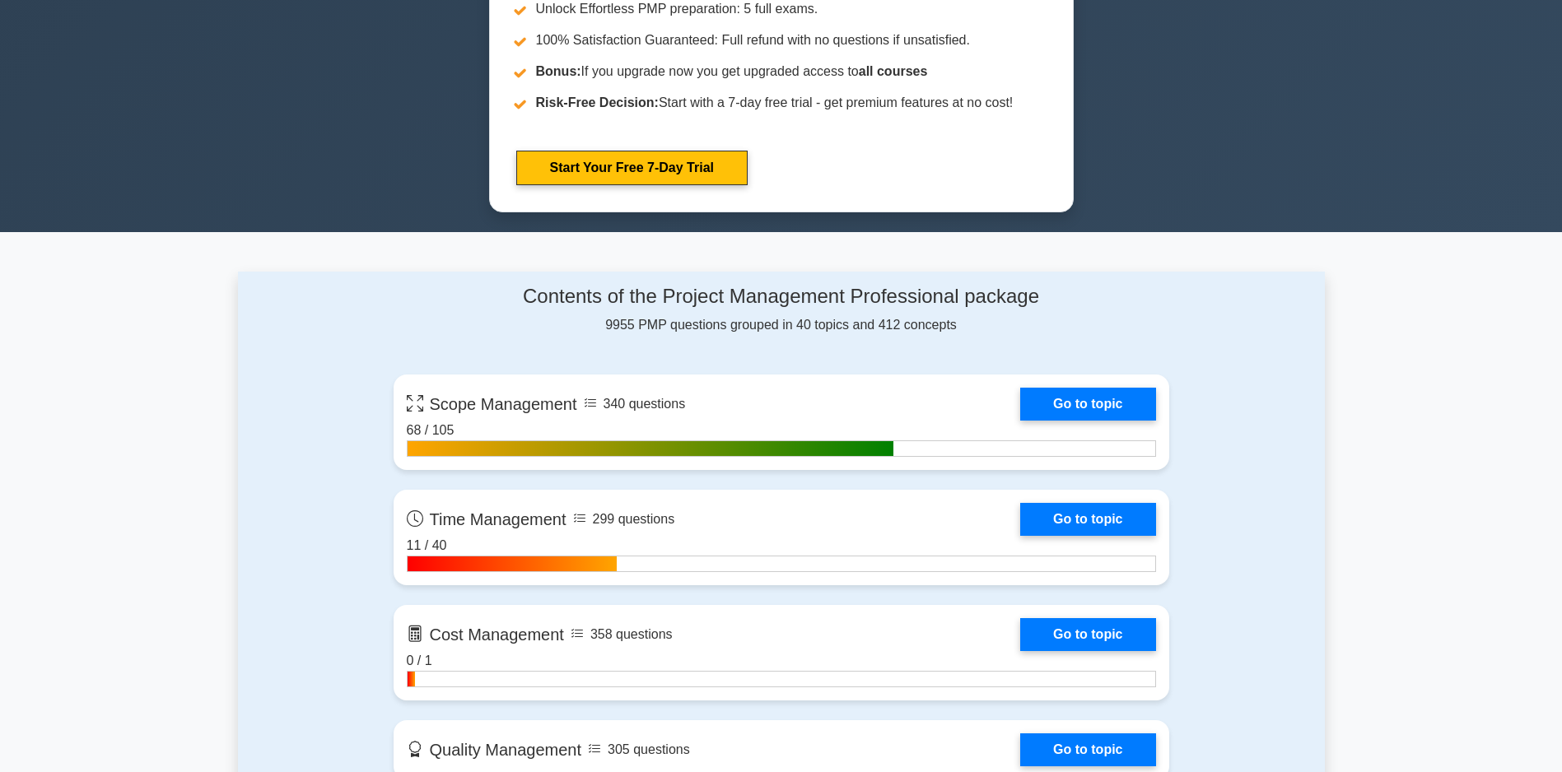
scroll to position [1027, 0]
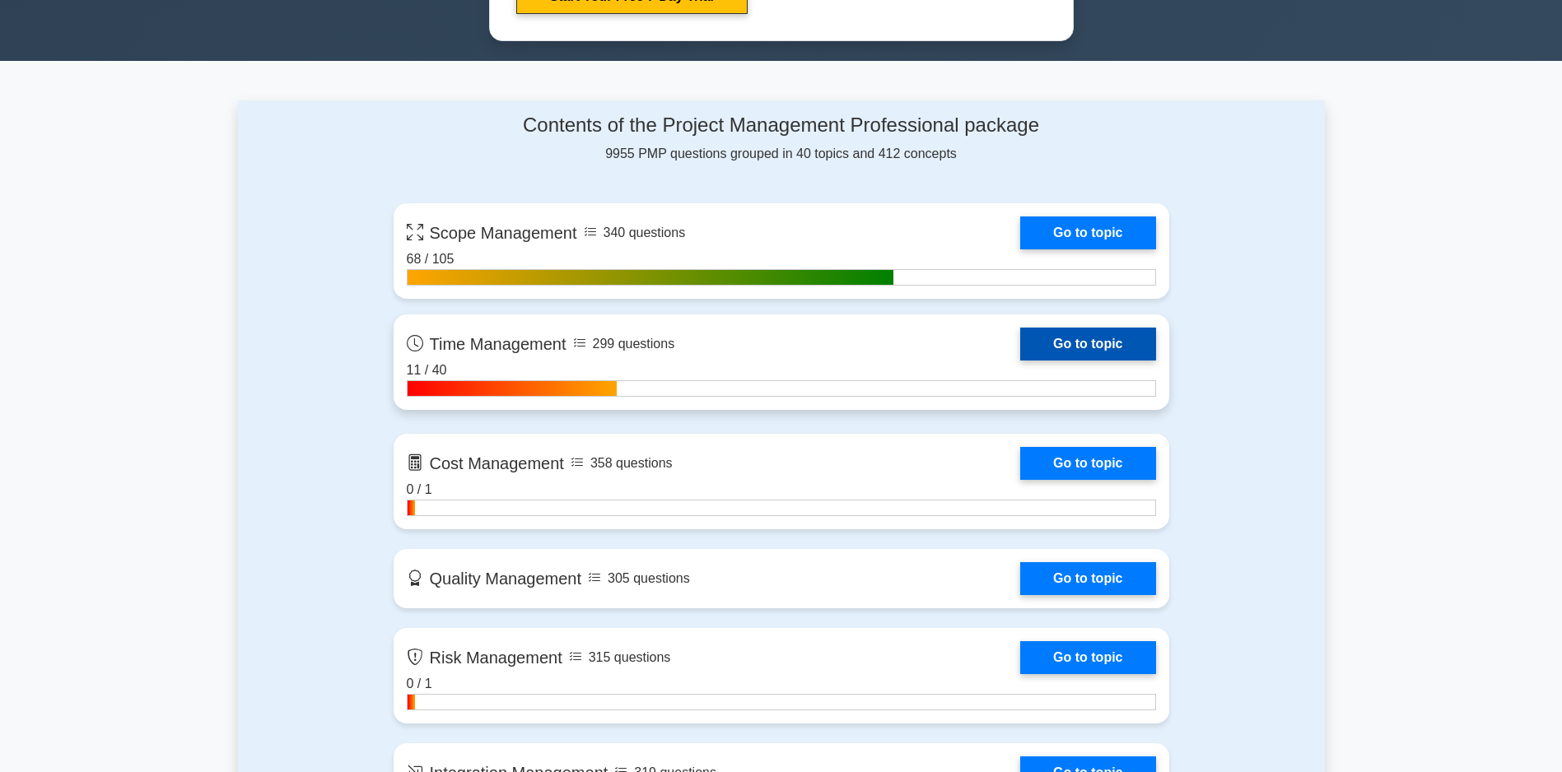
click at [1020, 361] on link "Go to topic" at bounding box center [1087, 344] width 135 height 33
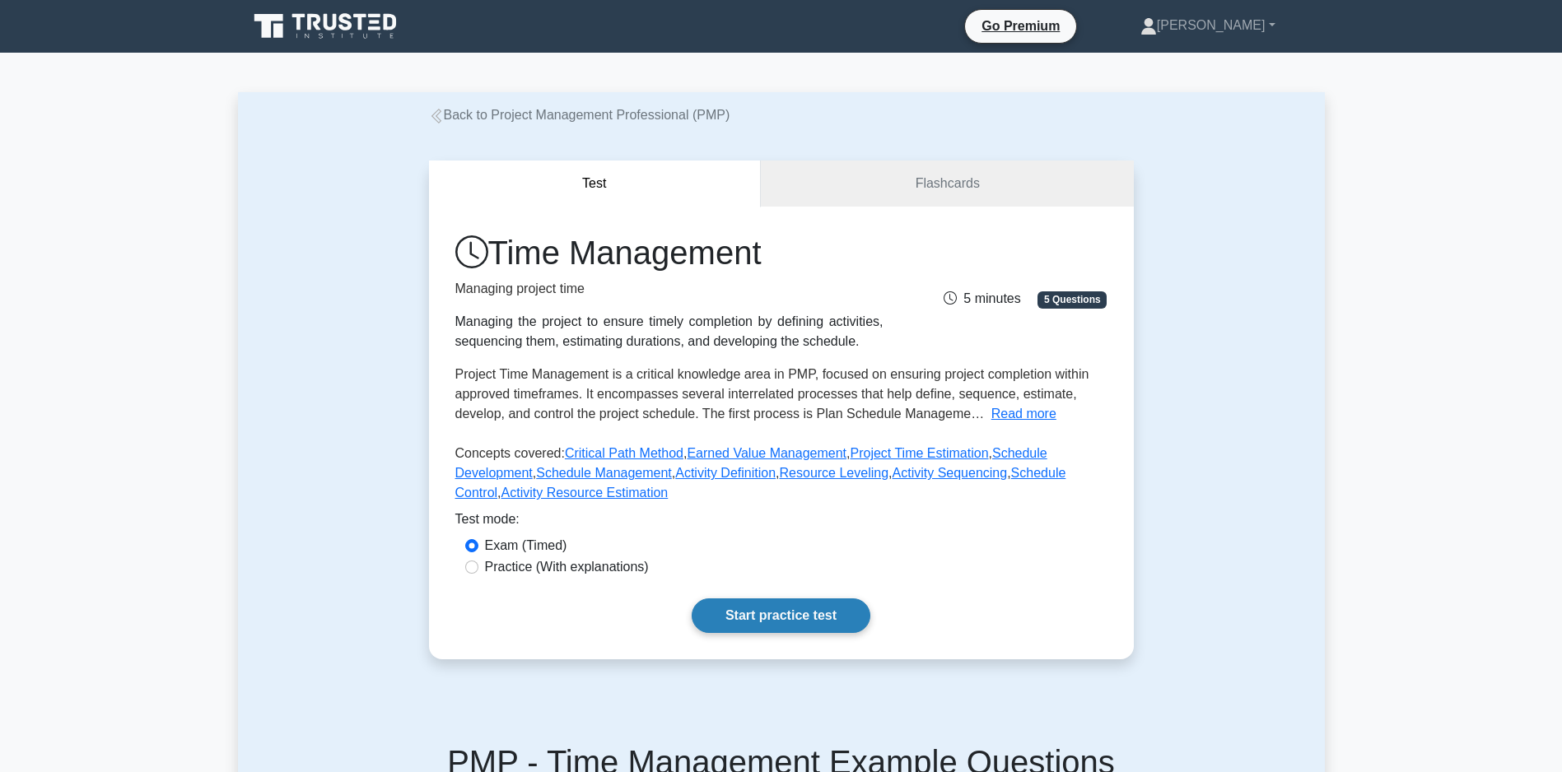
click at [774, 621] on link "Start practice test" at bounding box center [780, 615] width 179 height 35
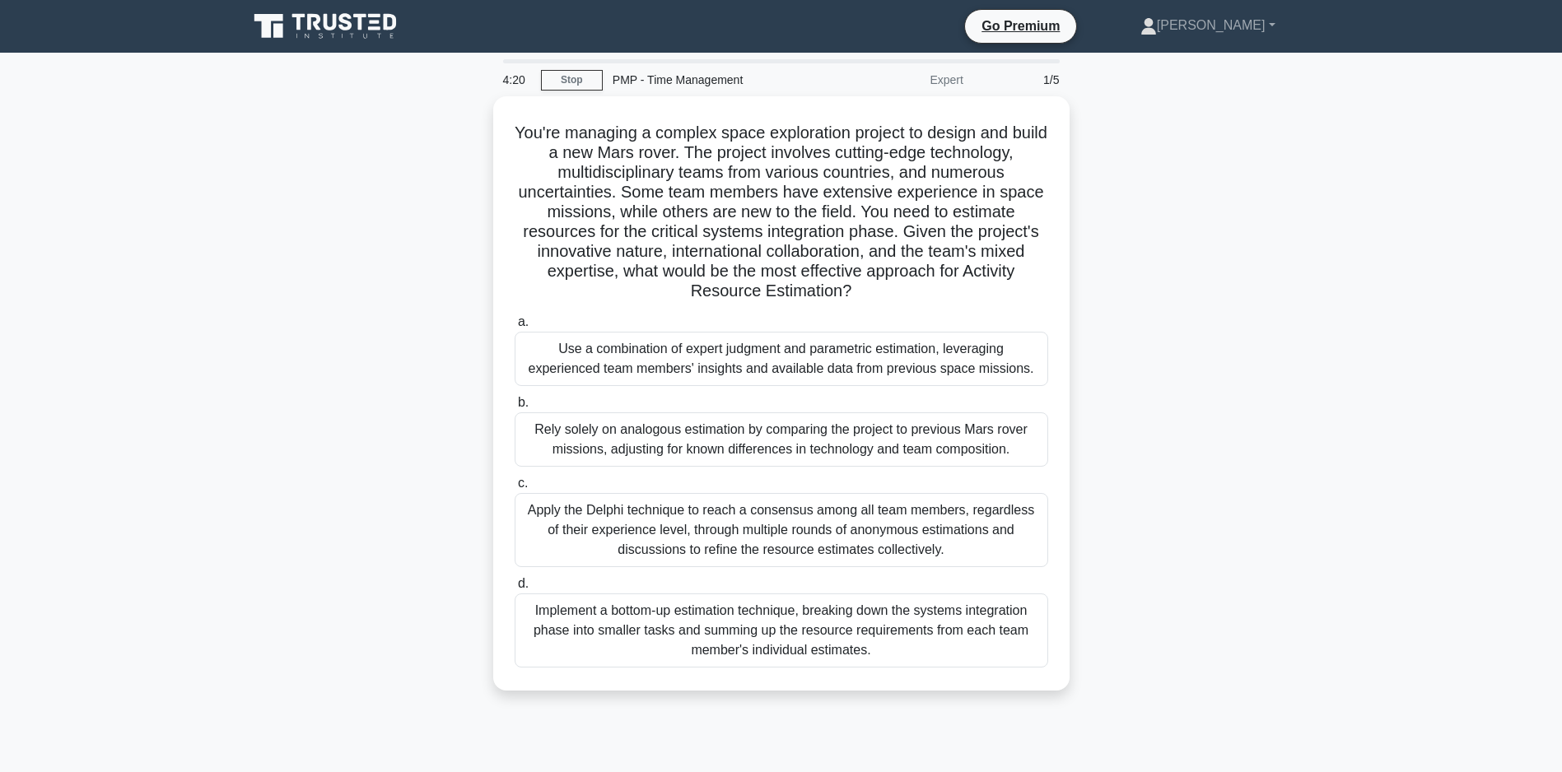
scroll to position [82, 0]
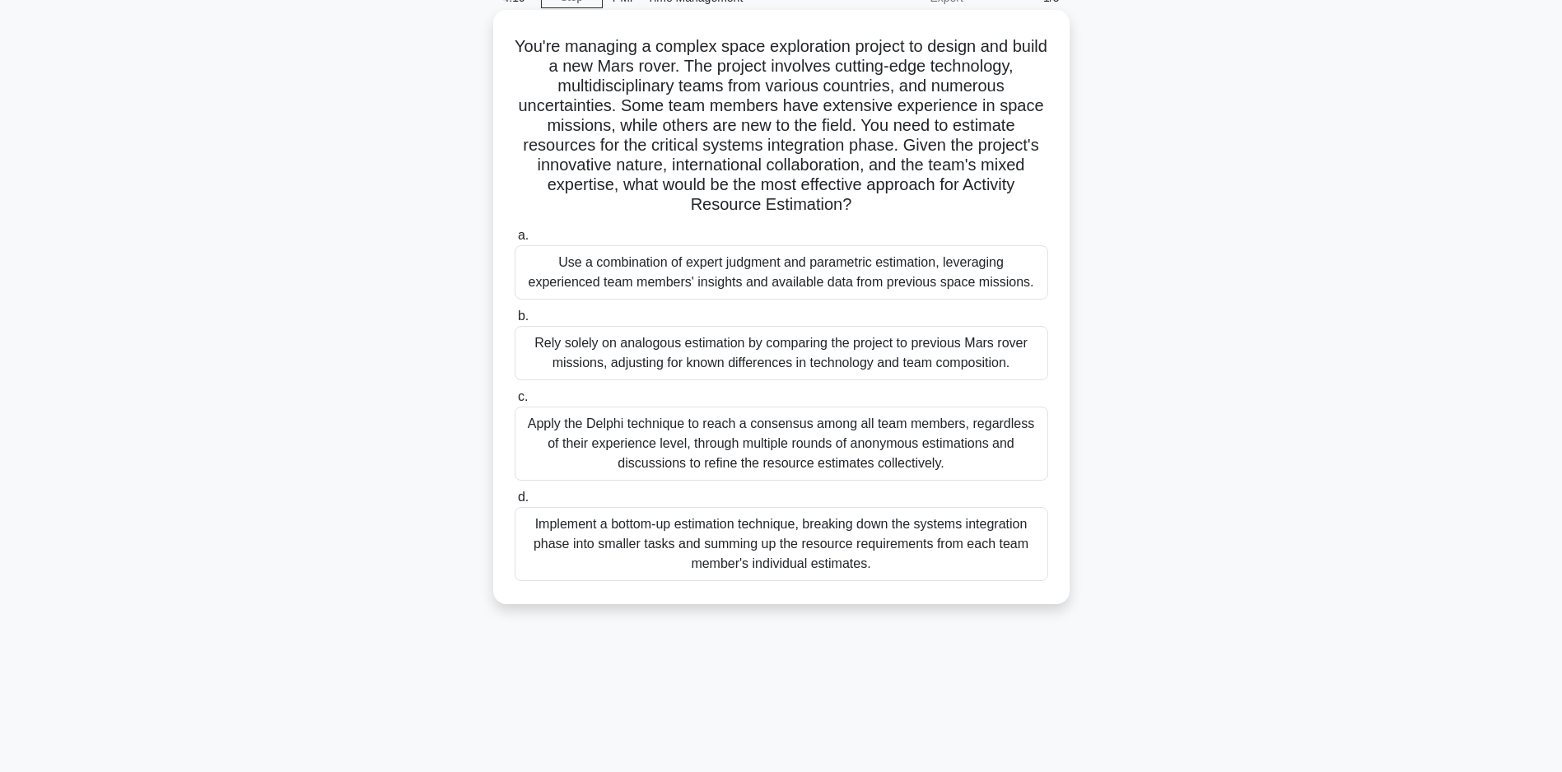
click at [958, 300] on div "a. Use a combination of expert judgment and parametric estimation, leveraging e…" at bounding box center [781, 403] width 553 height 362
click at [959, 291] on div "Use a combination of expert judgment and parametric estimation, leveraging expe…" at bounding box center [780, 272] width 533 height 54
click at [514, 241] on input "a. Use a combination of expert judgment and parametric estimation, leveraging e…" at bounding box center [514, 235] width 0 height 11
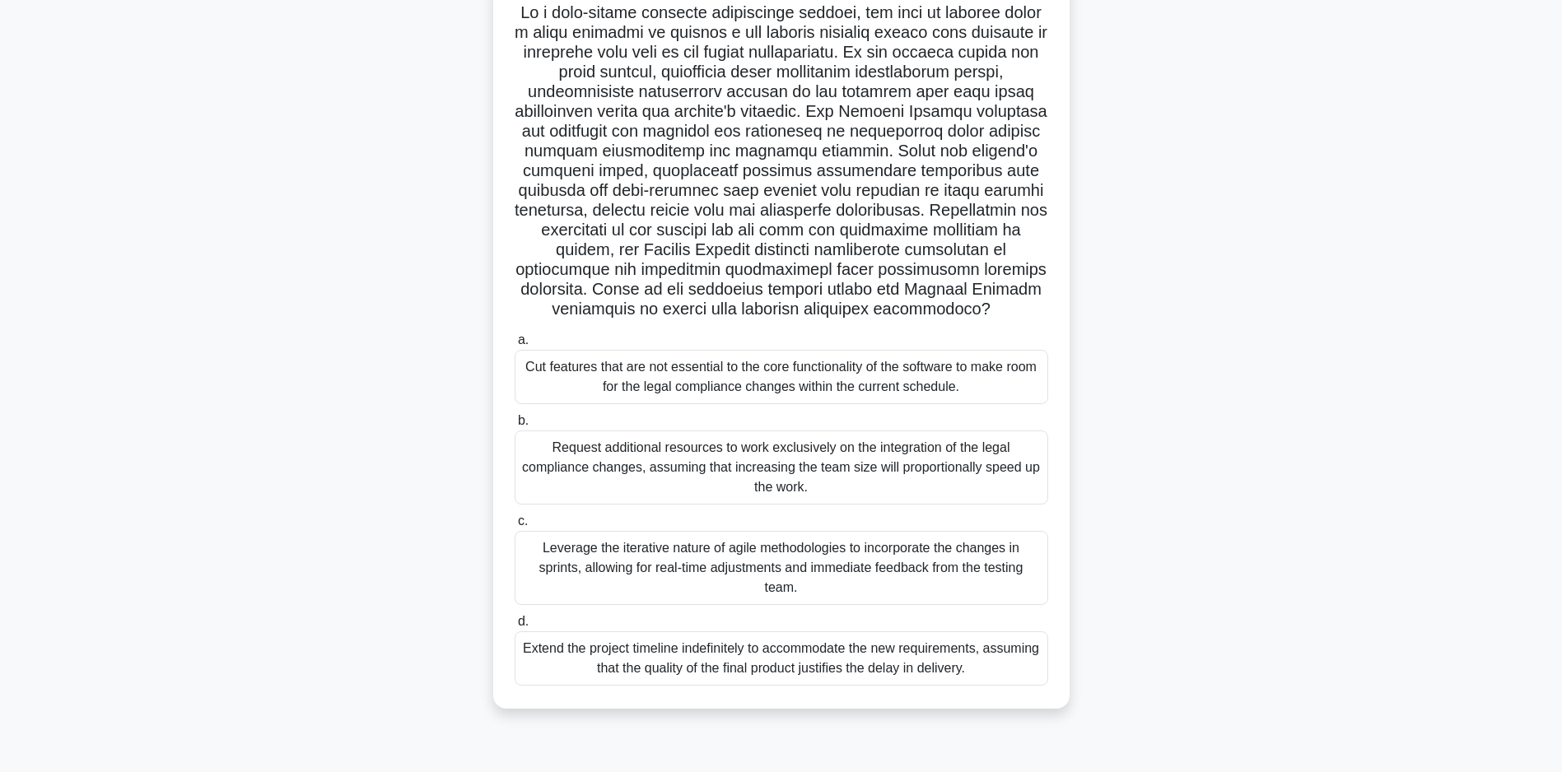
scroll to position [117, 0]
click at [761, 490] on div "Request additional resources to work exclusively on the integration of the lega…" at bounding box center [780, 467] width 533 height 74
click at [514, 426] on input "b. Request additional resources to work exclusively on the integration of the l…" at bounding box center [514, 420] width 0 height 11
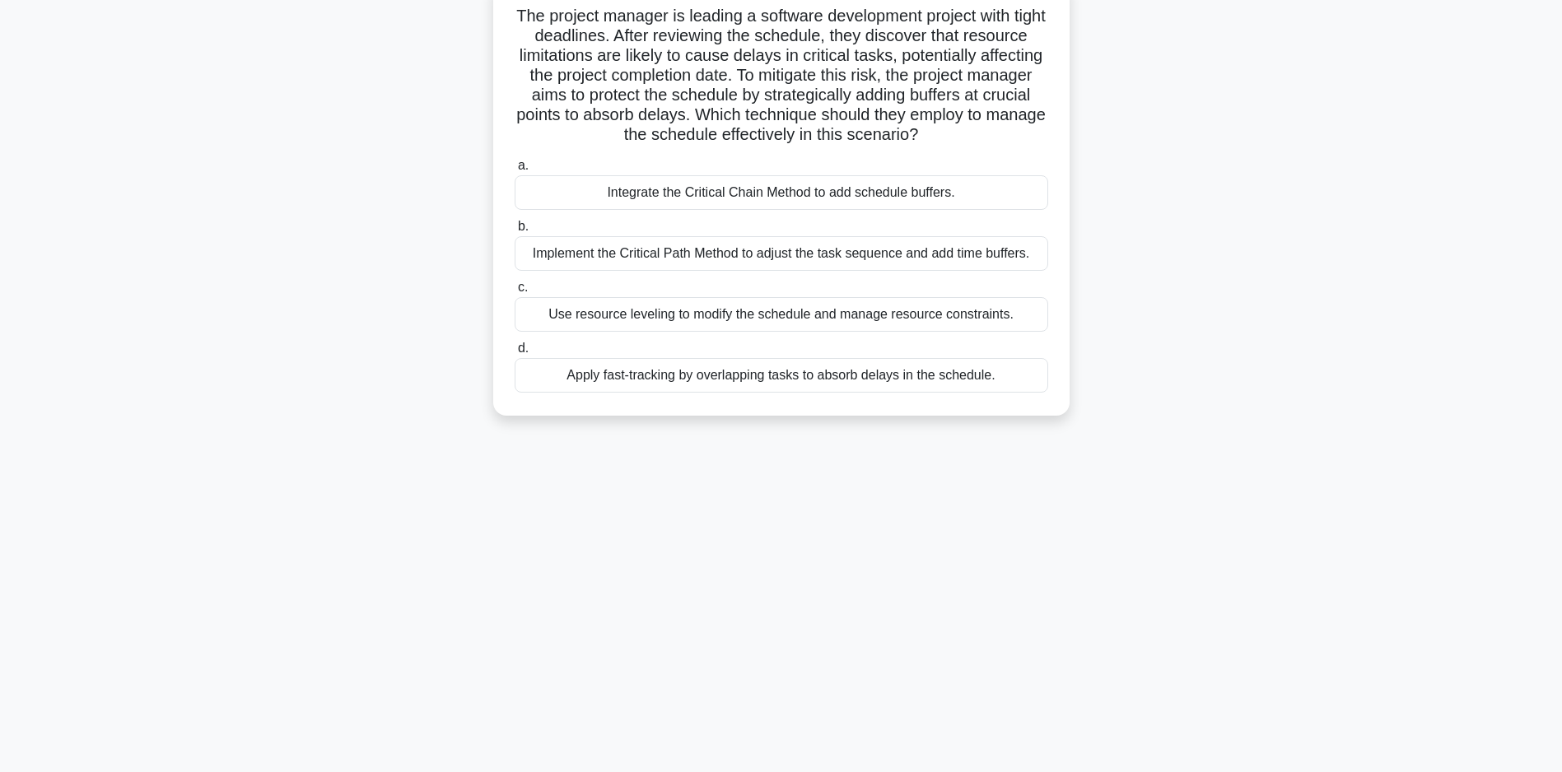
scroll to position [0, 0]
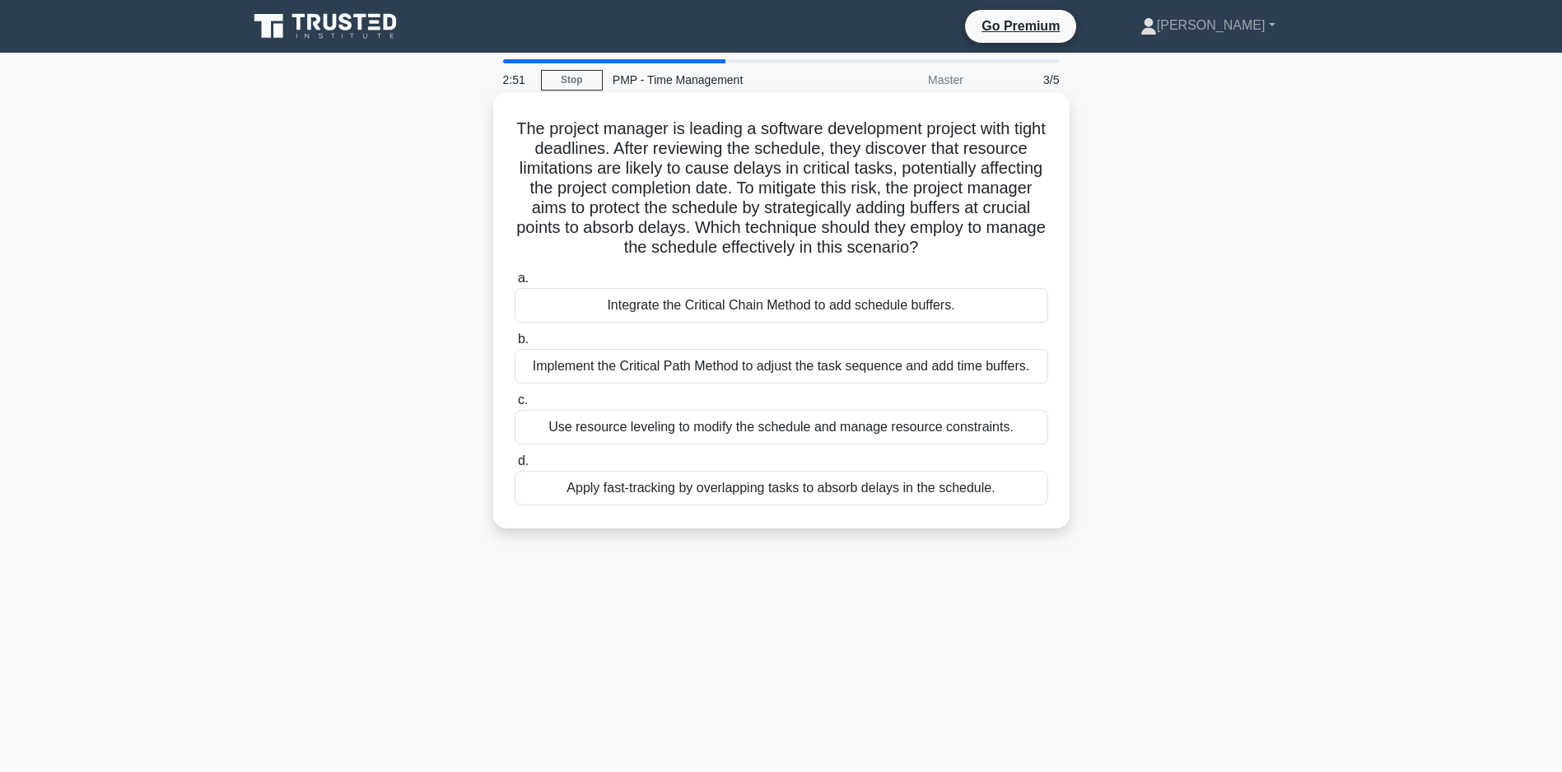
click at [740, 323] on div "Integrate the Critical Chain Method to add schedule buffers." at bounding box center [780, 305] width 533 height 35
click at [514, 284] on input "a. Integrate the Critical Chain Method to add schedule buffers." at bounding box center [514, 278] width 0 height 11
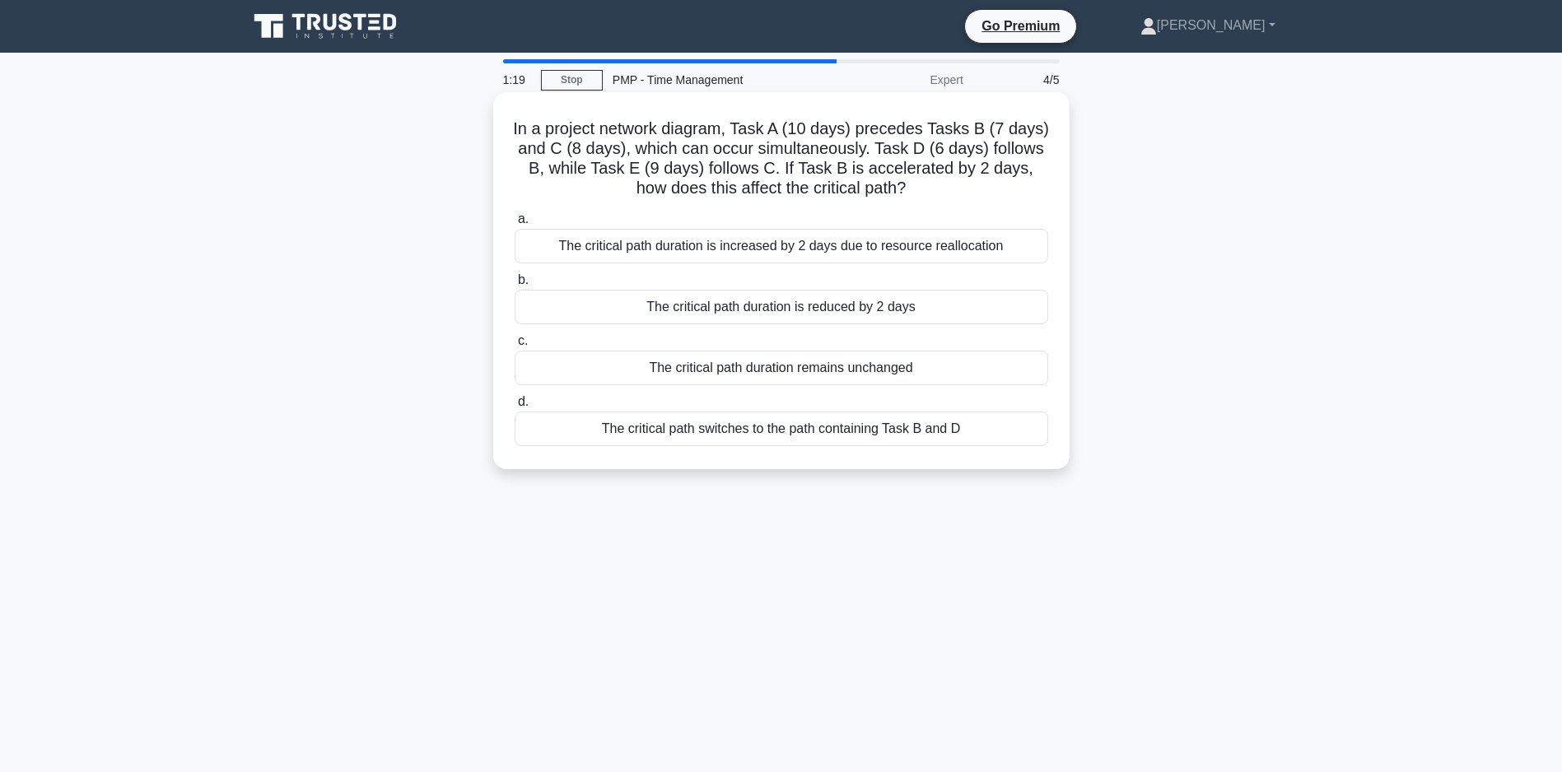
click at [709, 374] on div "The critical path duration remains unchanged" at bounding box center [780, 368] width 533 height 35
click at [514, 347] on input "c. The critical path duration remains unchanged" at bounding box center [514, 341] width 0 height 11
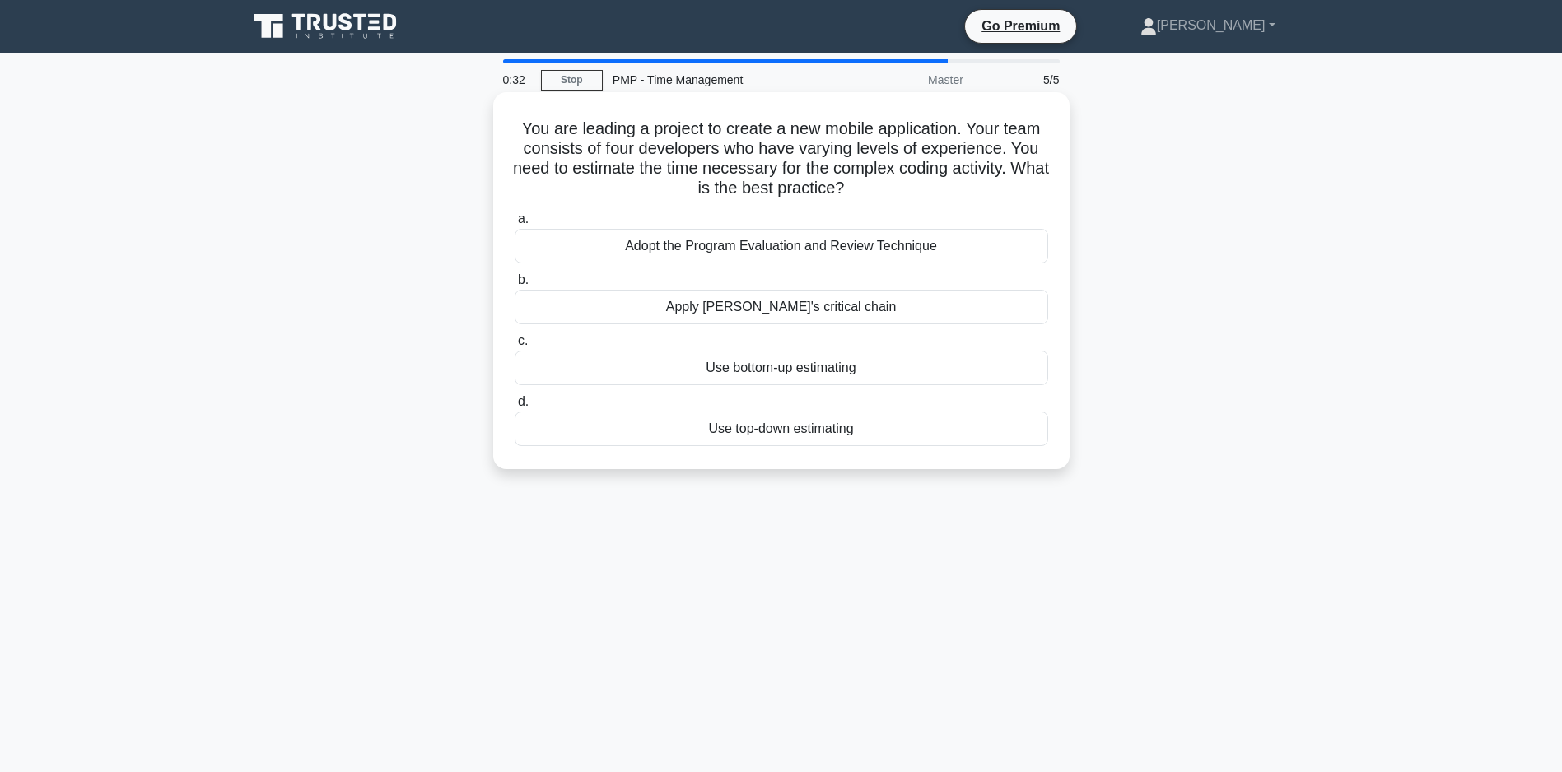
click at [768, 368] on div "Use bottom-up estimating" at bounding box center [780, 368] width 533 height 35
click at [514, 347] on input "c. Use bottom-up estimating" at bounding box center [514, 341] width 0 height 11
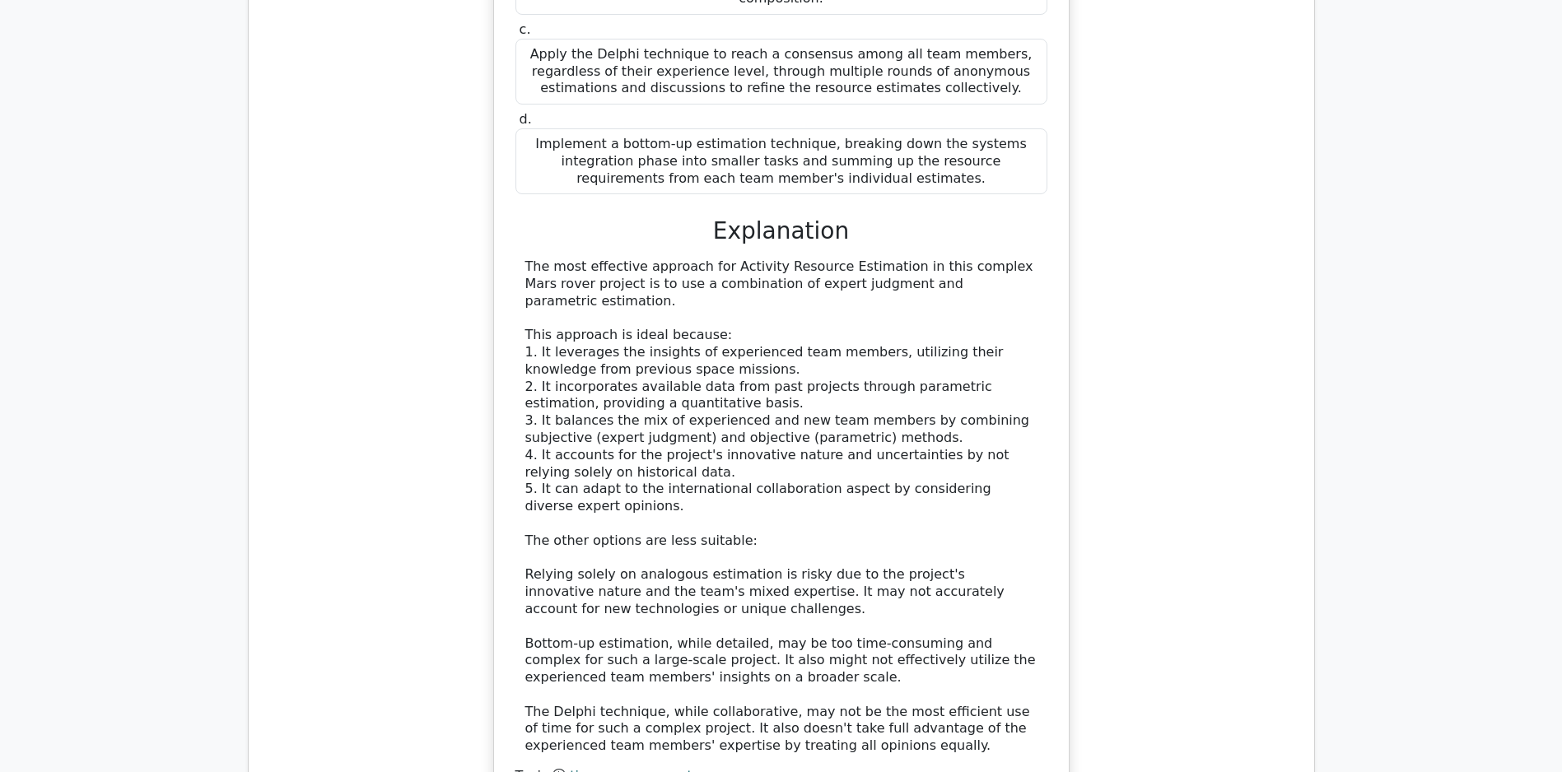
scroll to position [2138, 0]
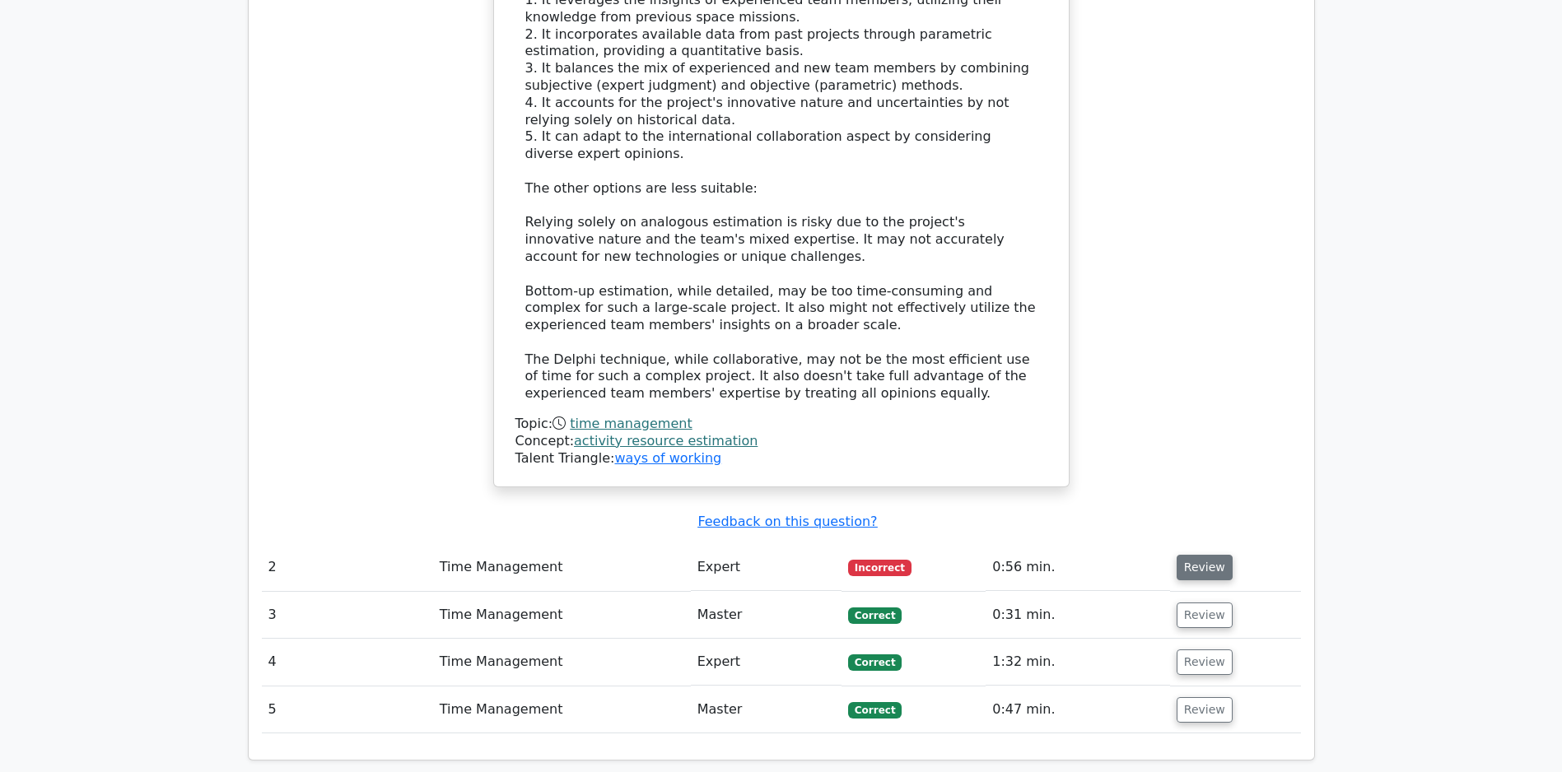
click at [1213, 570] on button "Review" at bounding box center [1204, 568] width 56 height 26
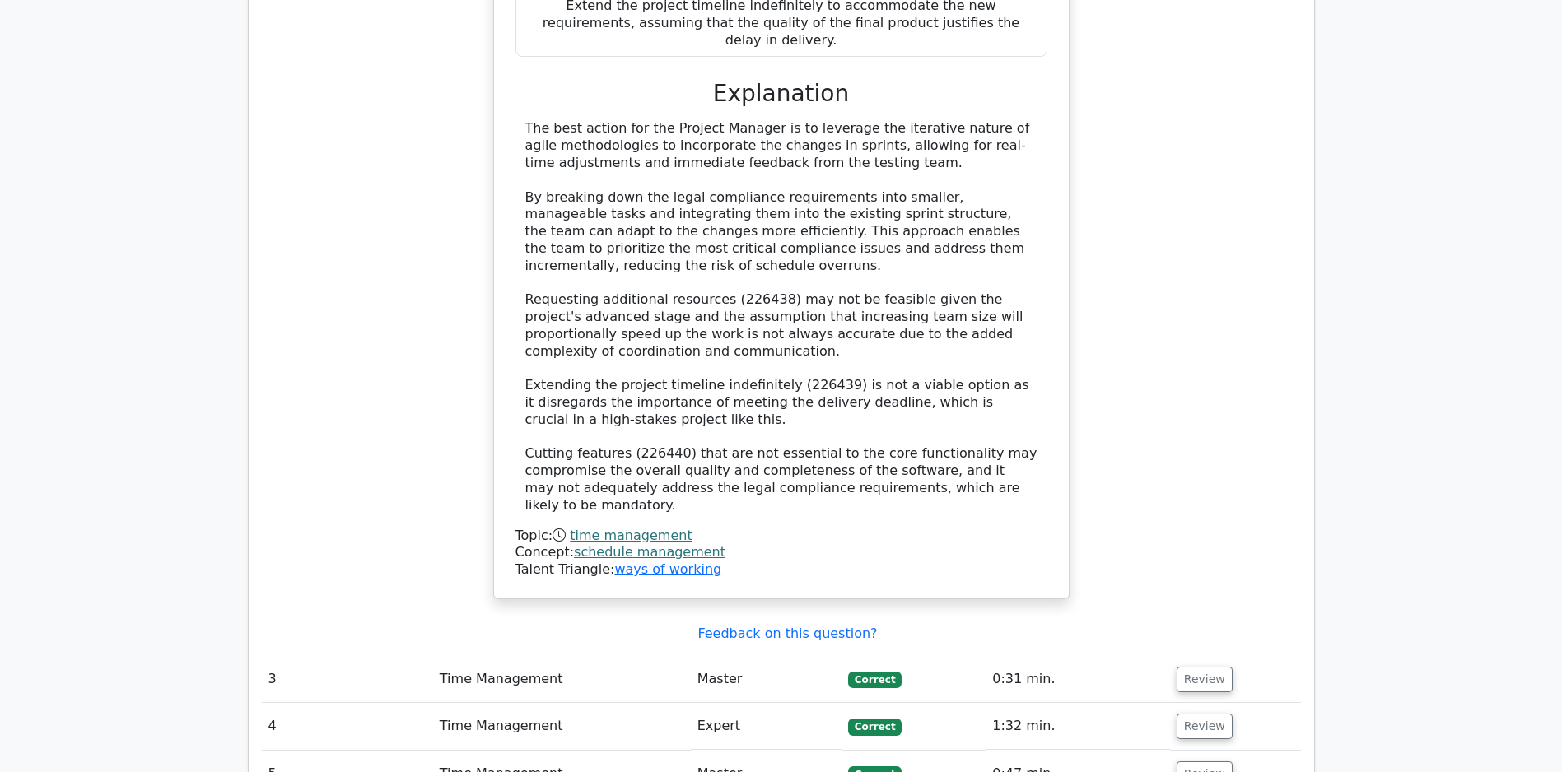
scroll to position [3699, 0]
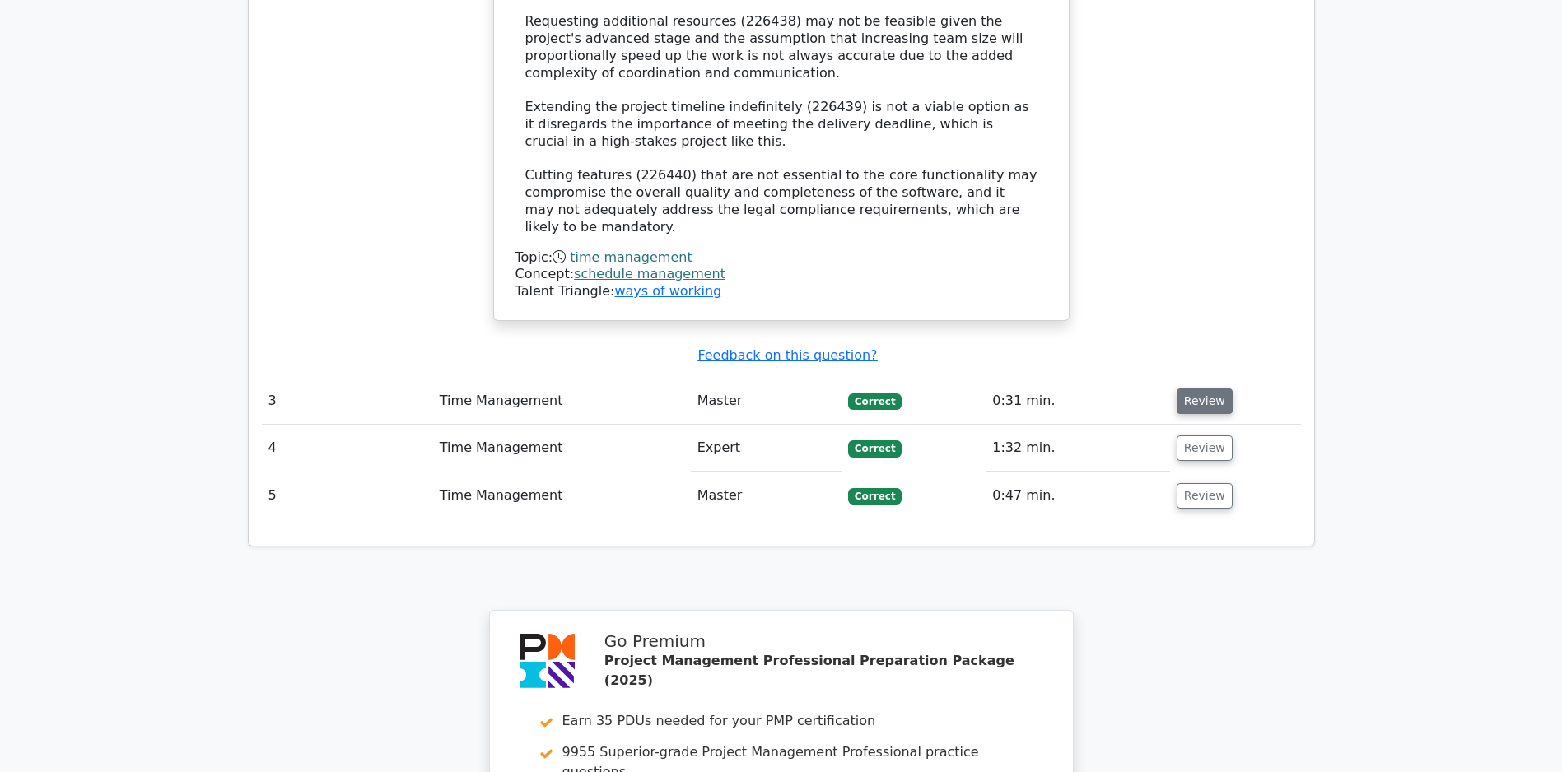
click at [1187, 403] on button "Review" at bounding box center [1204, 402] width 56 height 26
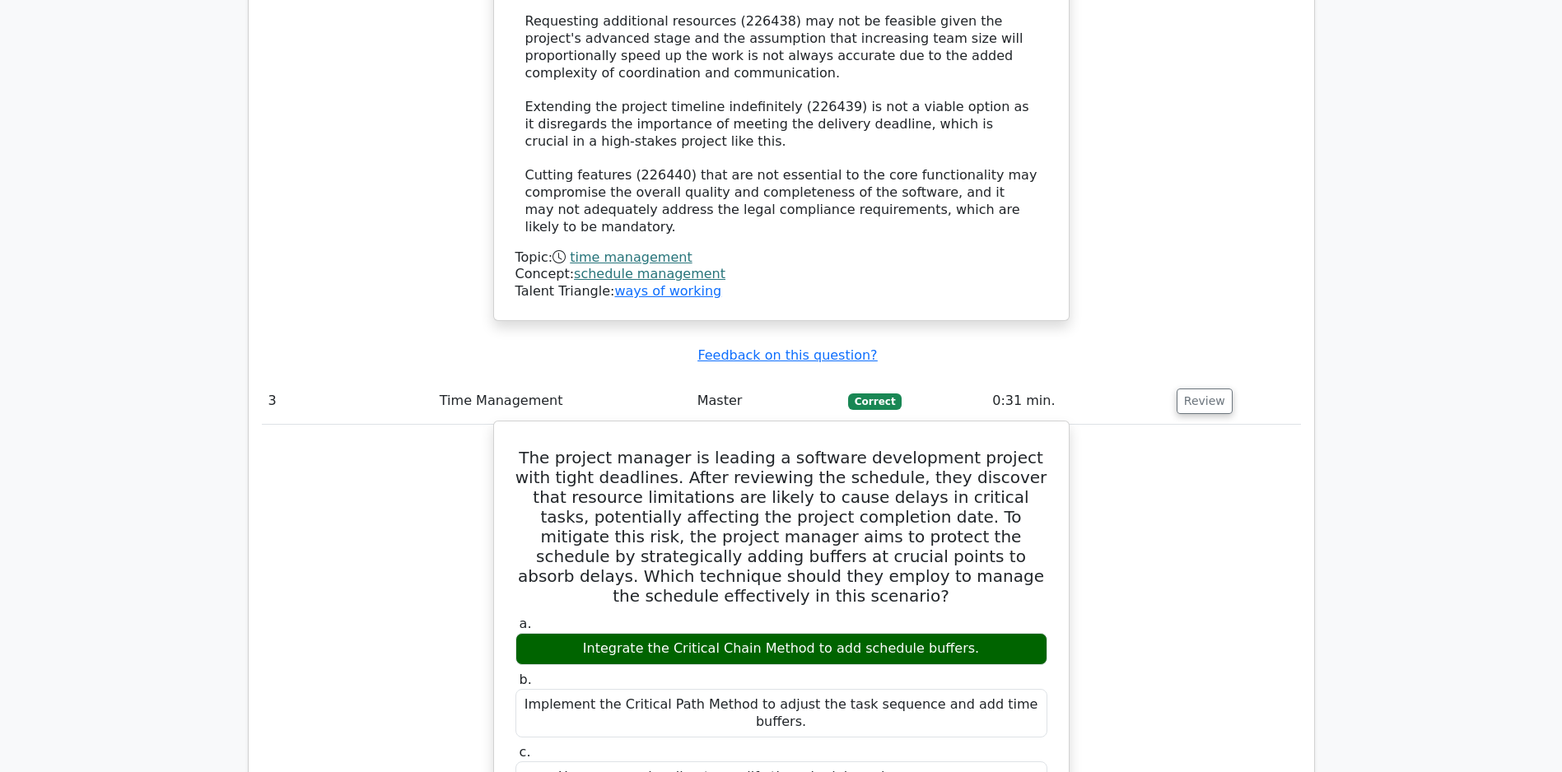
scroll to position [3947, 0]
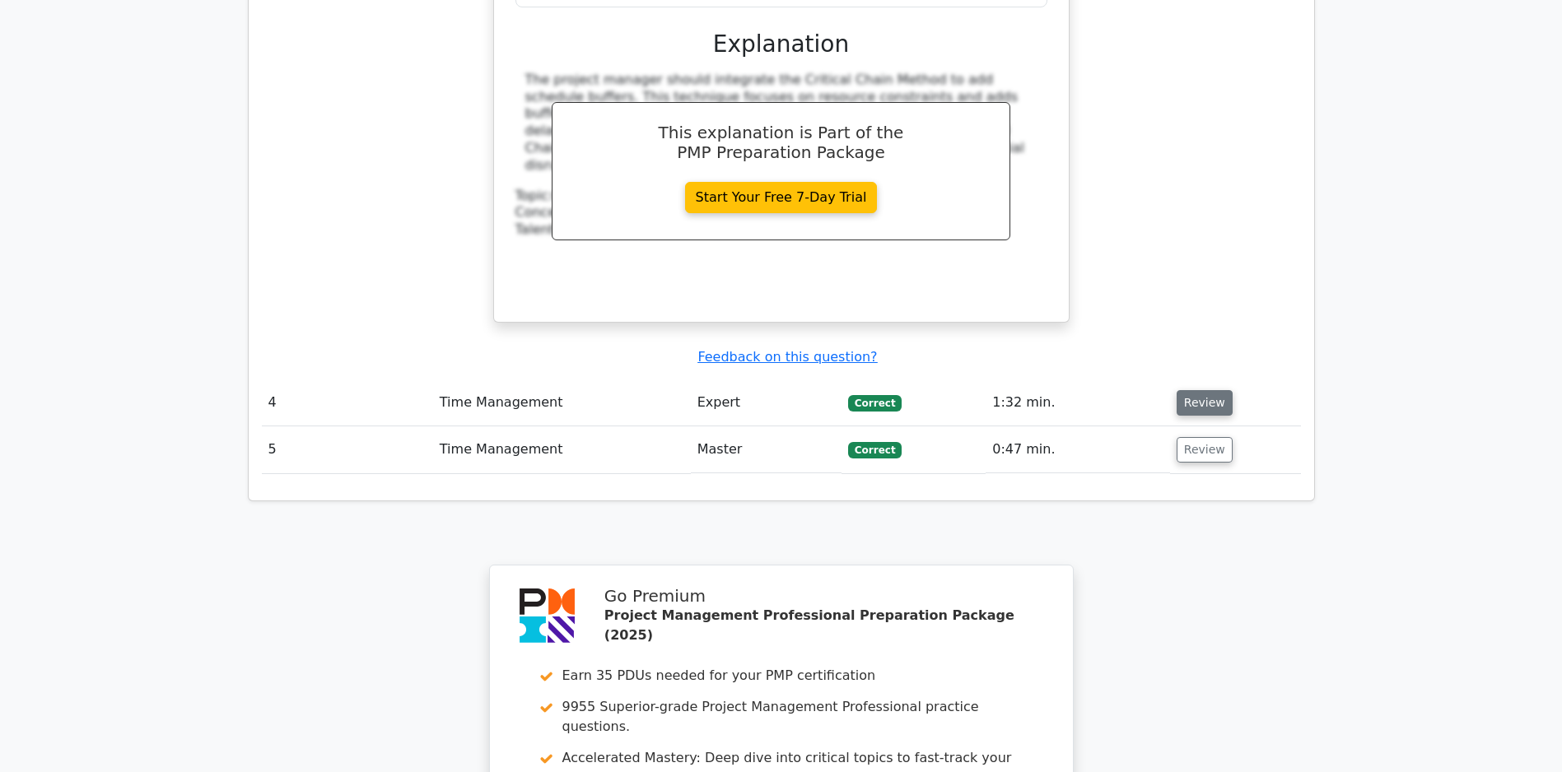
click at [1210, 392] on button "Review" at bounding box center [1204, 403] width 56 height 26
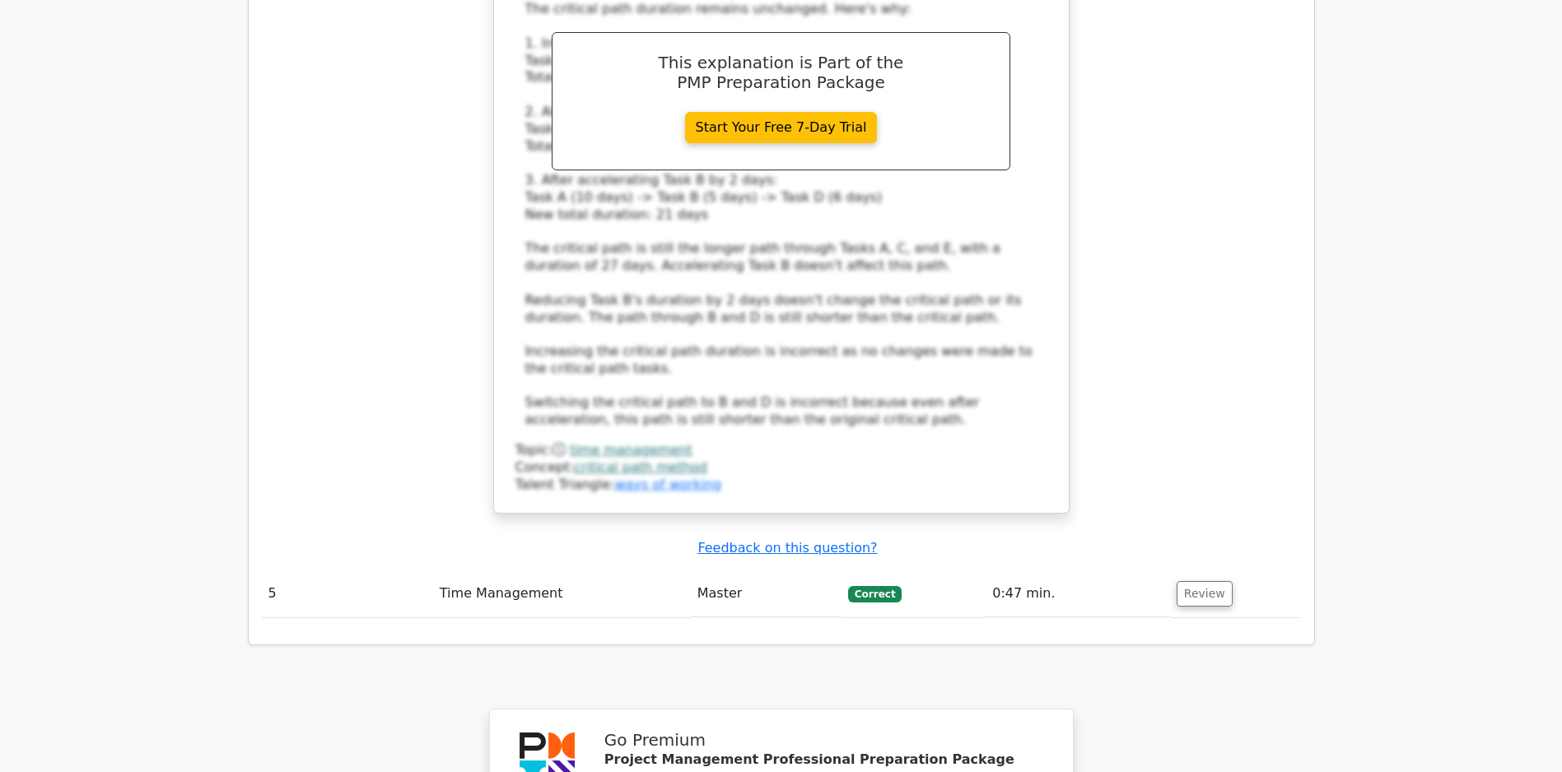
scroll to position [5644, 0]
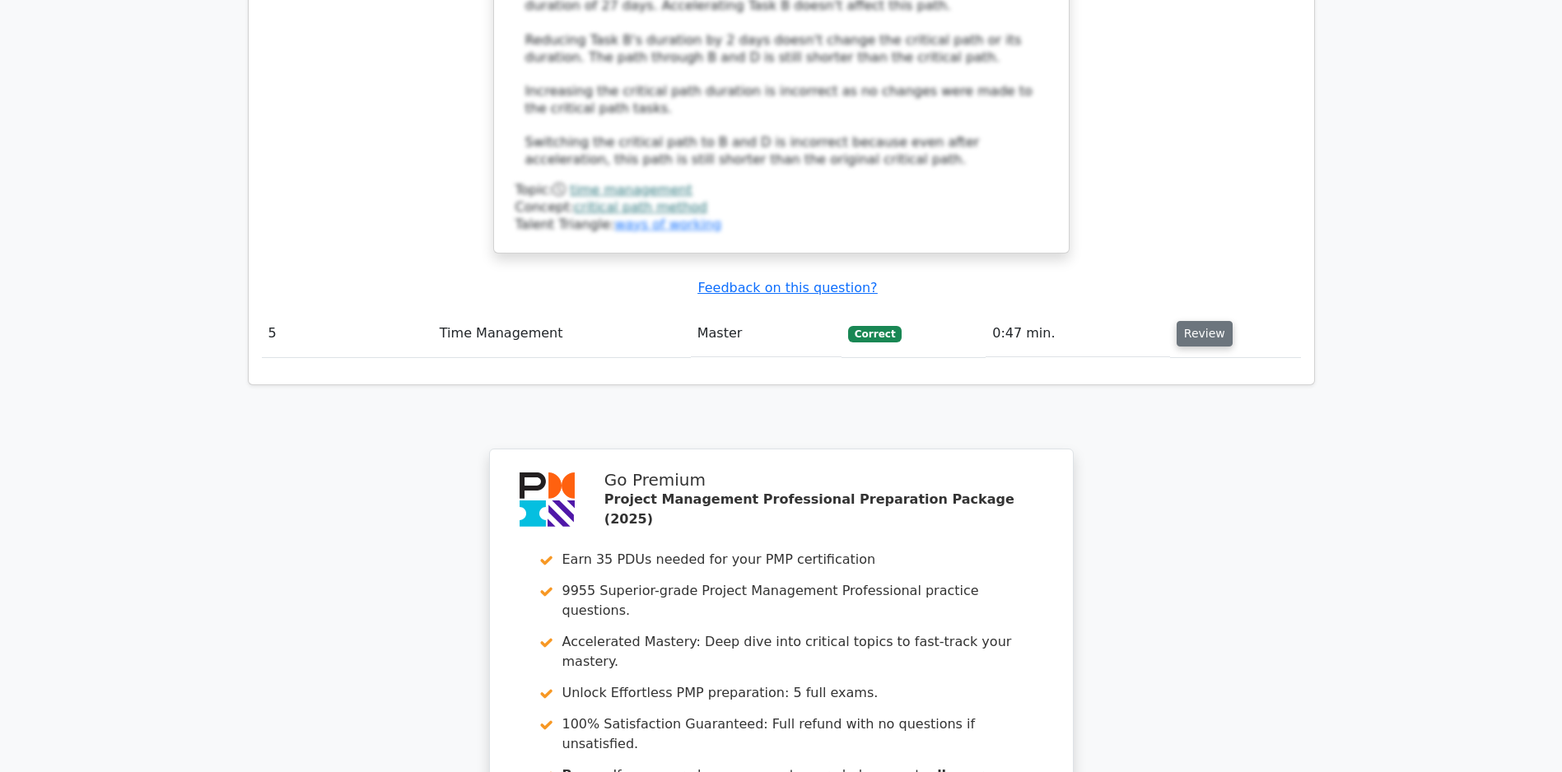
click at [1200, 330] on button "Review" at bounding box center [1204, 334] width 56 height 26
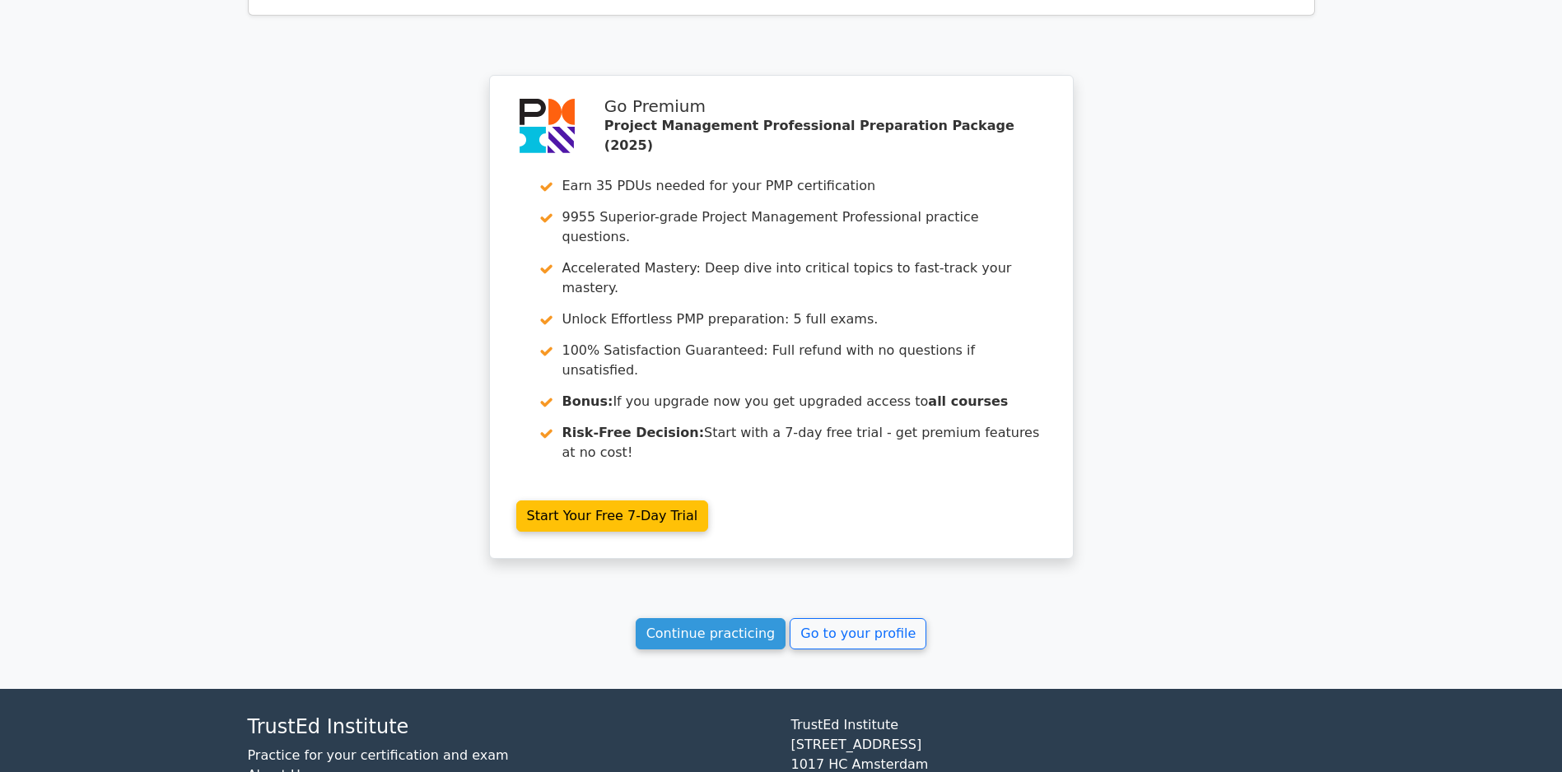
scroll to position [6850, 0]
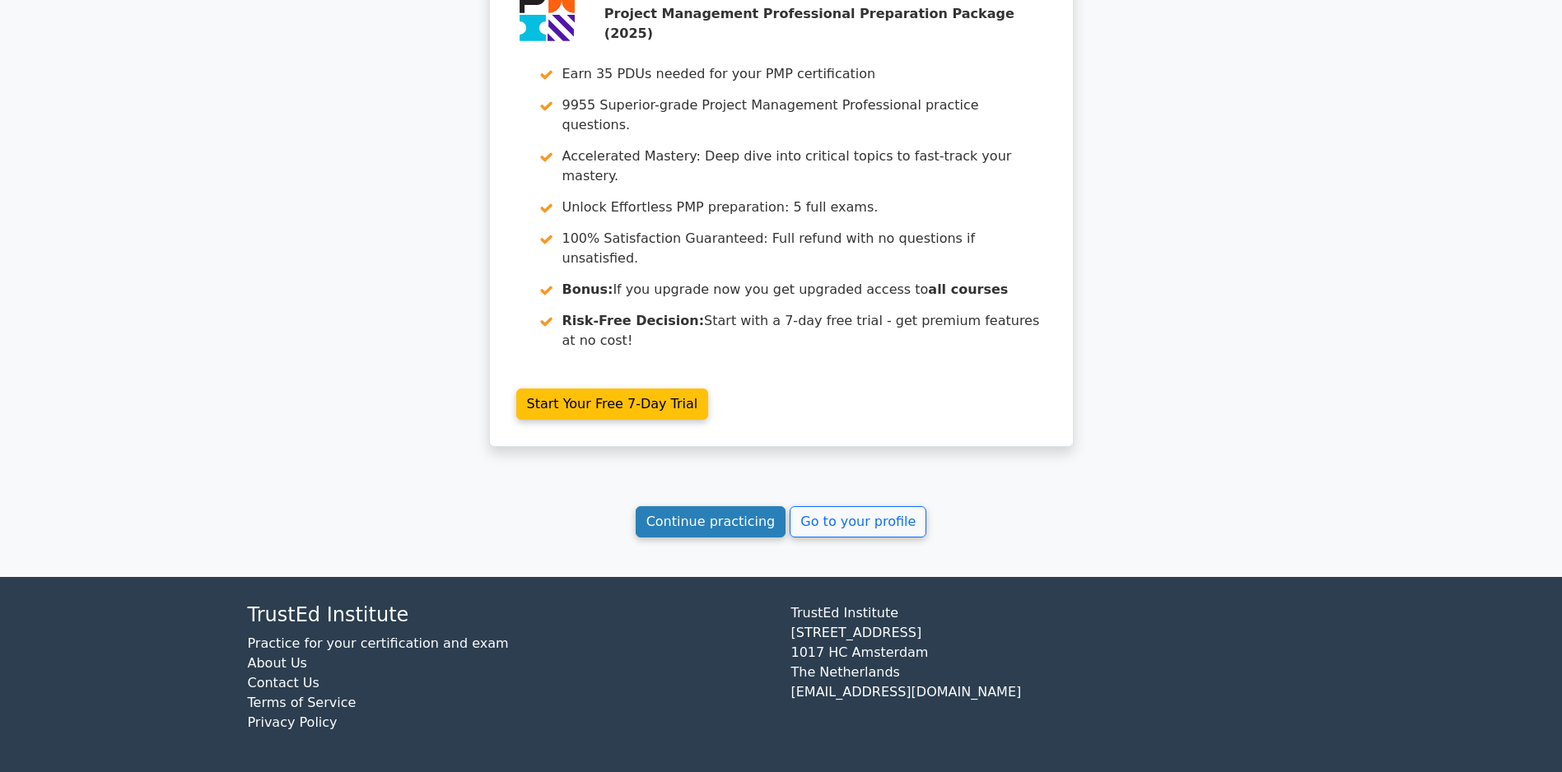
click at [705, 524] on link "Continue practicing" at bounding box center [710, 521] width 151 height 31
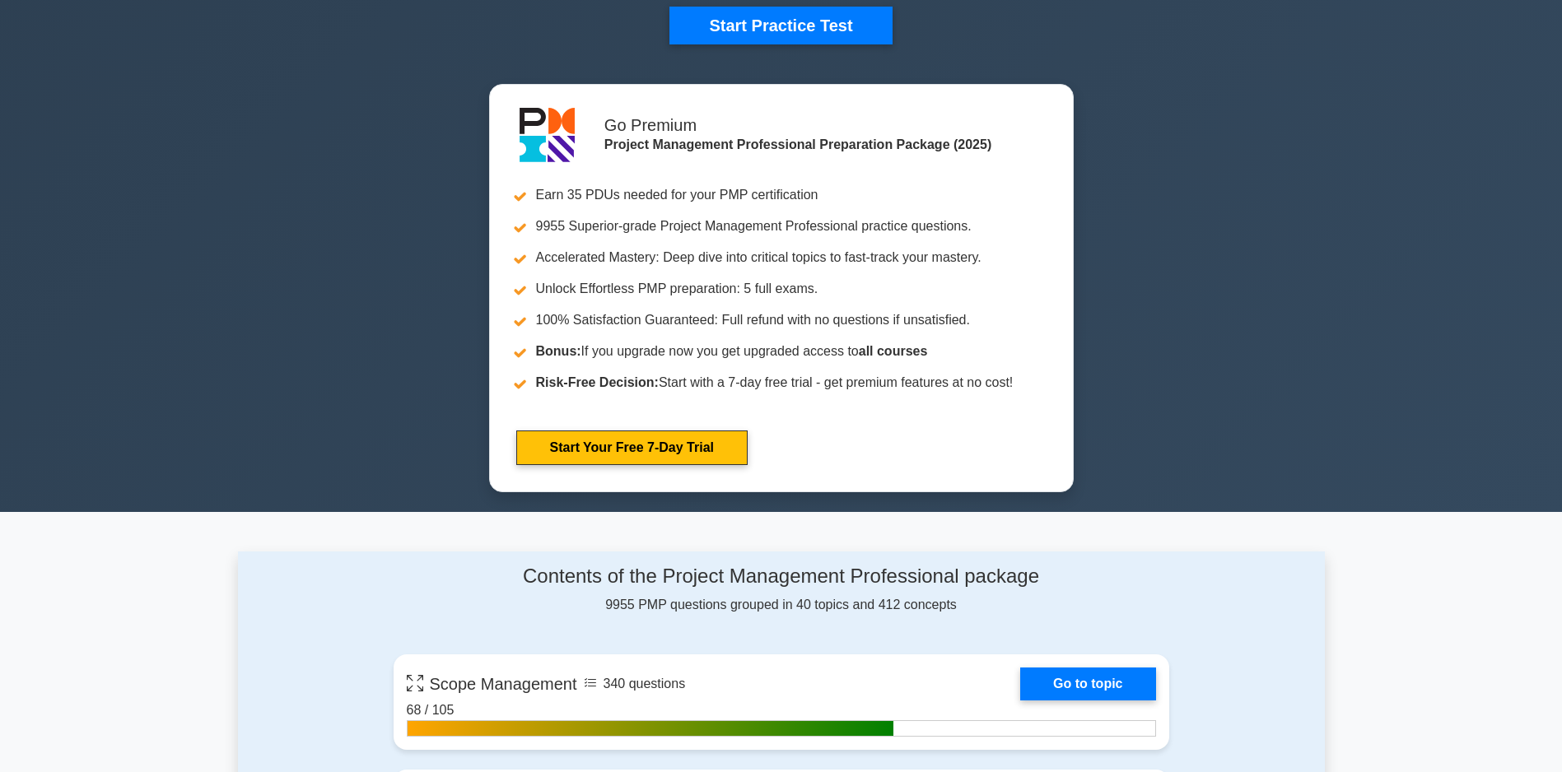
scroll to position [905, 0]
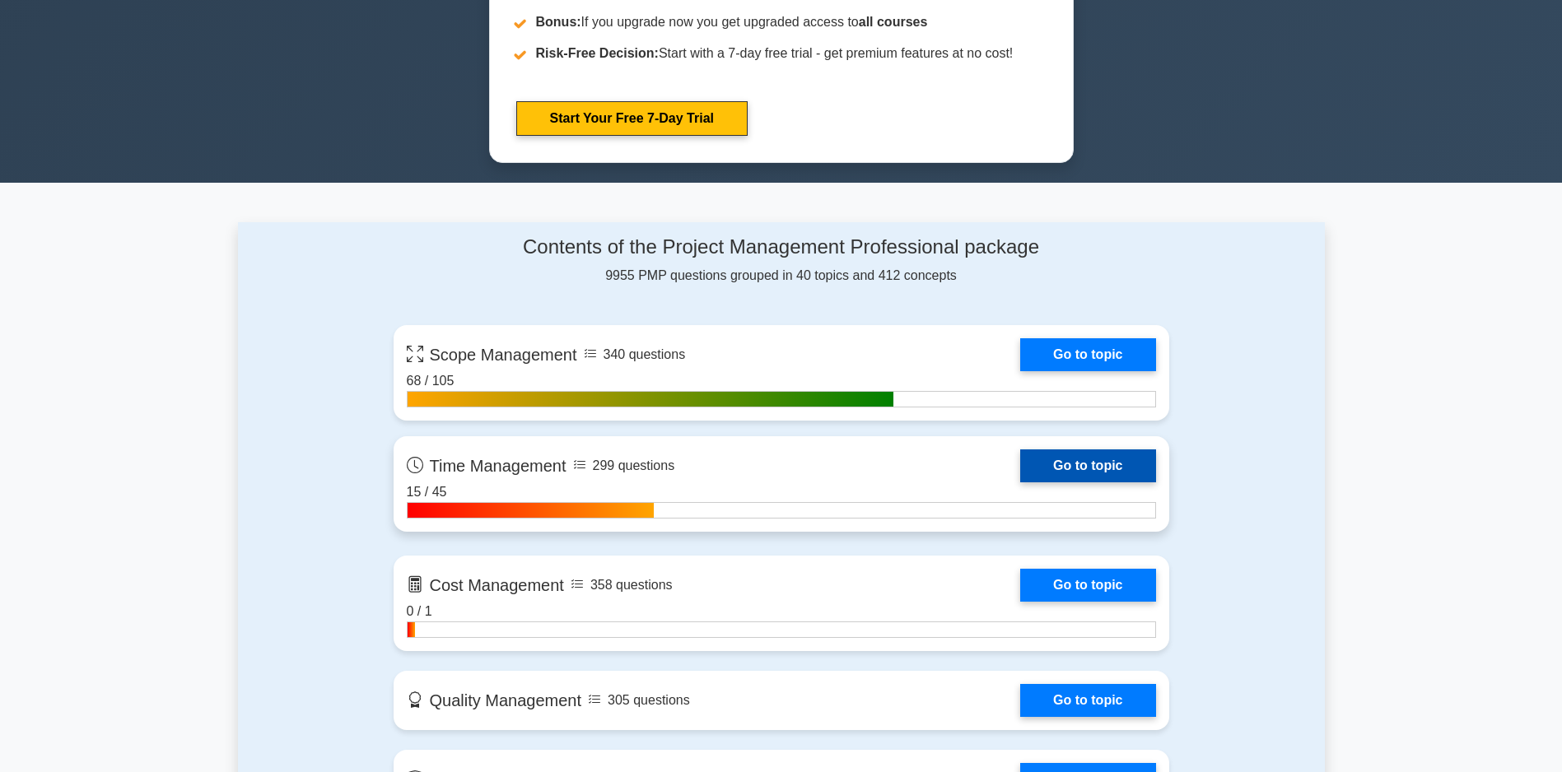
click at [1020, 482] on link "Go to topic" at bounding box center [1087, 465] width 135 height 33
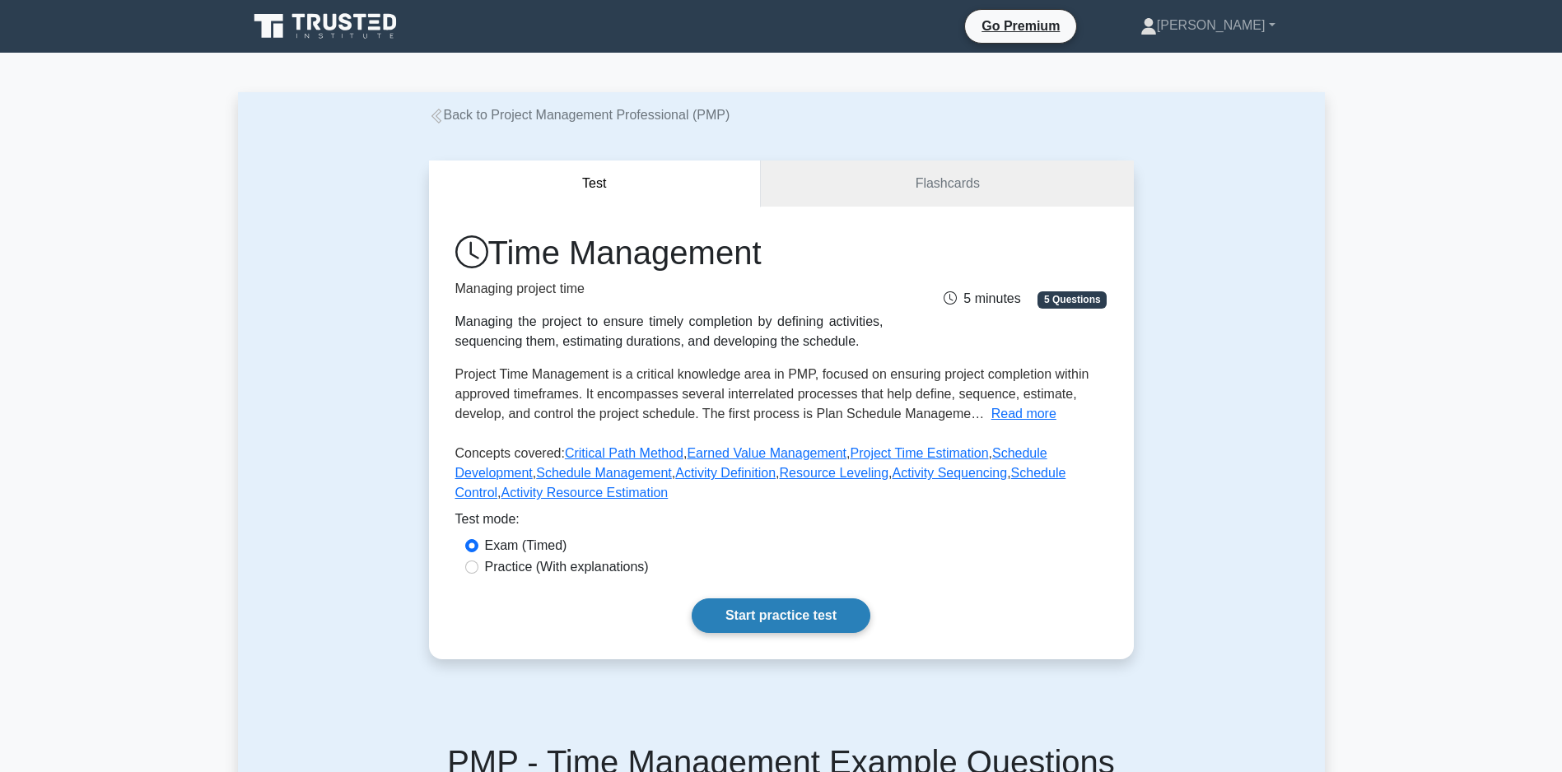
click at [761, 633] on link "Start practice test" at bounding box center [780, 615] width 179 height 35
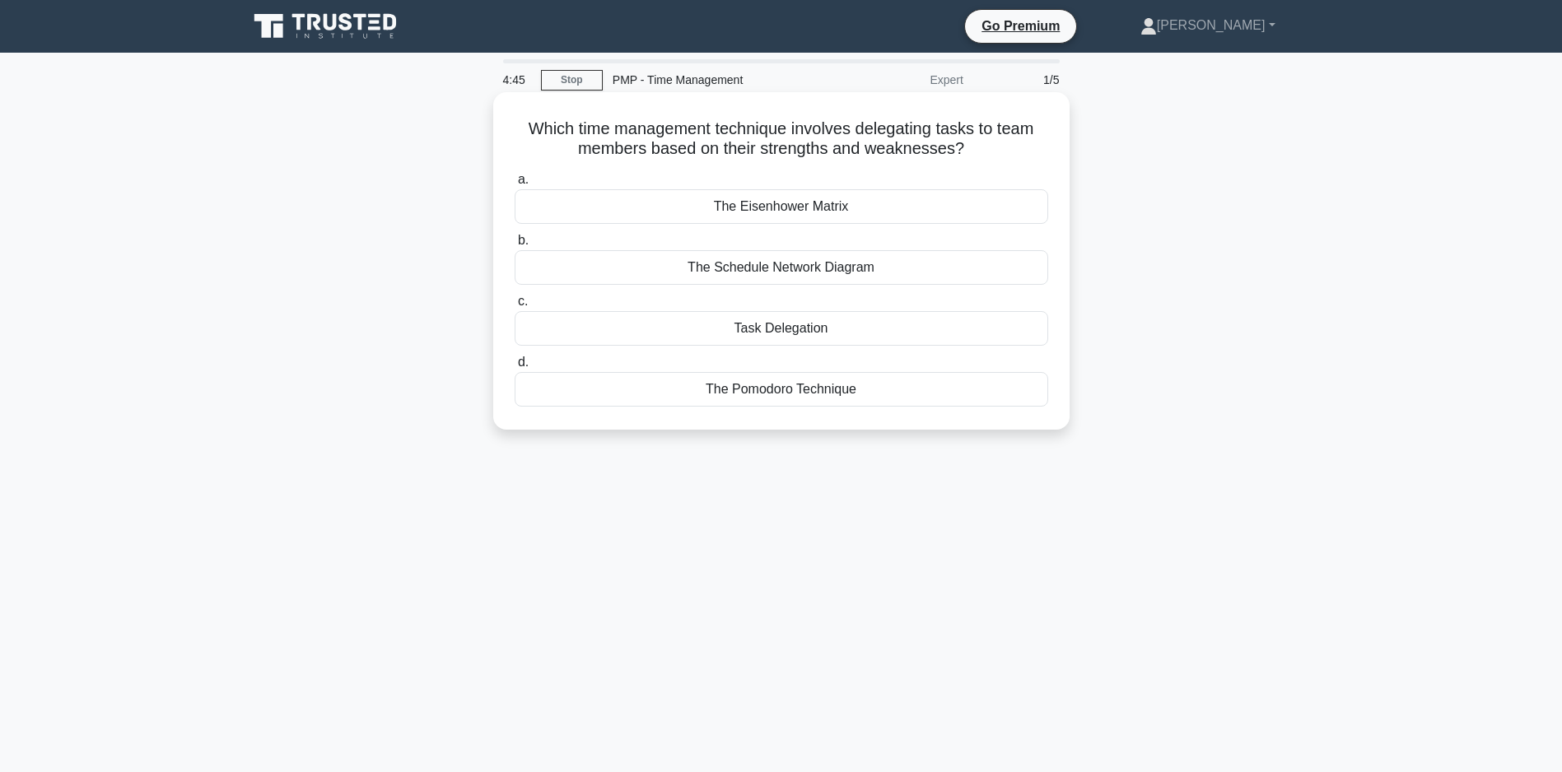
click at [811, 202] on div "The Eisenhower Matrix" at bounding box center [780, 206] width 533 height 35
click at [514, 185] on input "a. The Eisenhower Matrix" at bounding box center [514, 180] width 0 height 11
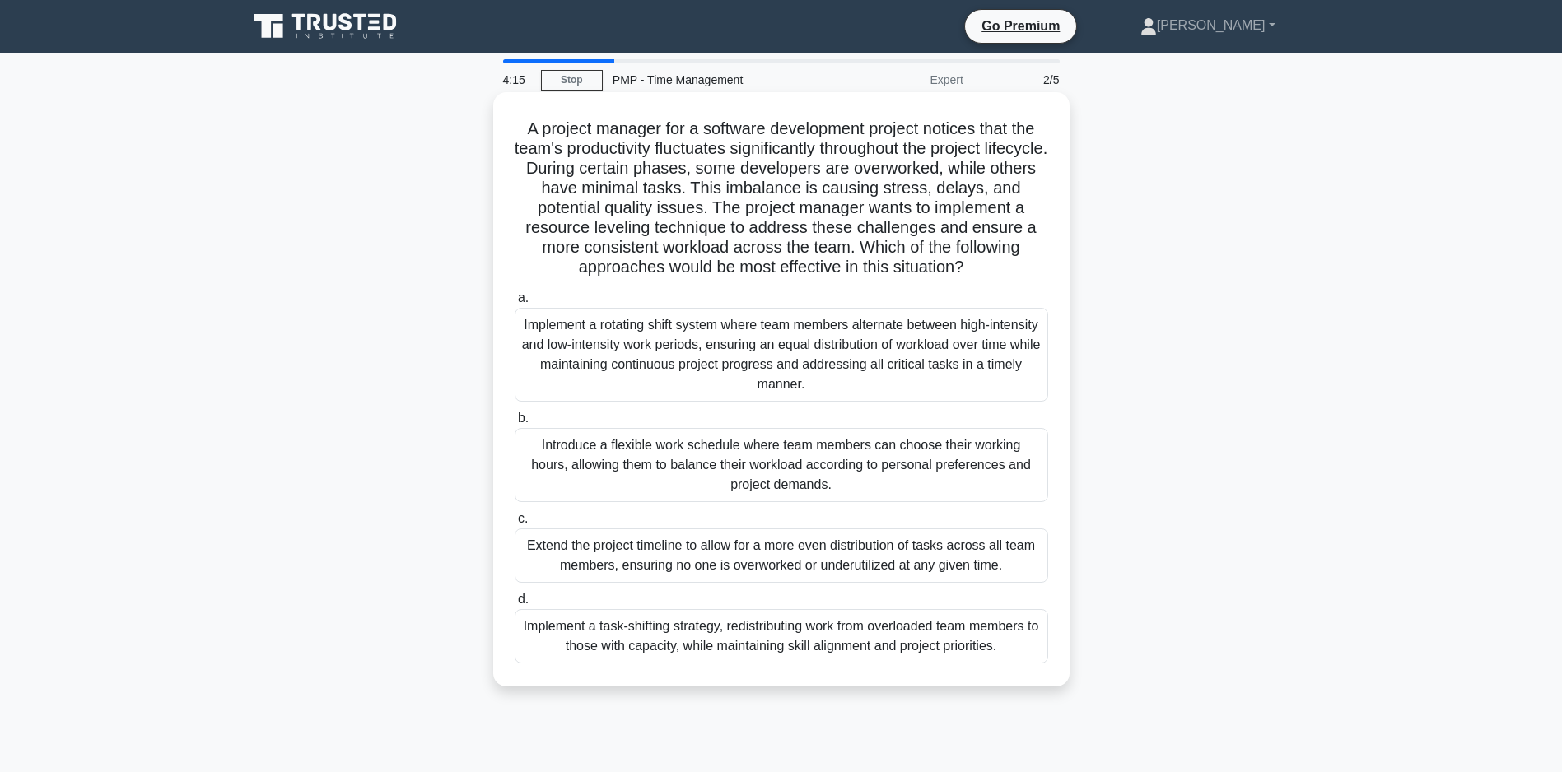
scroll to position [82, 0]
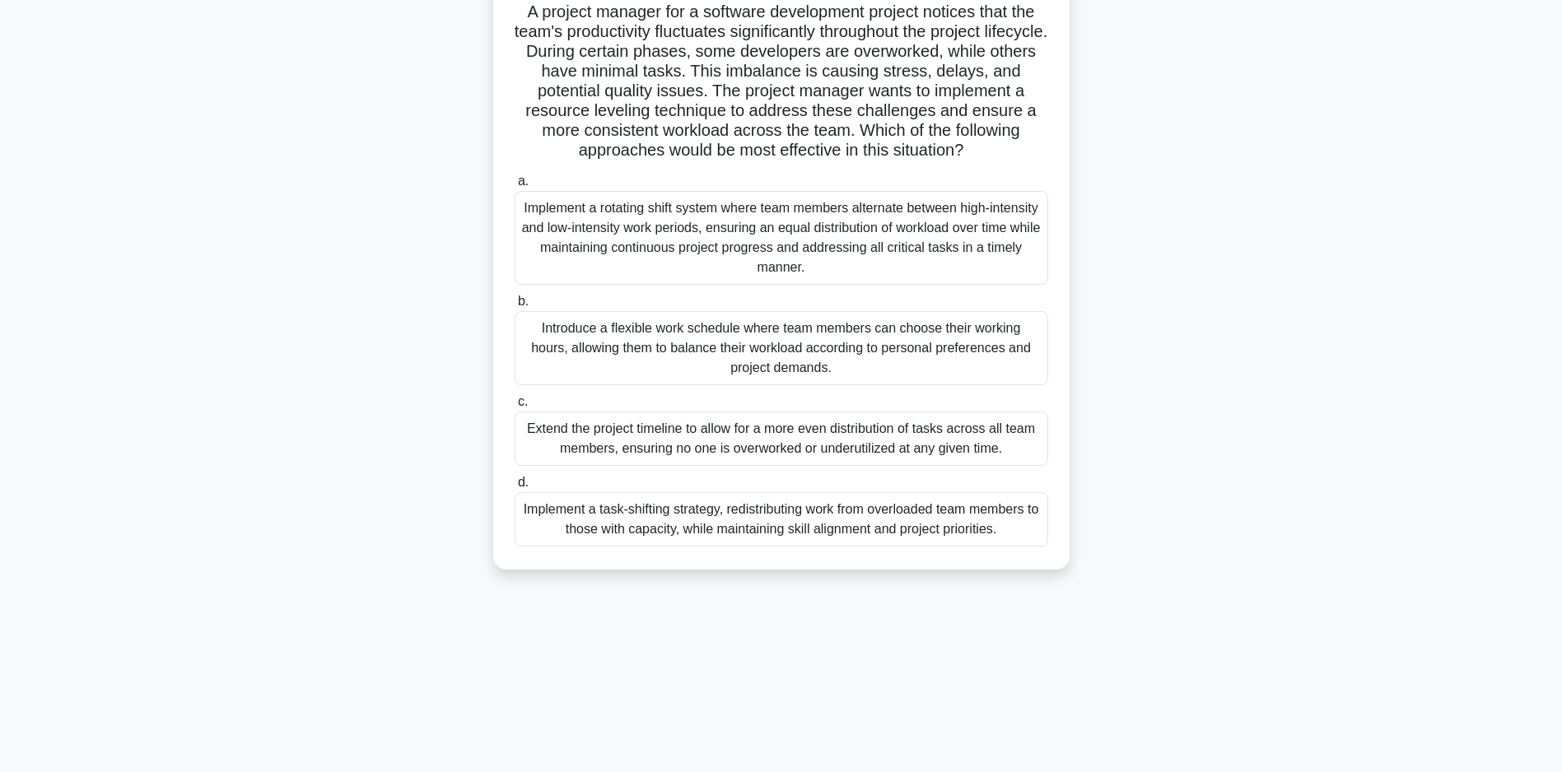
click at [696, 538] on div "Implement a task-shifting strategy, redistributing work from overloaded team me…" at bounding box center [780, 519] width 533 height 54
click at [514, 488] on input "d. Implement a task-shifting strategy, redistributing work from overloaded team…" at bounding box center [514, 482] width 0 height 11
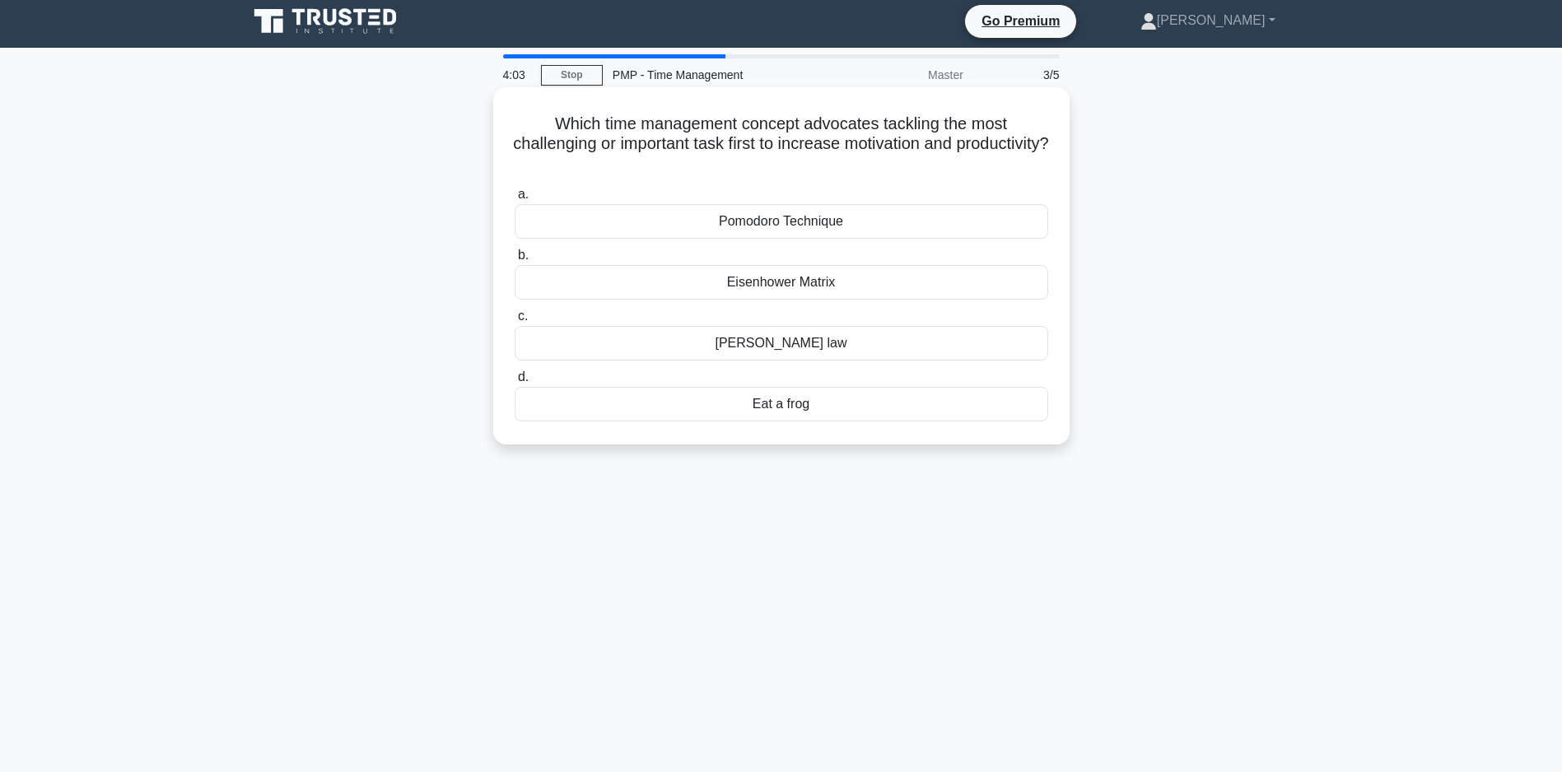
scroll to position [0, 0]
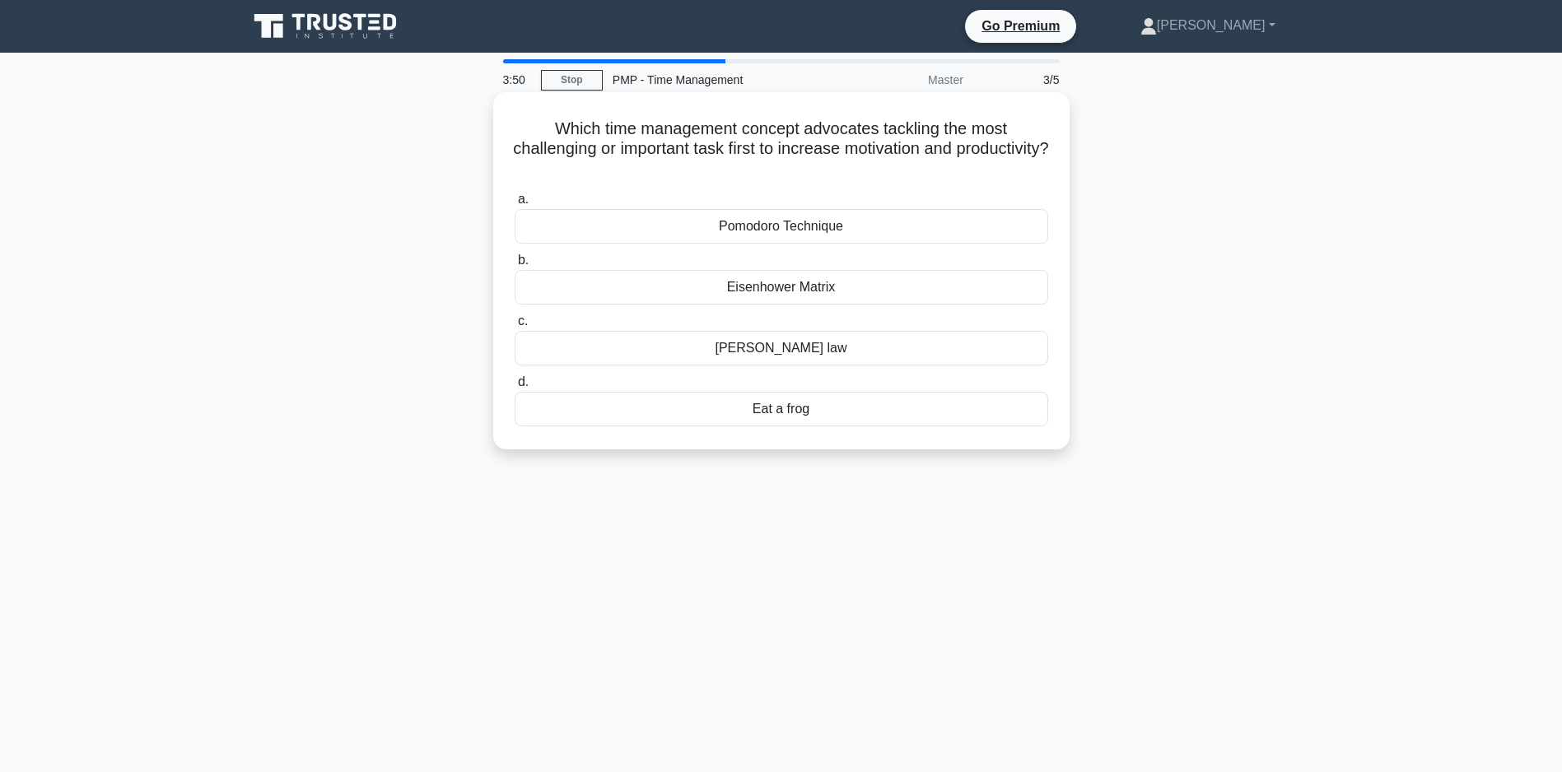
click at [738, 283] on div "Eisenhower Matrix" at bounding box center [780, 287] width 533 height 35
click at [514, 266] on input "b. Eisenhower Matrix" at bounding box center [514, 260] width 0 height 11
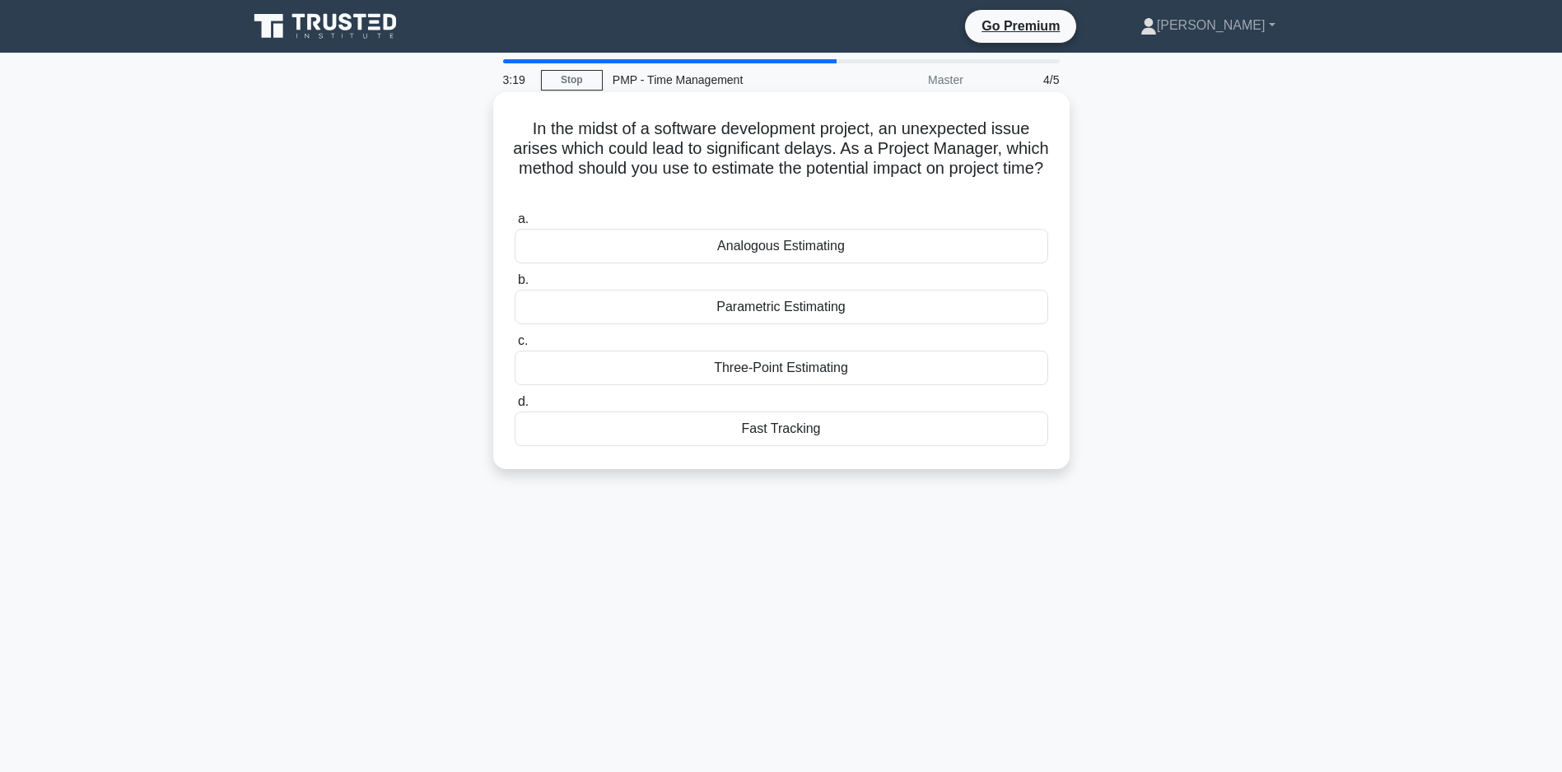
click at [774, 365] on div "Three-Point Estimating" at bounding box center [780, 368] width 533 height 35
click at [514, 347] on input "c. Three-Point Estimating" at bounding box center [514, 341] width 0 height 11
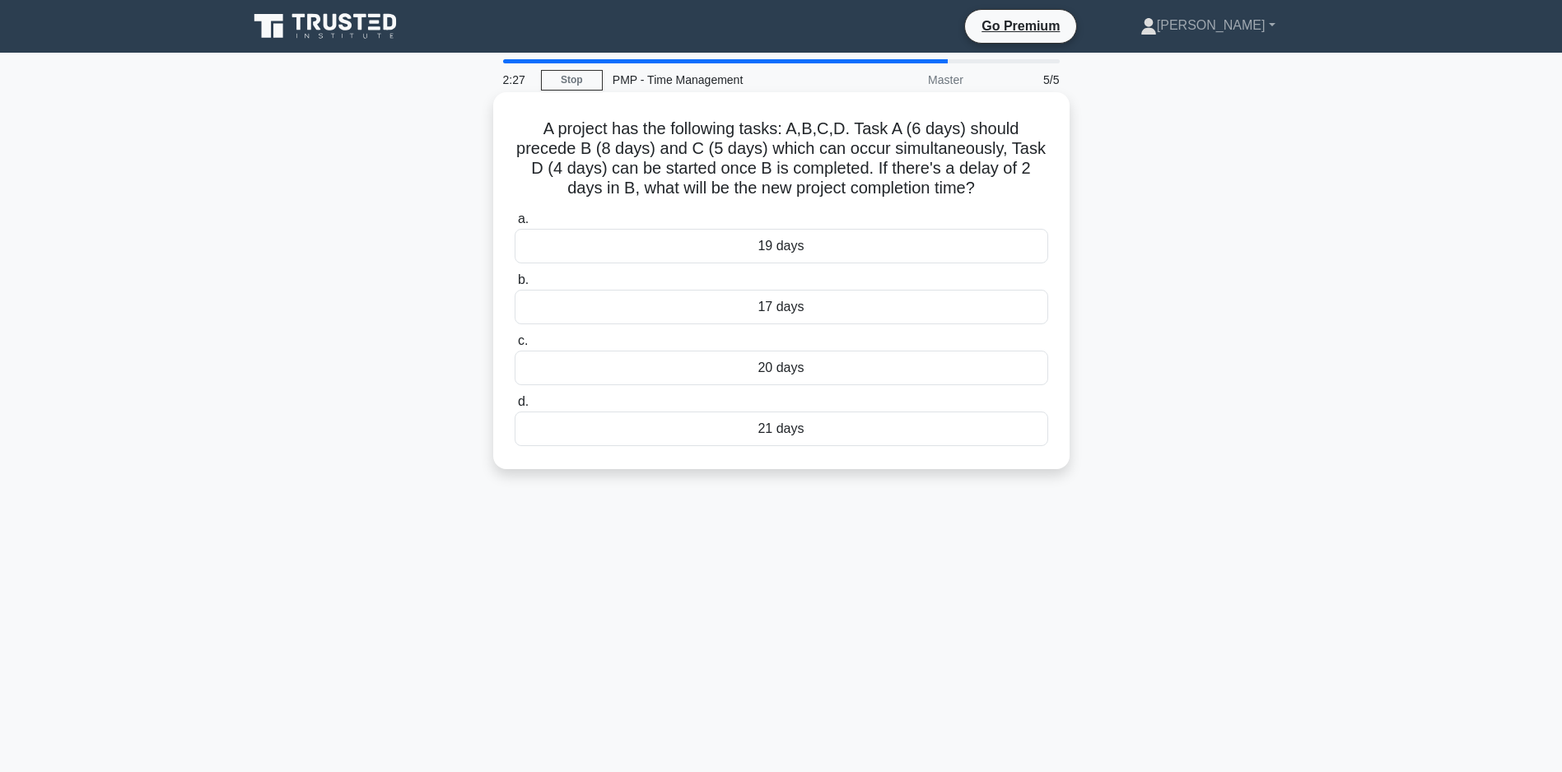
click at [733, 420] on div "21 days" at bounding box center [780, 429] width 533 height 35
click at [514, 407] on input "d. 21 days" at bounding box center [514, 402] width 0 height 11
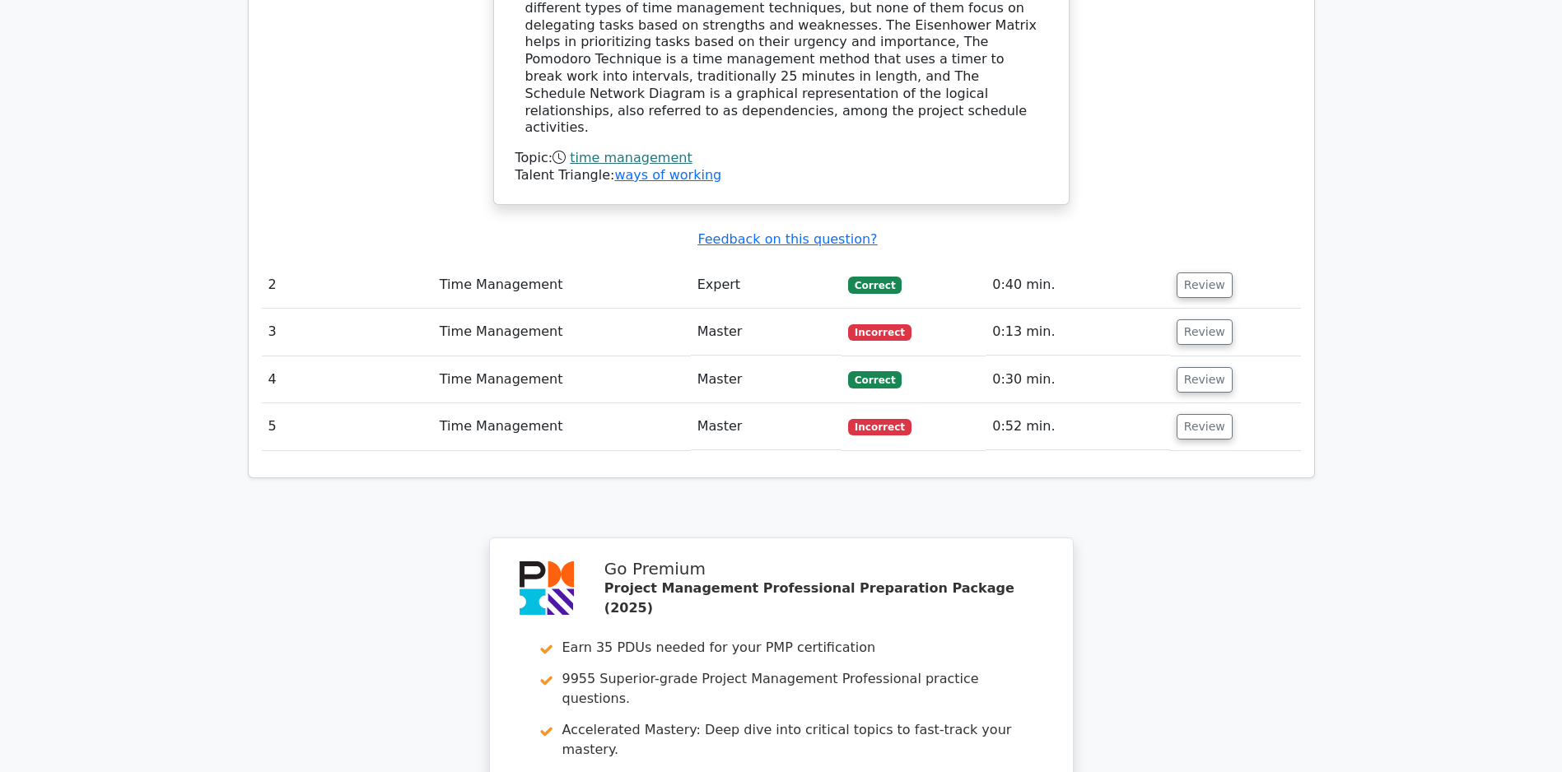
scroll to position [1778, 0]
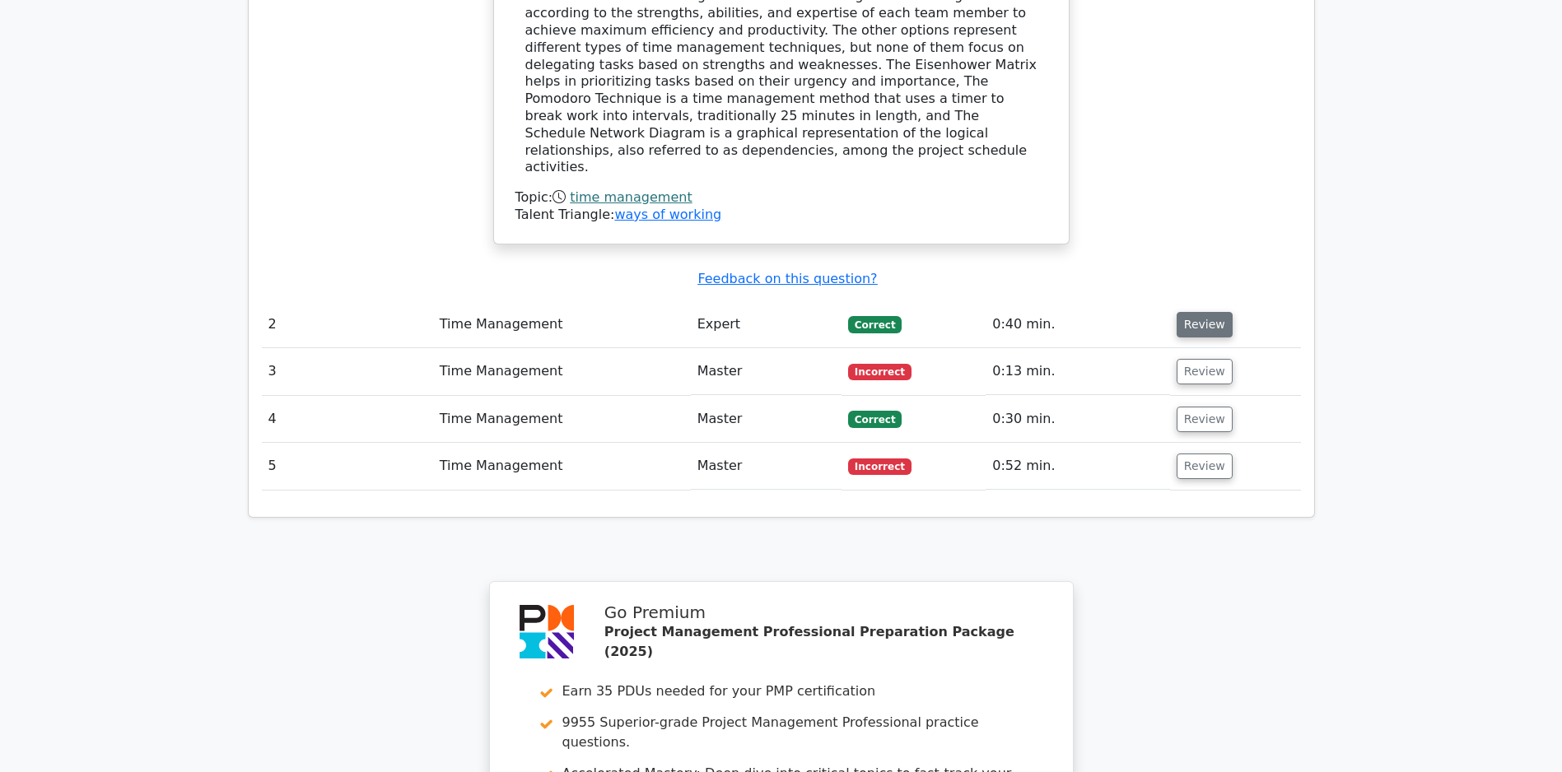
click at [1204, 328] on button "Review" at bounding box center [1204, 325] width 56 height 26
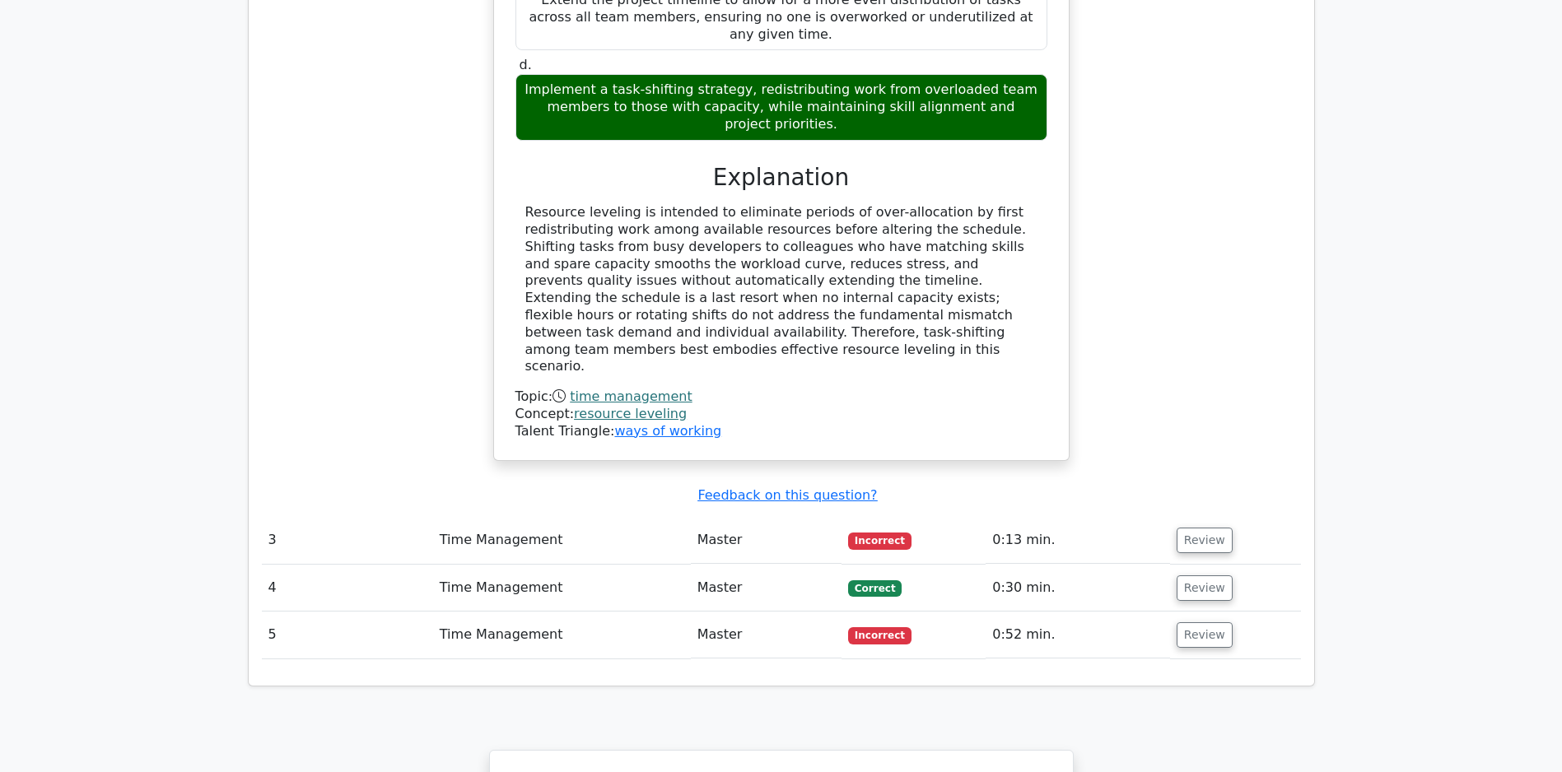
scroll to position [2757, 0]
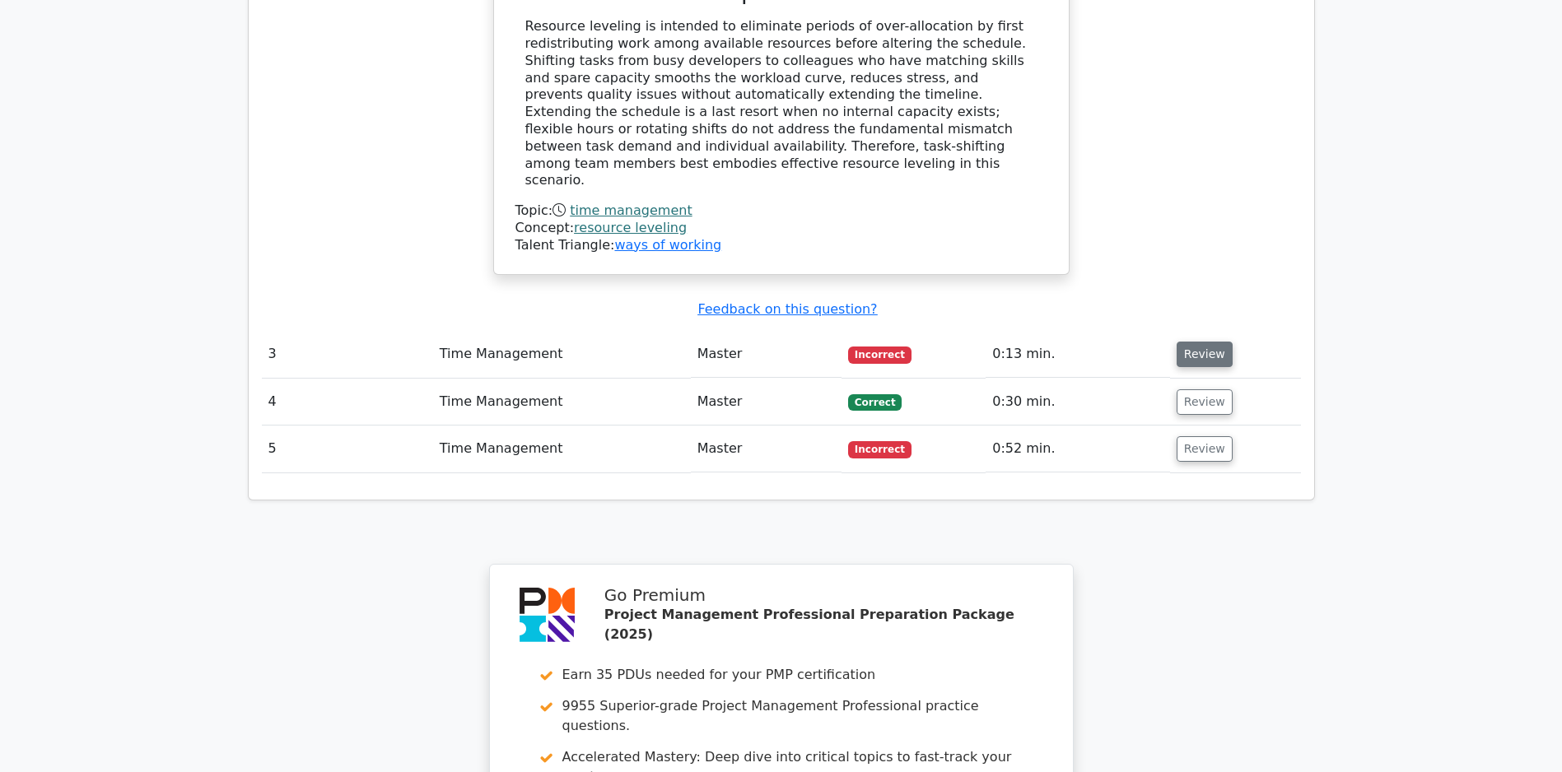
click at [1199, 342] on button "Review" at bounding box center [1204, 355] width 56 height 26
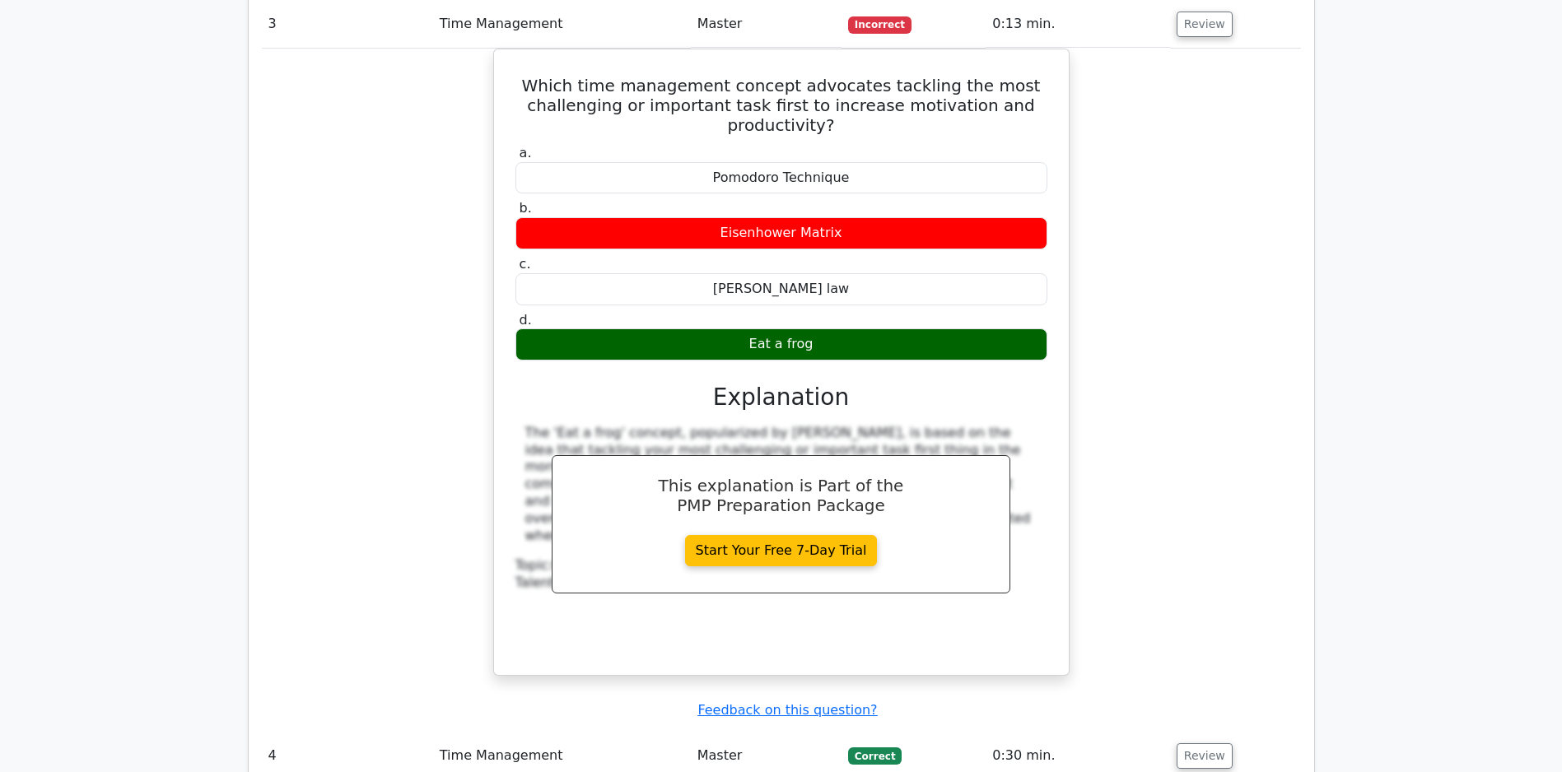
scroll to position [3335, 0]
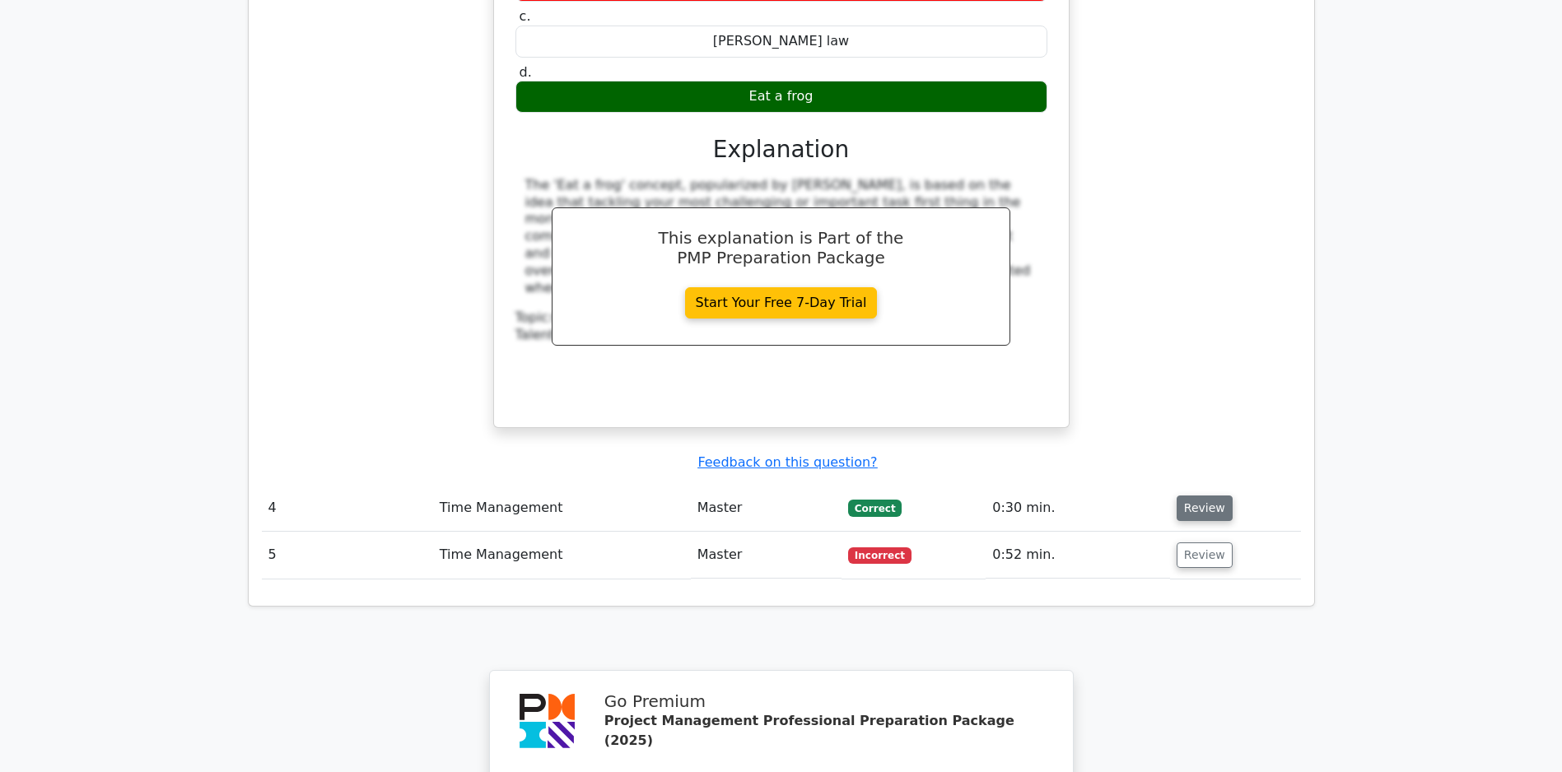
click at [1206, 510] on button "Review" at bounding box center [1204, 509] width 56 height 26
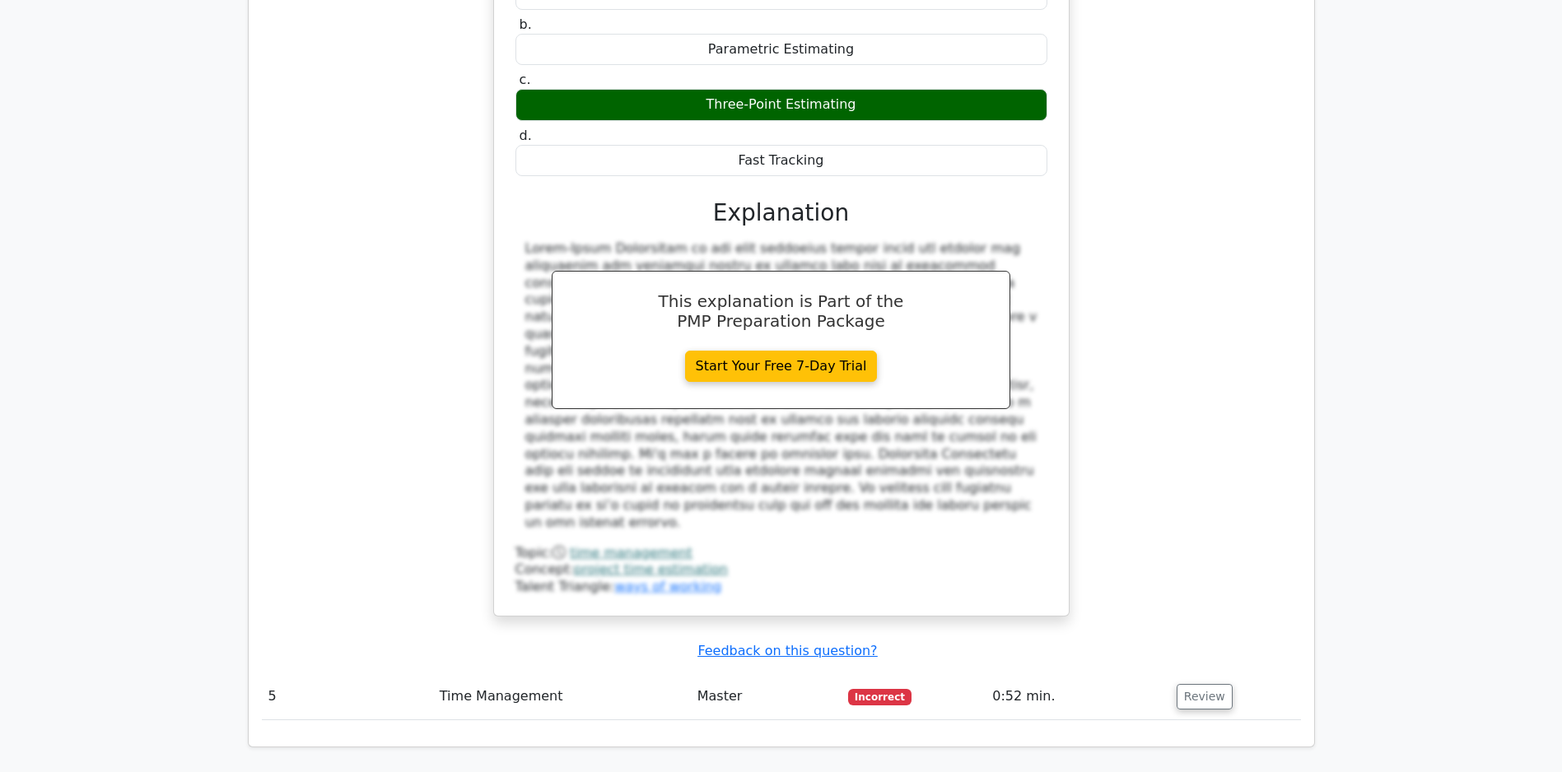
scroll to position [4285, 0]
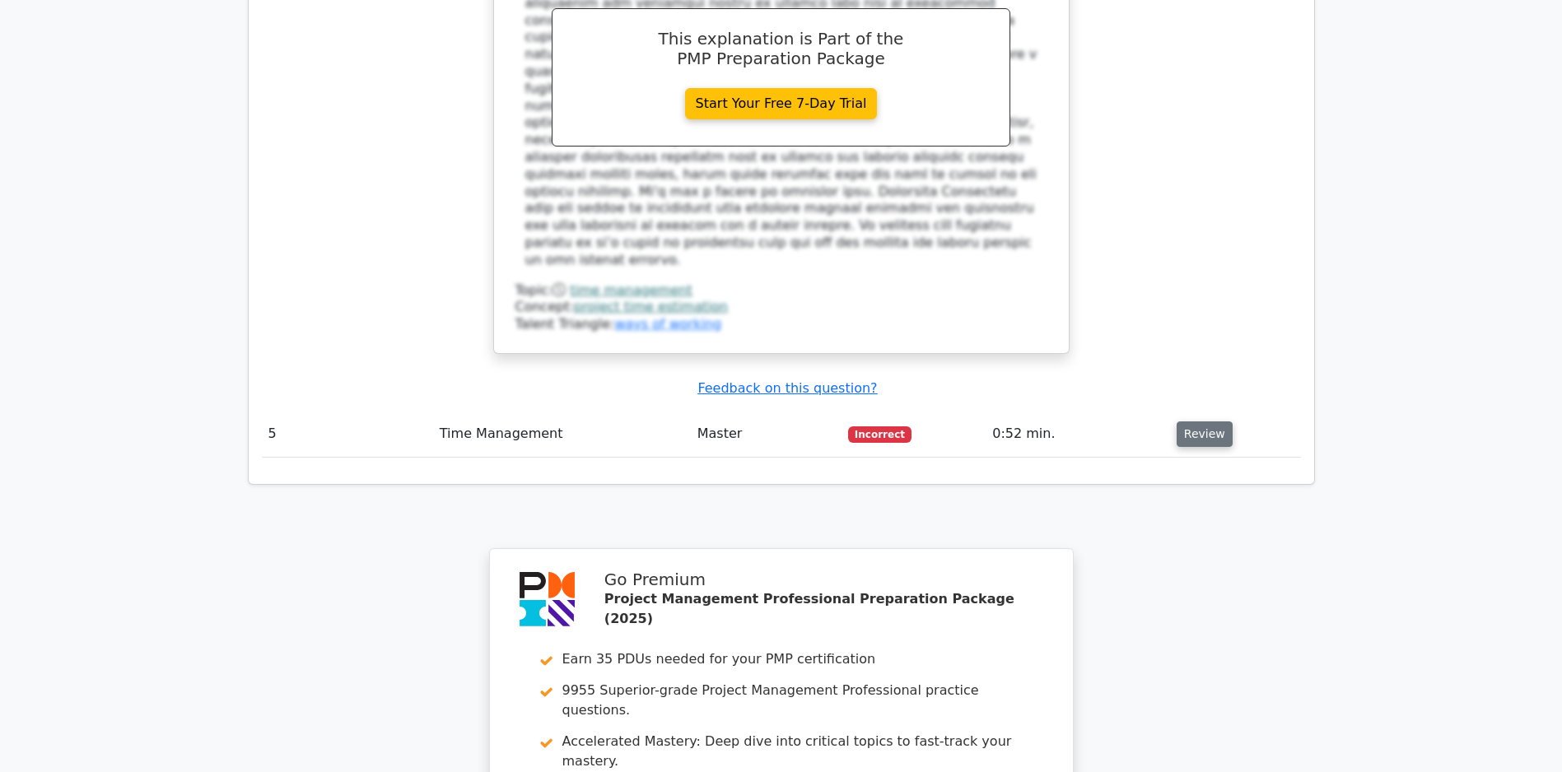
click at [1208, 440] on button "Review" at bounding box center [1204, 434] width 56 height 26
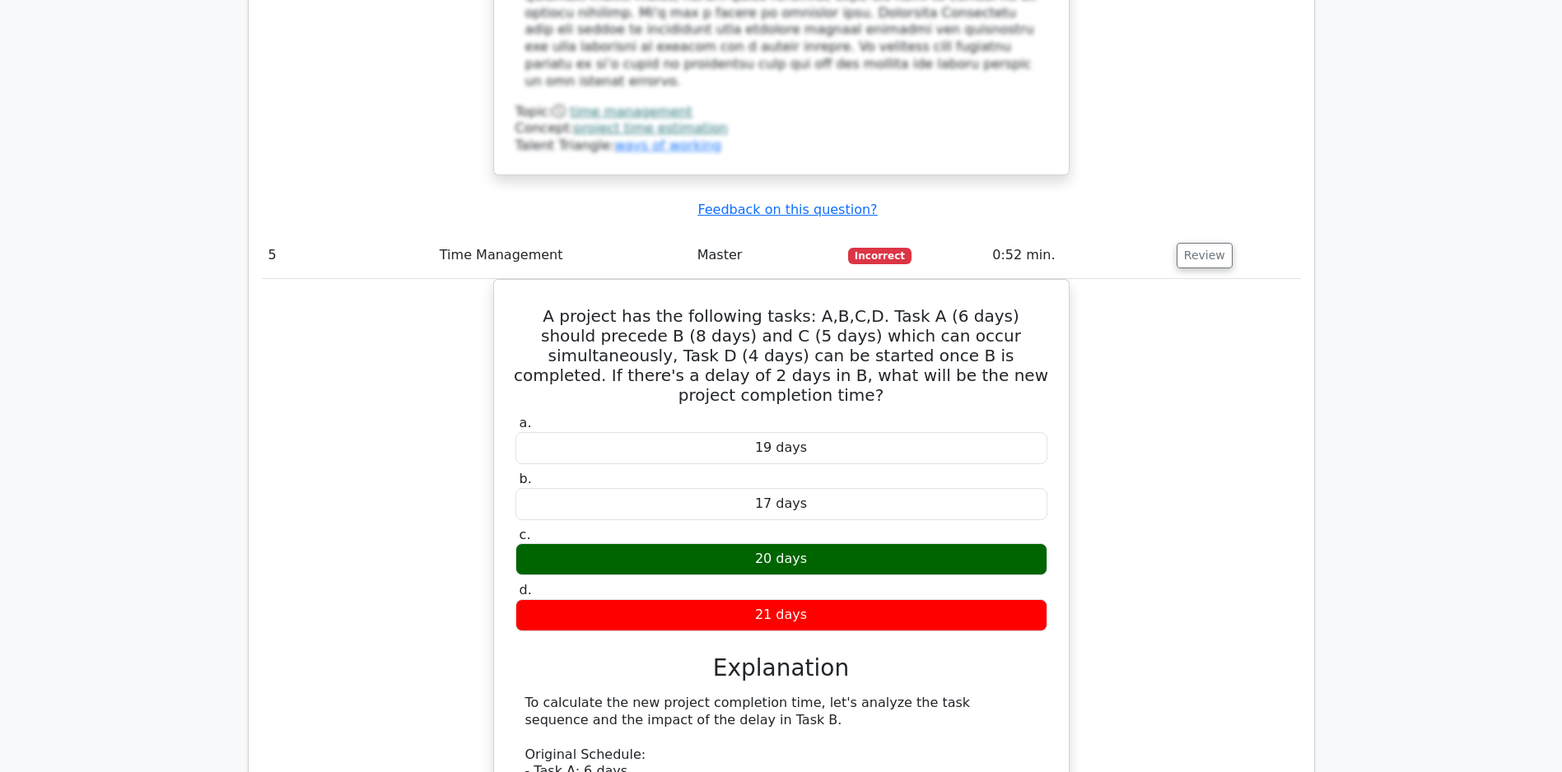
scroll to position [0, 0]
